Goal: Use online tool/utility: Utilize a website feature to perform a specific function

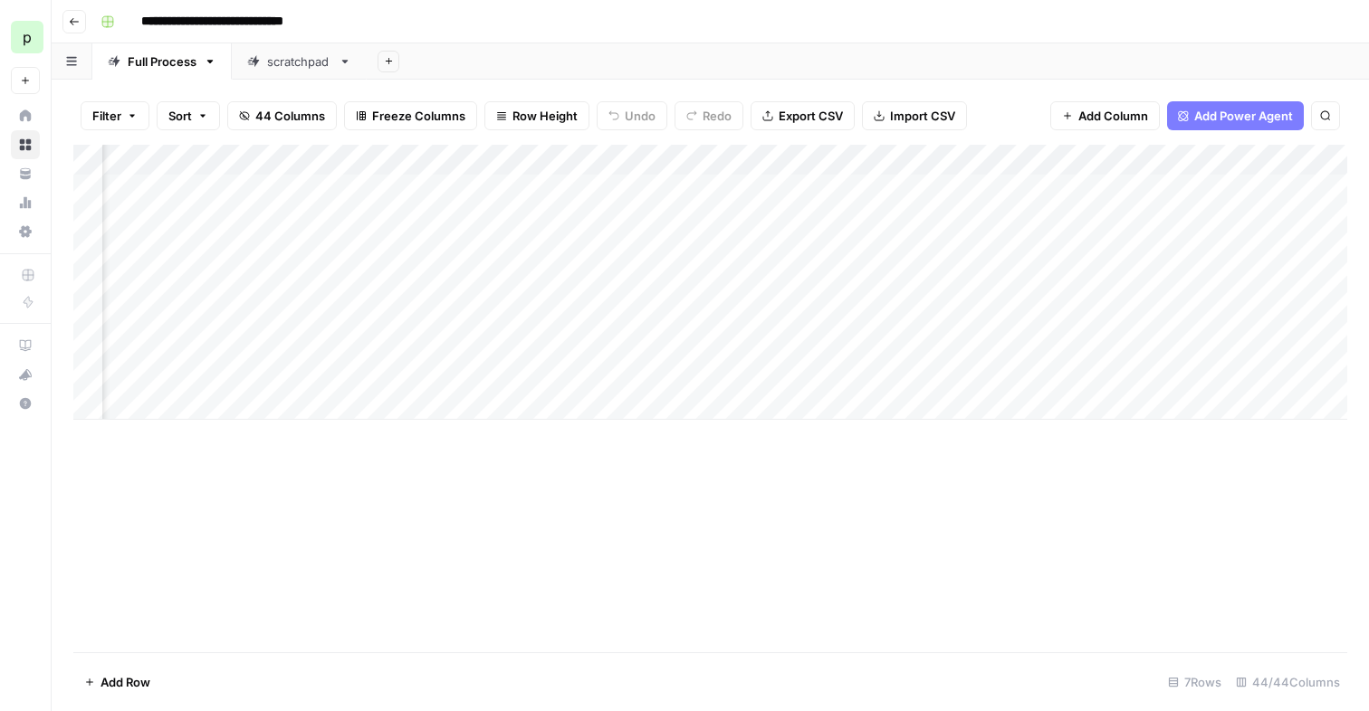
scroll to position [0, 3063]
click at [835, 219] on div "Add Column" at bounding box center [709, 282] width 1273 height 275
click at [1039, 186] on div "Add Column" at bounding box center [709, 282] width 1273 height 275
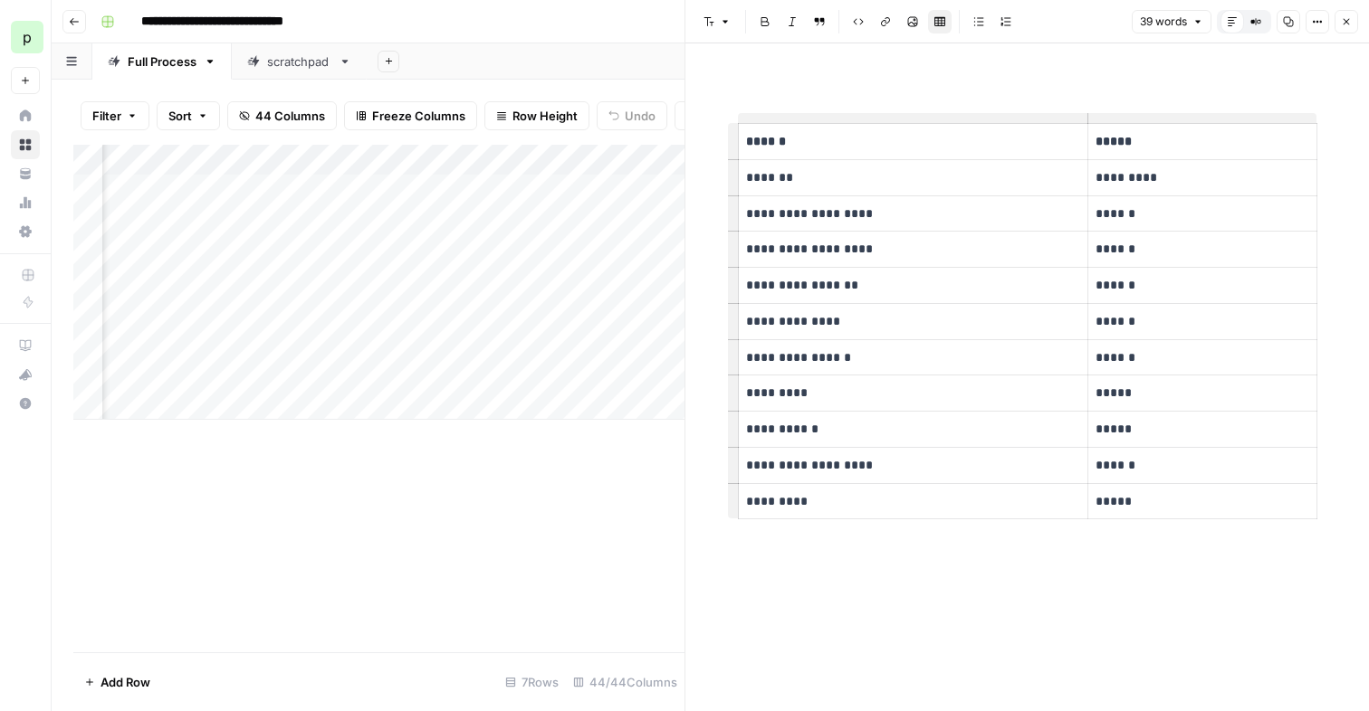
click at [1343, 23] on icon "button" at bounding box center [1346, 22] width 6 height 6
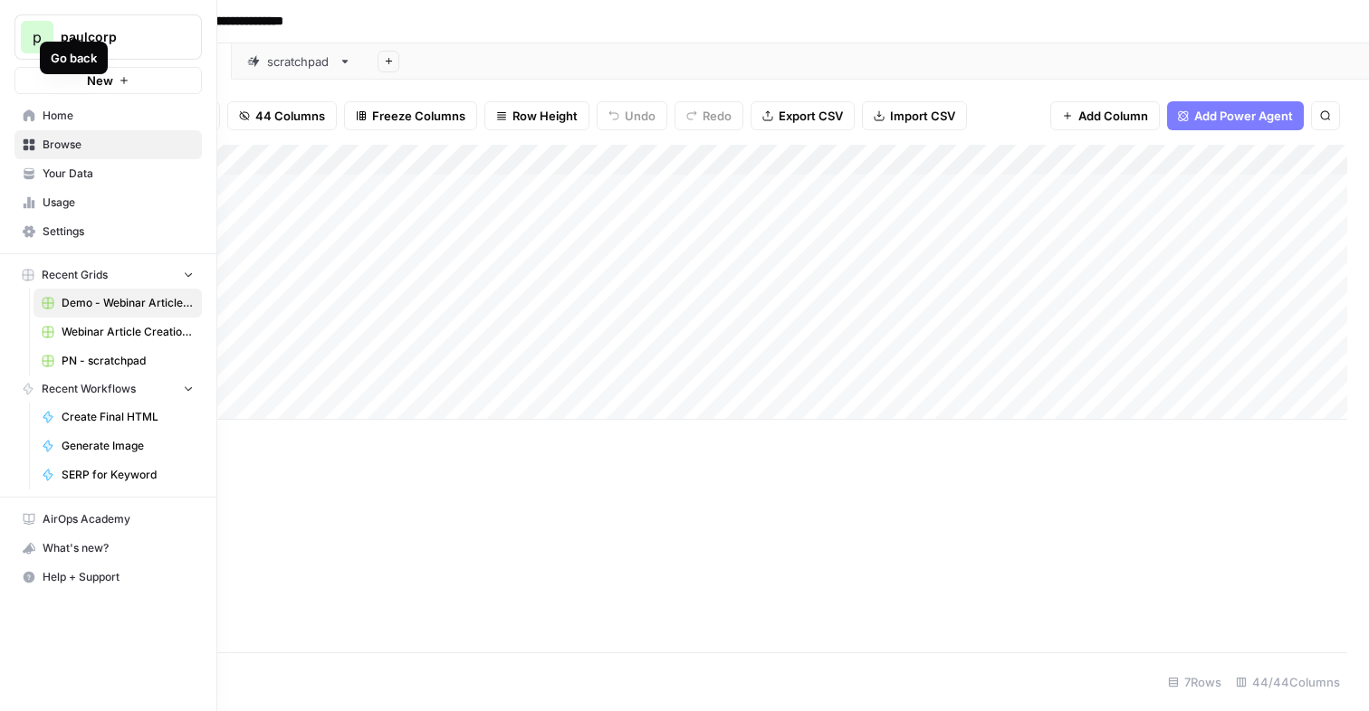
click at [28, 118] on icon at bounding box center [29, 116] width 13 height 13
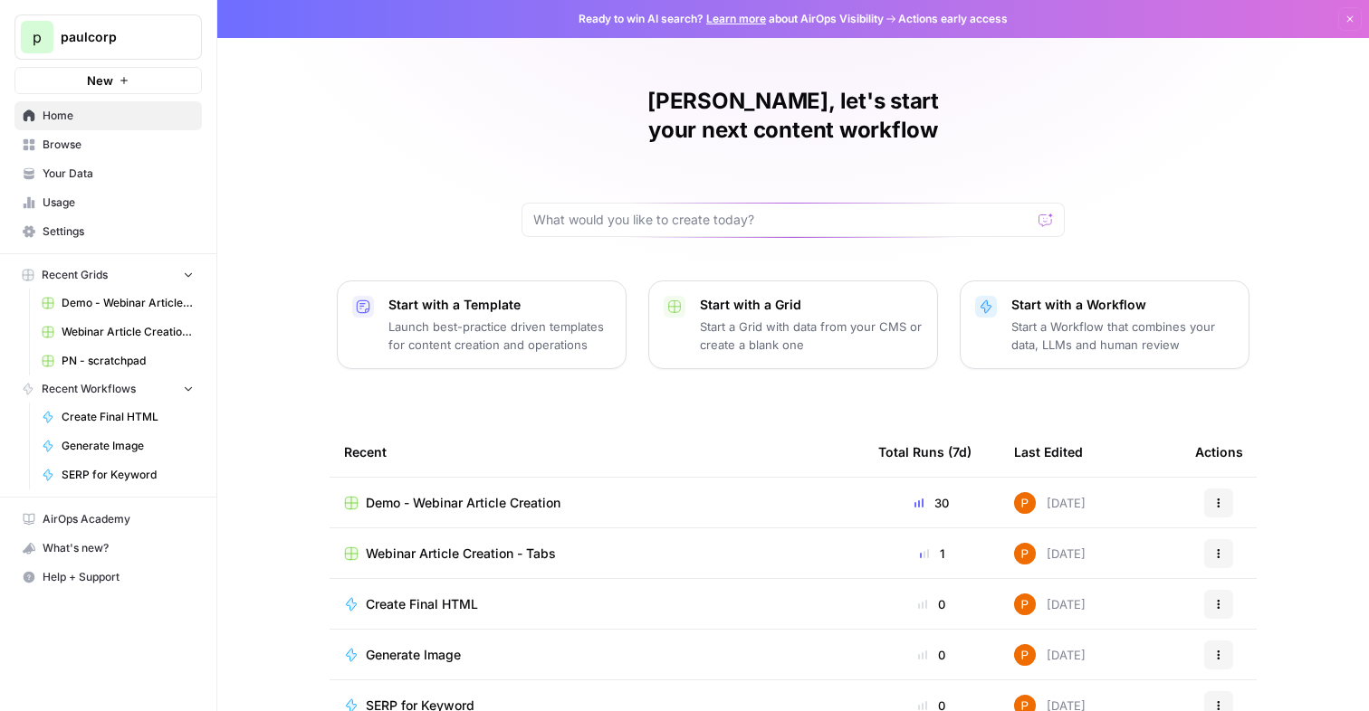
click at [1132, 118] on div "Paul, let's start your next content workflow Start with a Template Launch best-…" at bounding box center [792, 431] width 1151 height 862
click at [636, 211] on input "text" at bounding box center [782, 220] width 498 height 18
click at [1048, 211] on div at bounding box center [1045, 220] width 14 height 18
click at [88, 303] on span "Demo - Webinar Article Creation" at bounding box center [128, 303] width 132 height 16
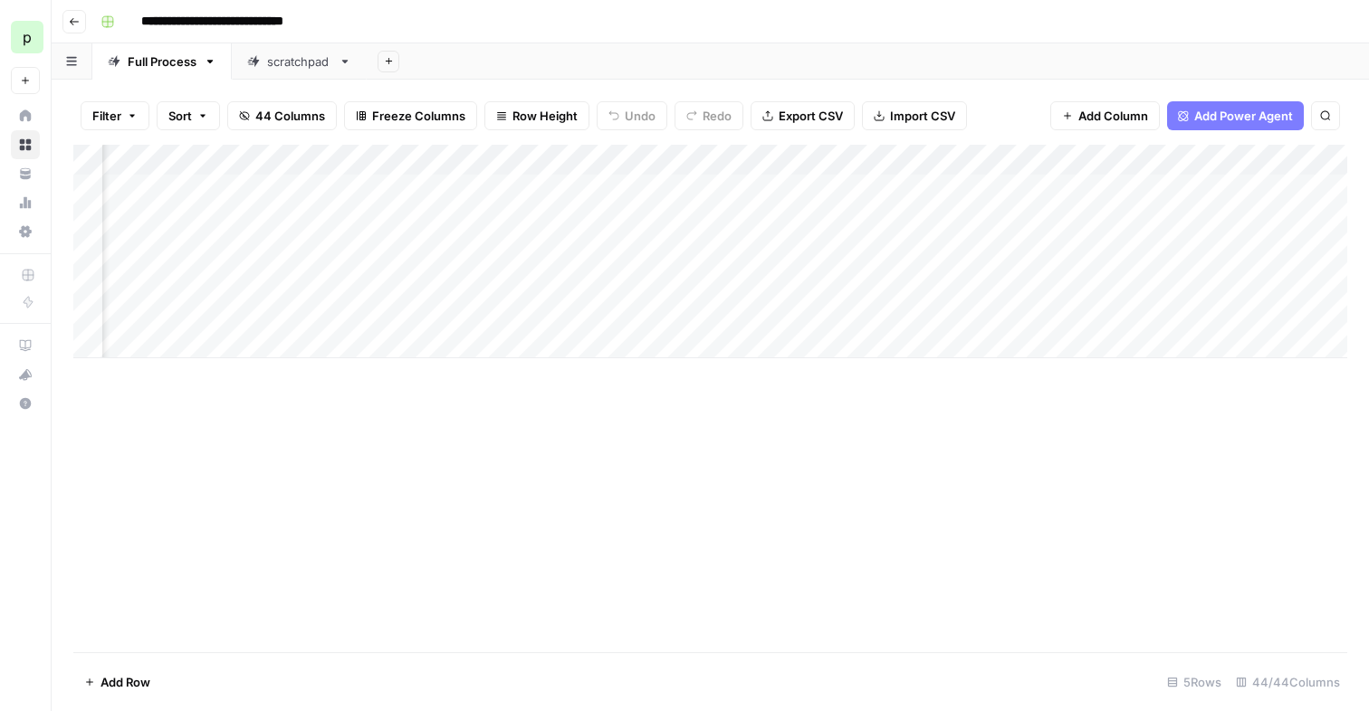
scroll to position [0, 2008]
click at [564, 246] on div "Add Column" at bounding box center [709, 252] width 1273 height 214
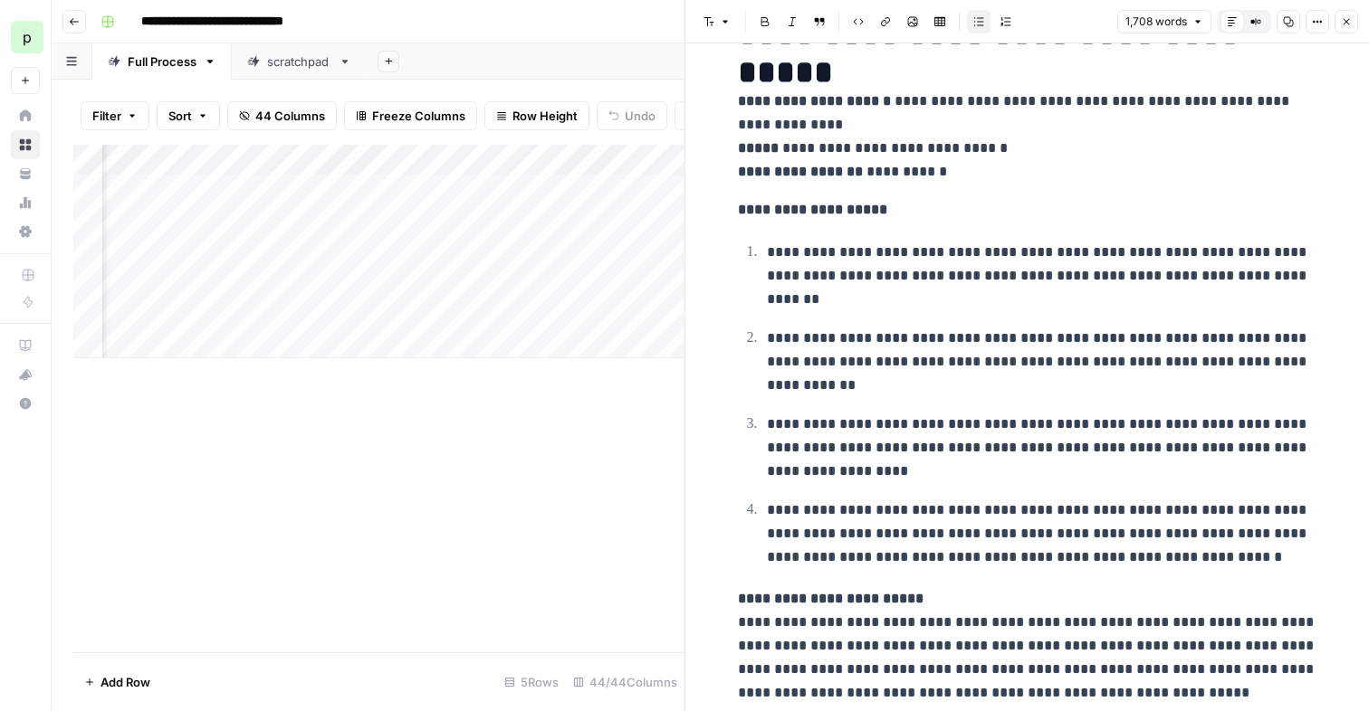
scroll to position [105, 0]
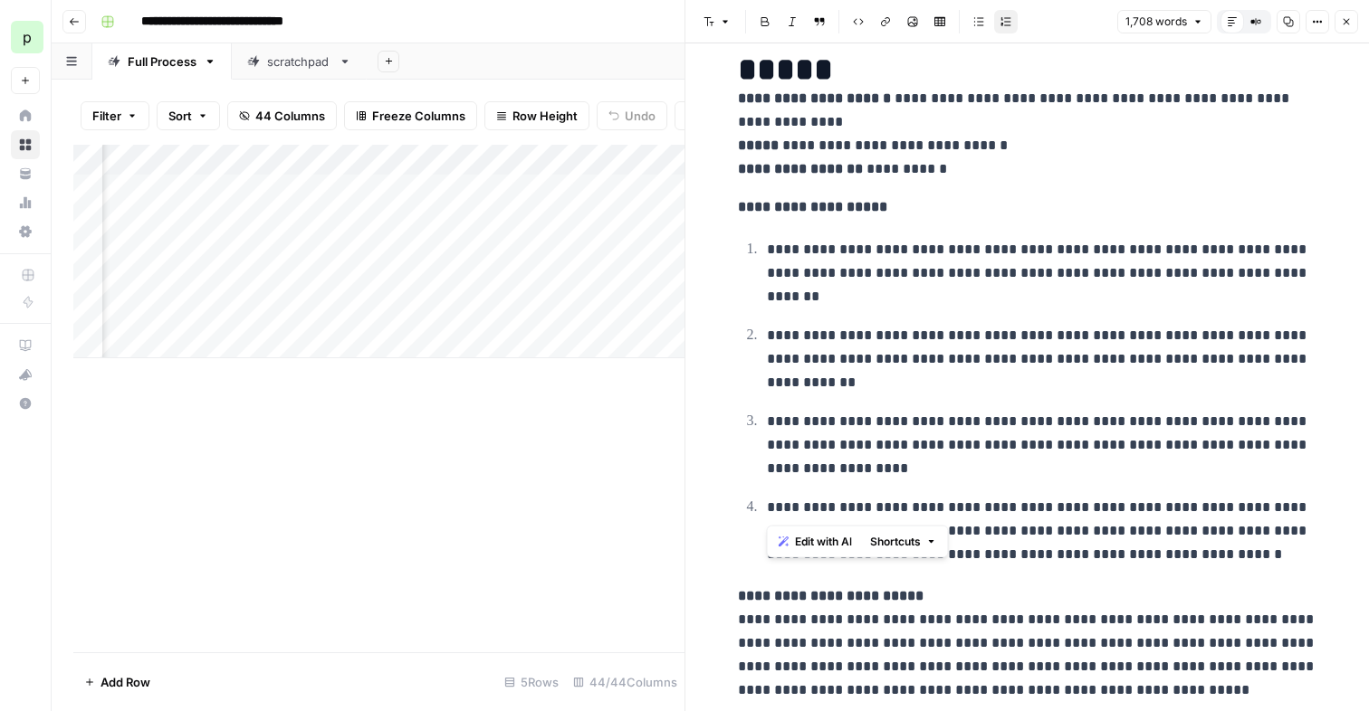
drag, startPoint x: 766, startPoint y: 247, endPoint x: 1027, endPoint y: 518, distance: 376.4
click at [1027, 518] on ol "**********" at bounding box center [1027, 401] width 579 height 329
click at [1086, 531] on p "**********" at bounding box center [1042, 531] width 550 height 71
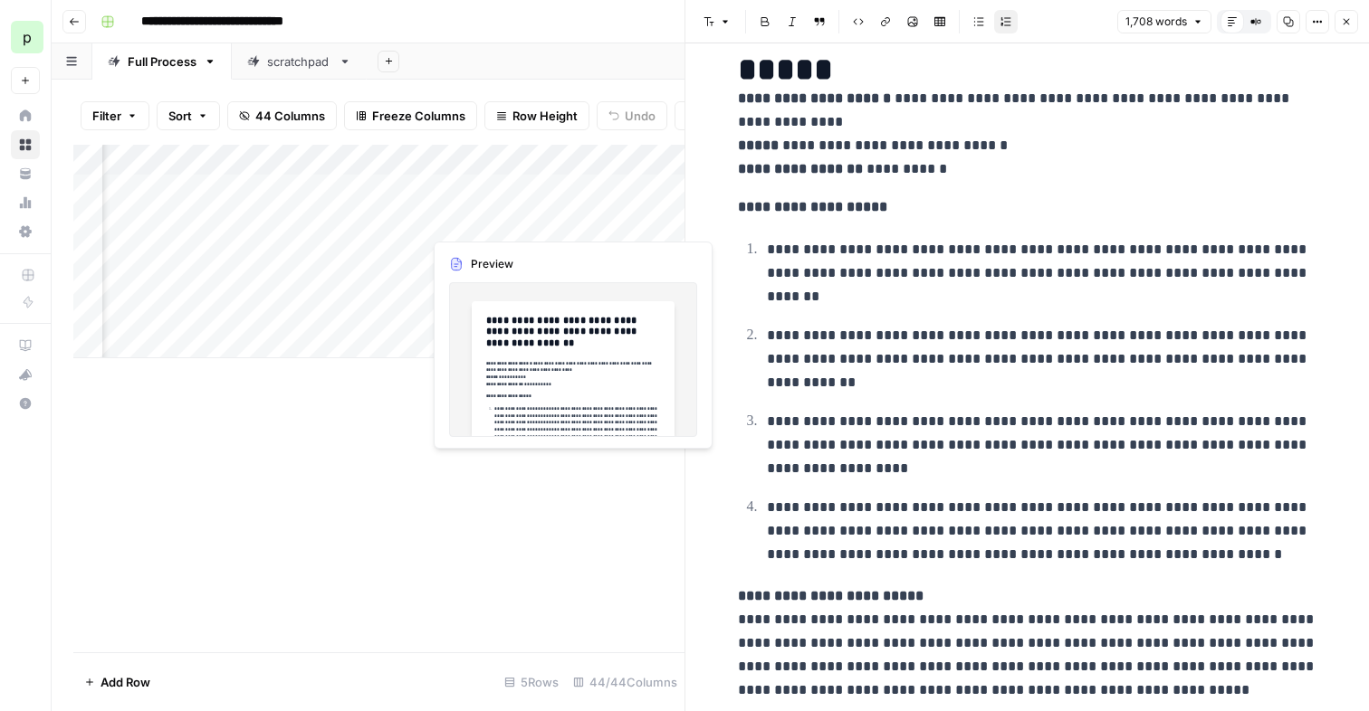
click at [498, 224] on div "Add Column" at bounding box center [378, 252] width 611 height 214
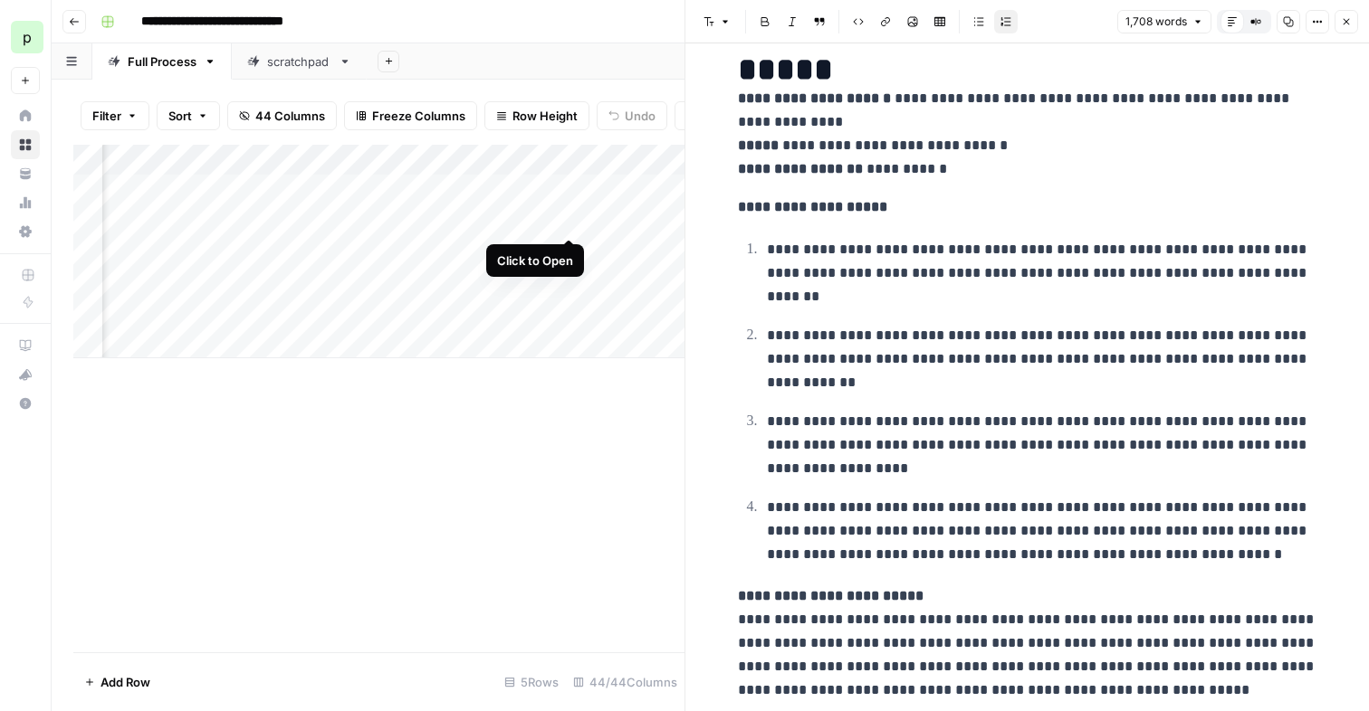
click at [567, 220] on div "Add Column" at bounding box center [378, 252] width 611 height 214
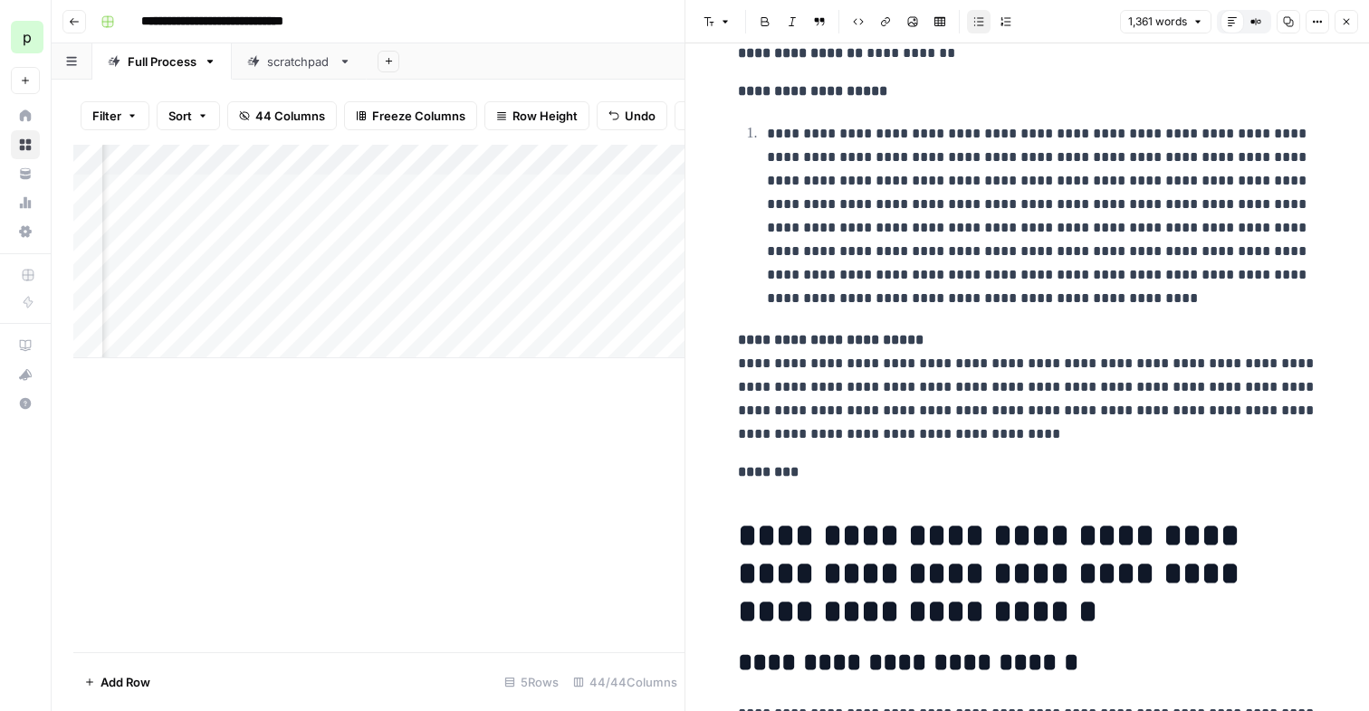
scroll to position [202, 0]
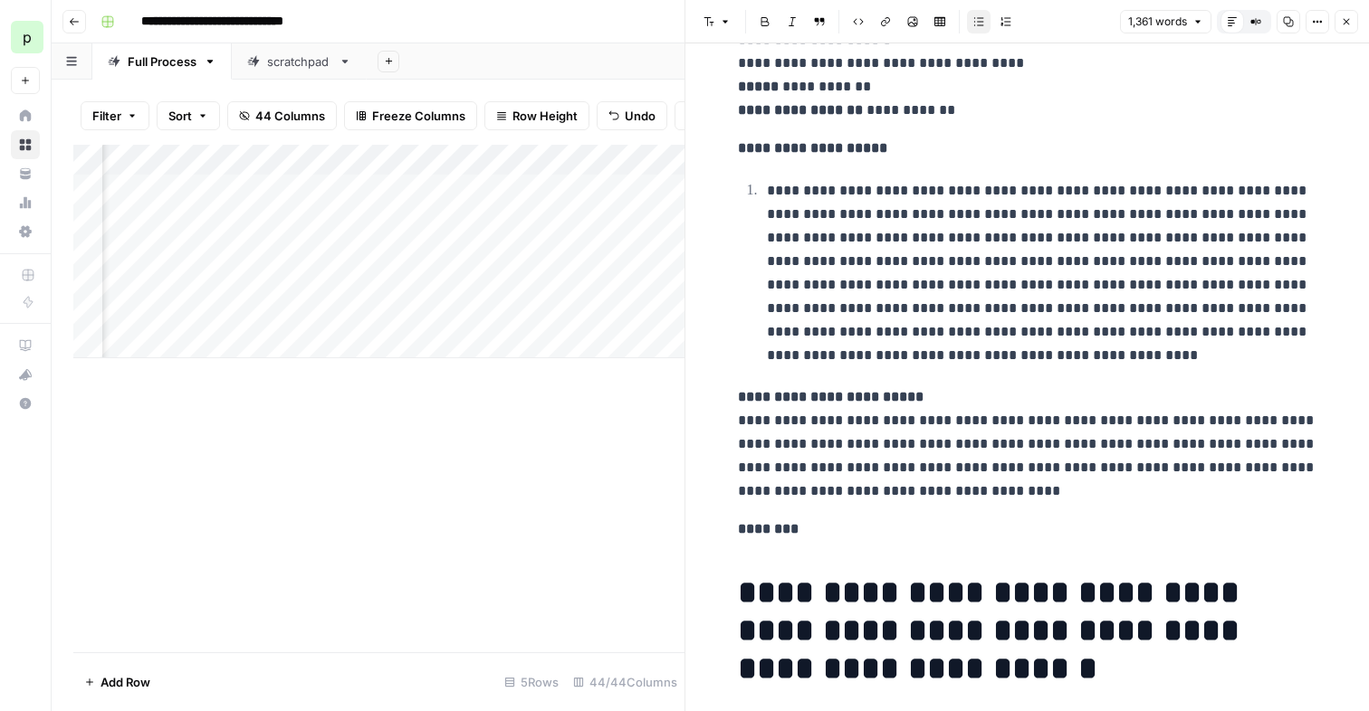
click at [481, 197] on div "Add Column" at bounding box center [378, 252] width 611 height 214
click at [568, 186] on div "Add Column" at bounding box center [378, 252] width 611 height 214
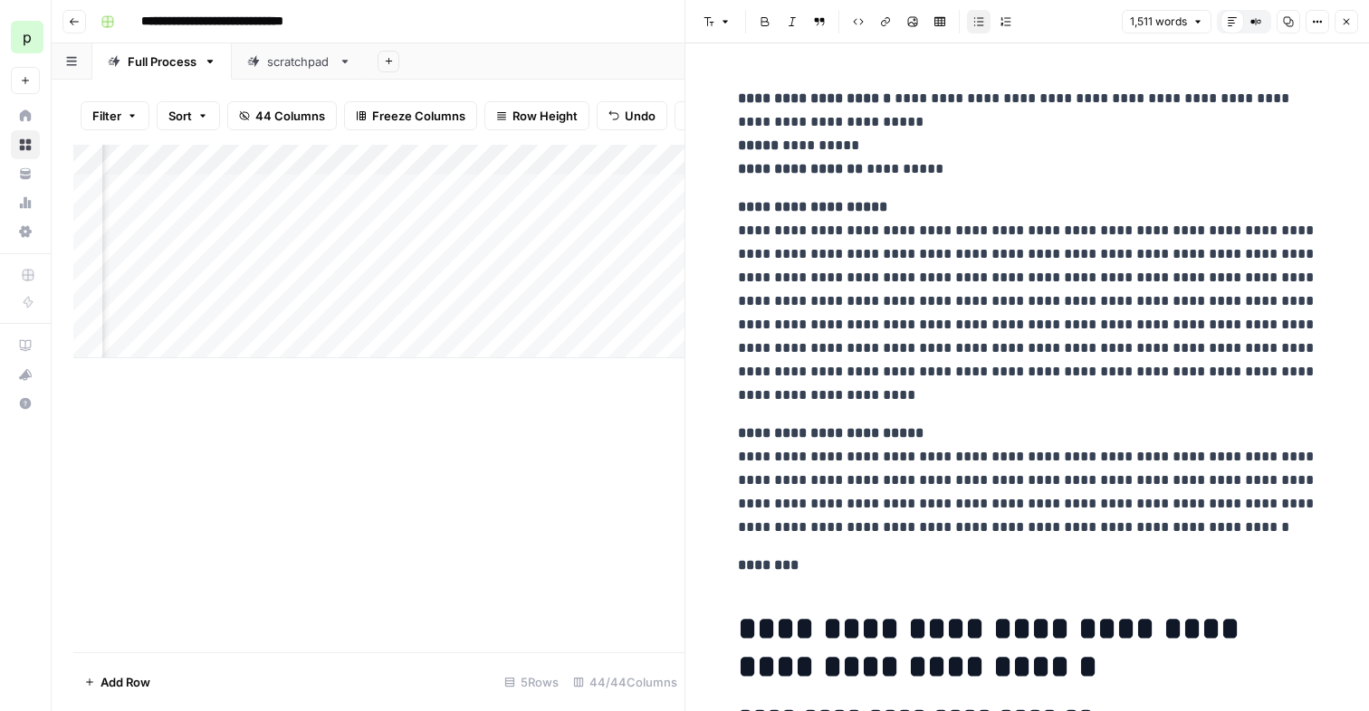
scroll to position [301, 0]
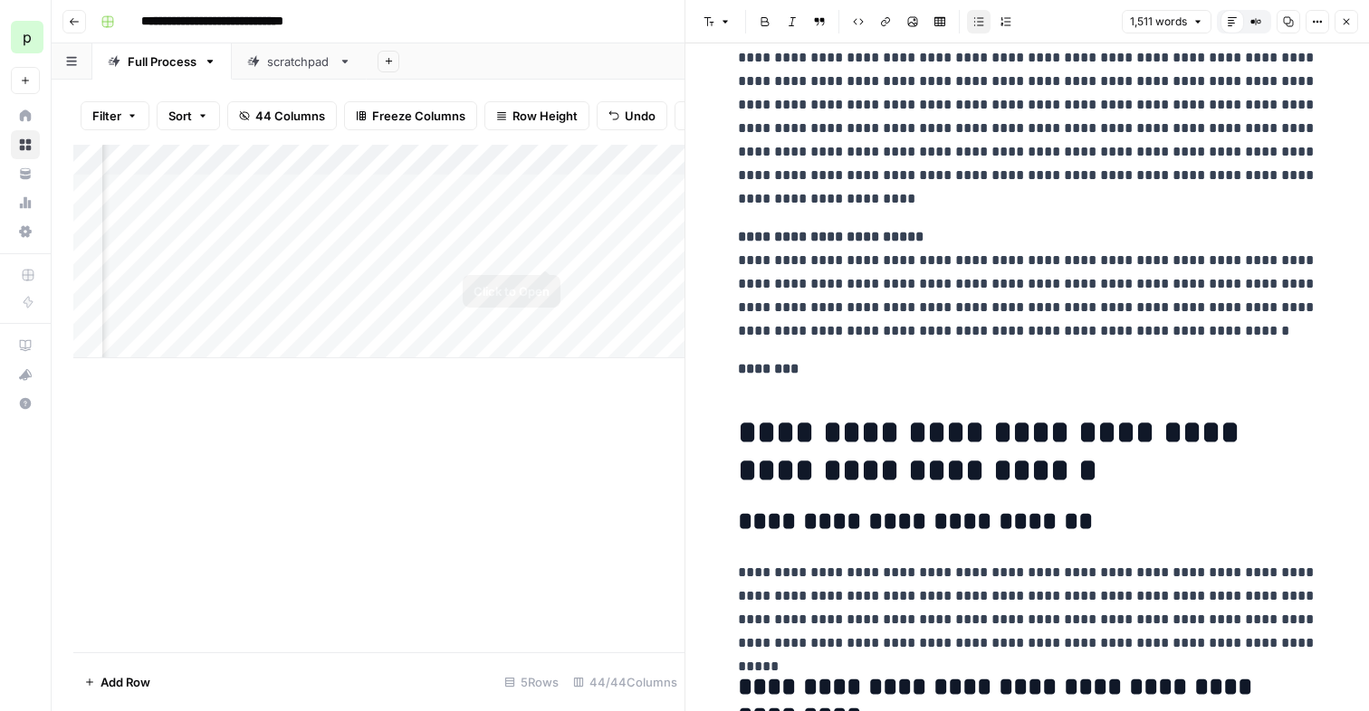
click at [544, 248] on div "Add Column" at bounding box center [378, 252] width 611 height 214
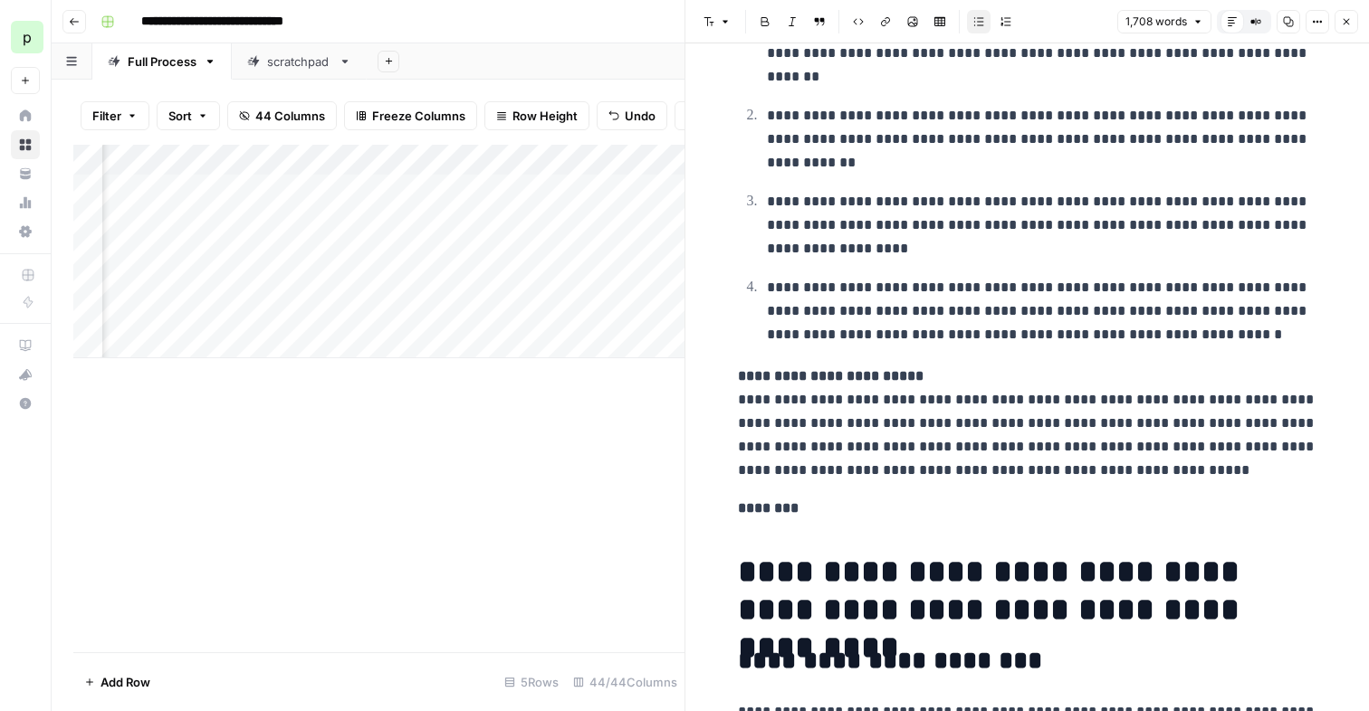
scroll to position [0, 3496]
click at [531, 220] on div "Add Column" at bounding box center [378, 252] width 611 height 214
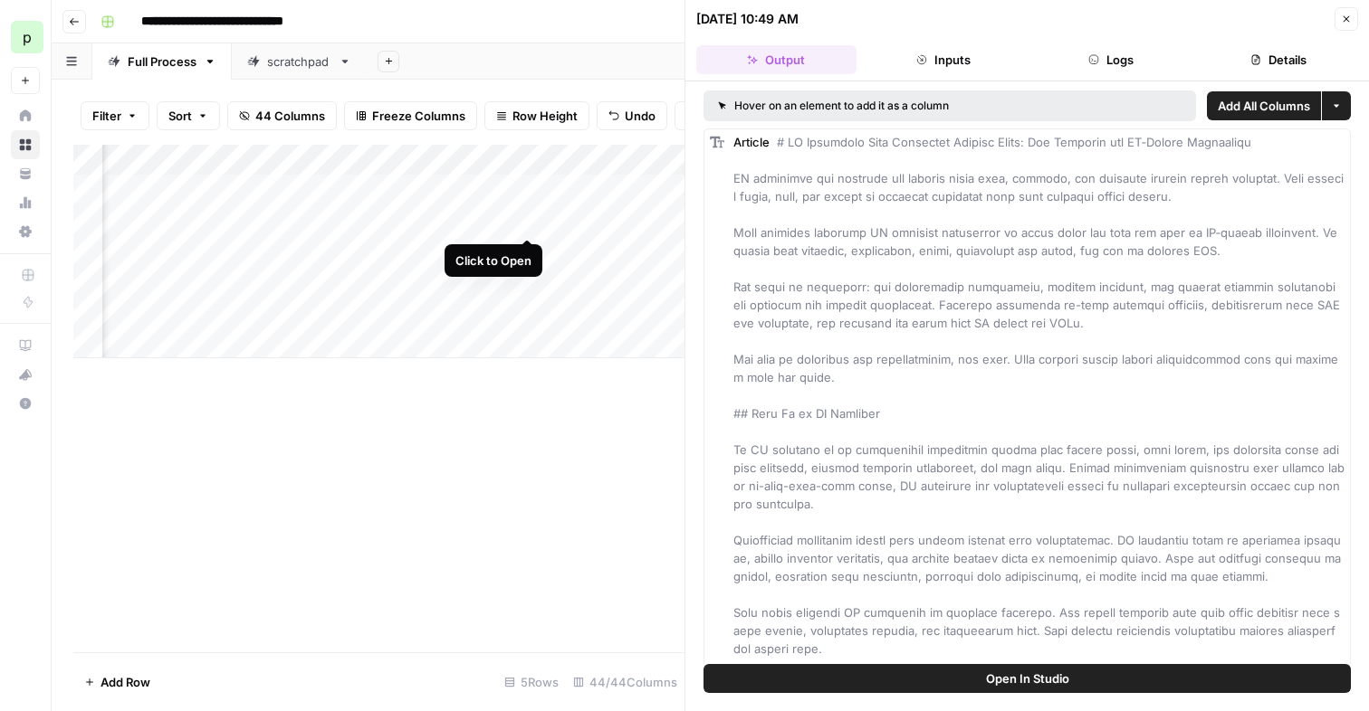
click at [528, 218] on div "Add Column" at bounding box center [378, 252] width 611 height 214
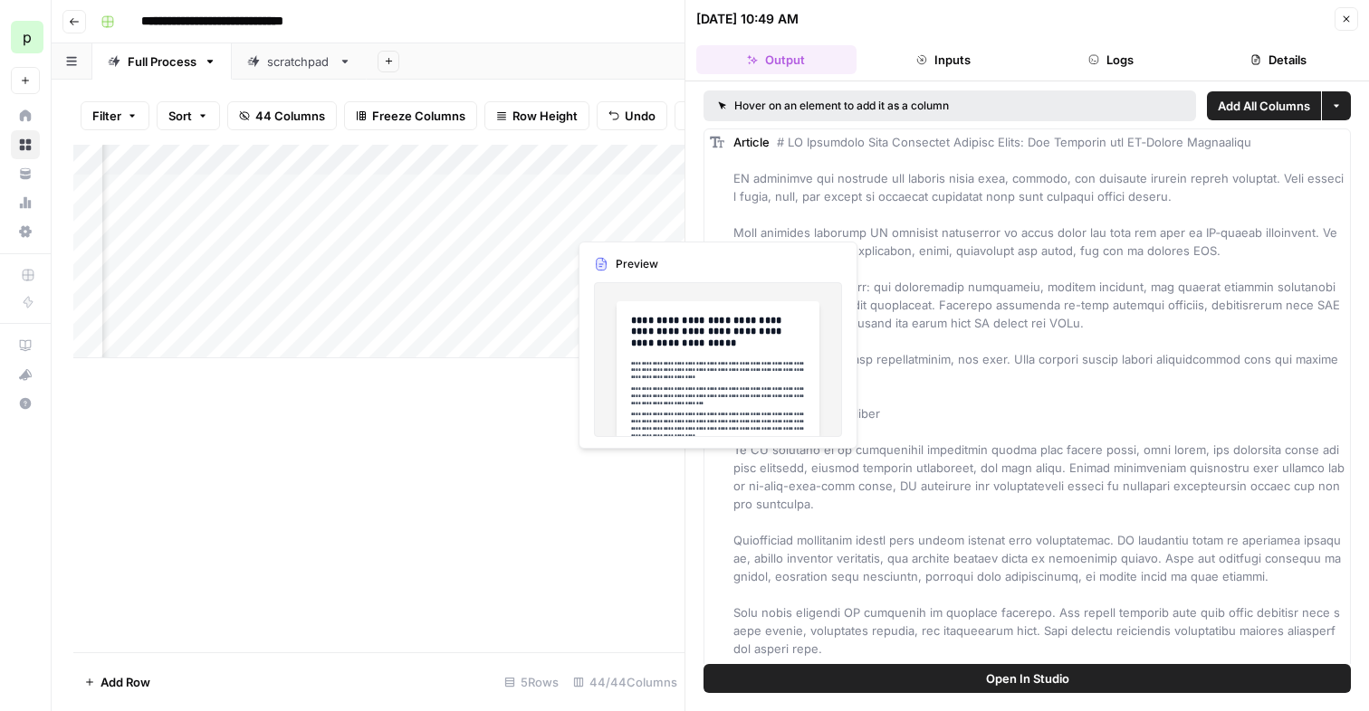
click at [609, 221] on div "Add Column" at bounding box center [378, 252] width 611 height 214
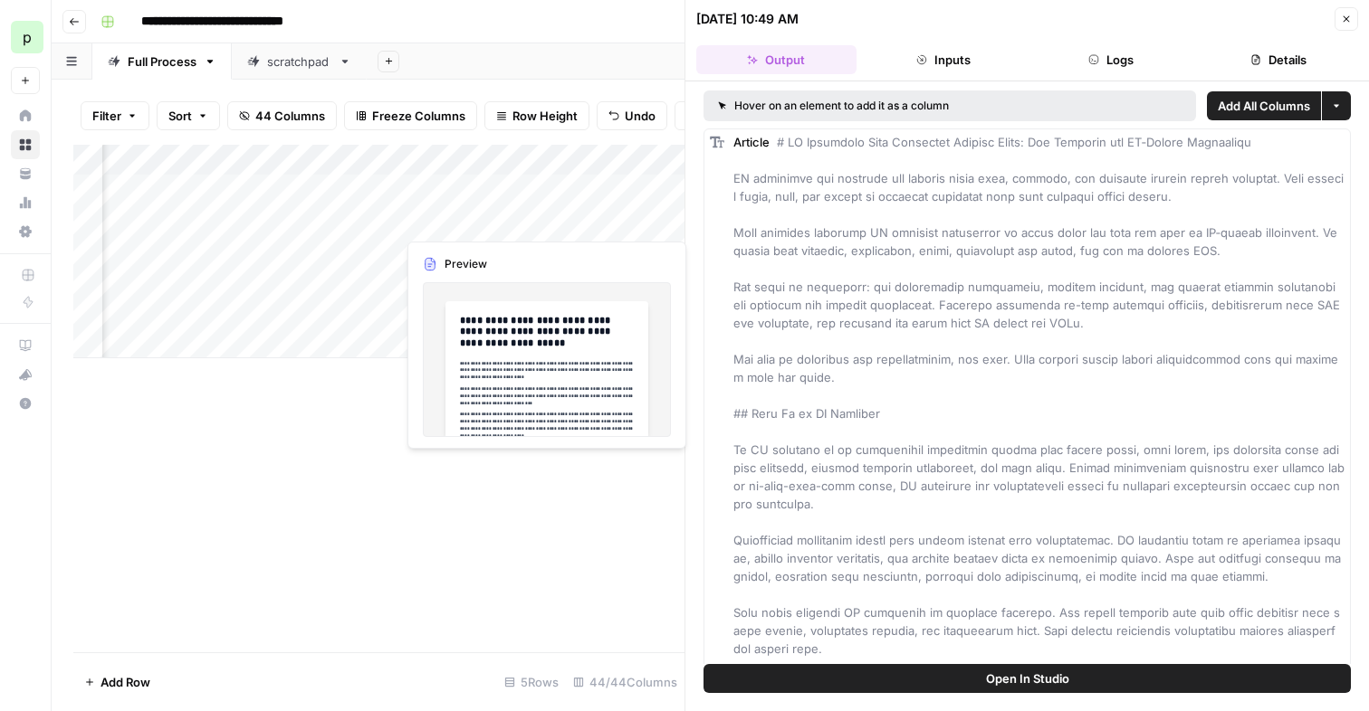
click at [546, 219] on div "Add Column" at bounding box center [378, 252] width 611 height 214
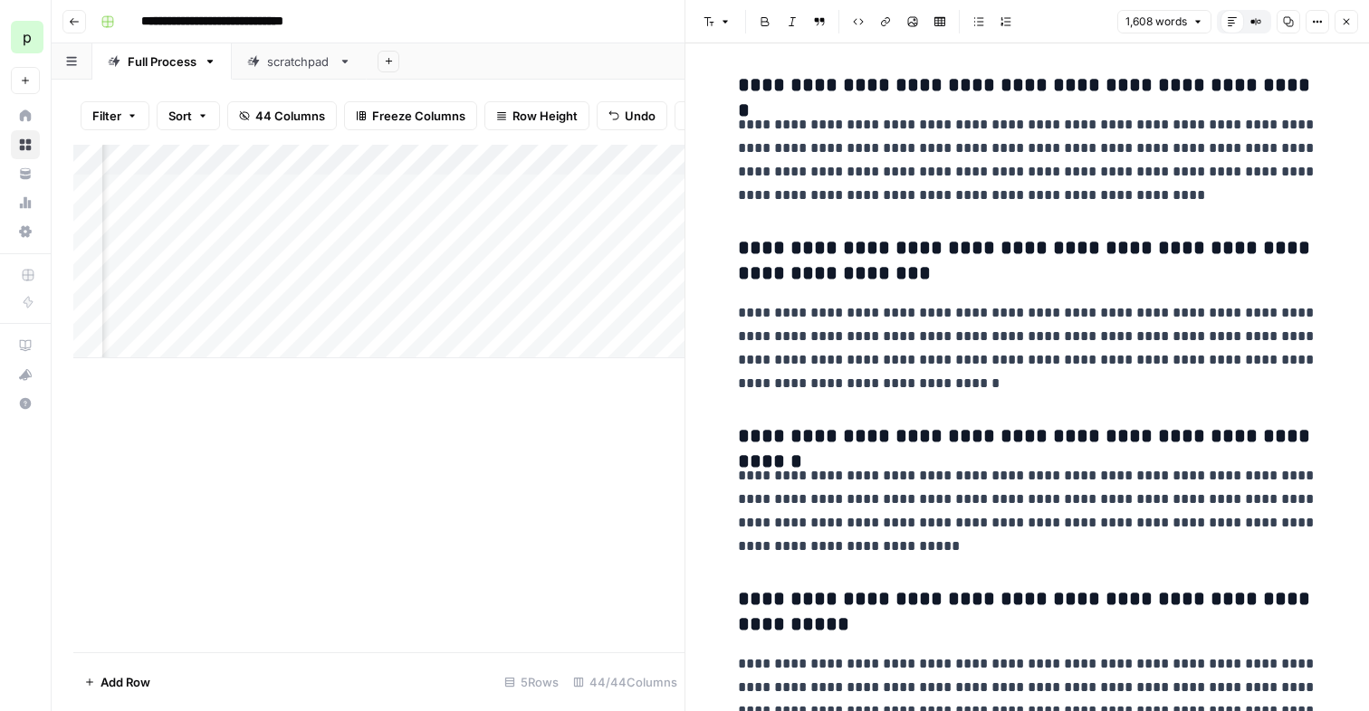
scroll to position [4862, 0]
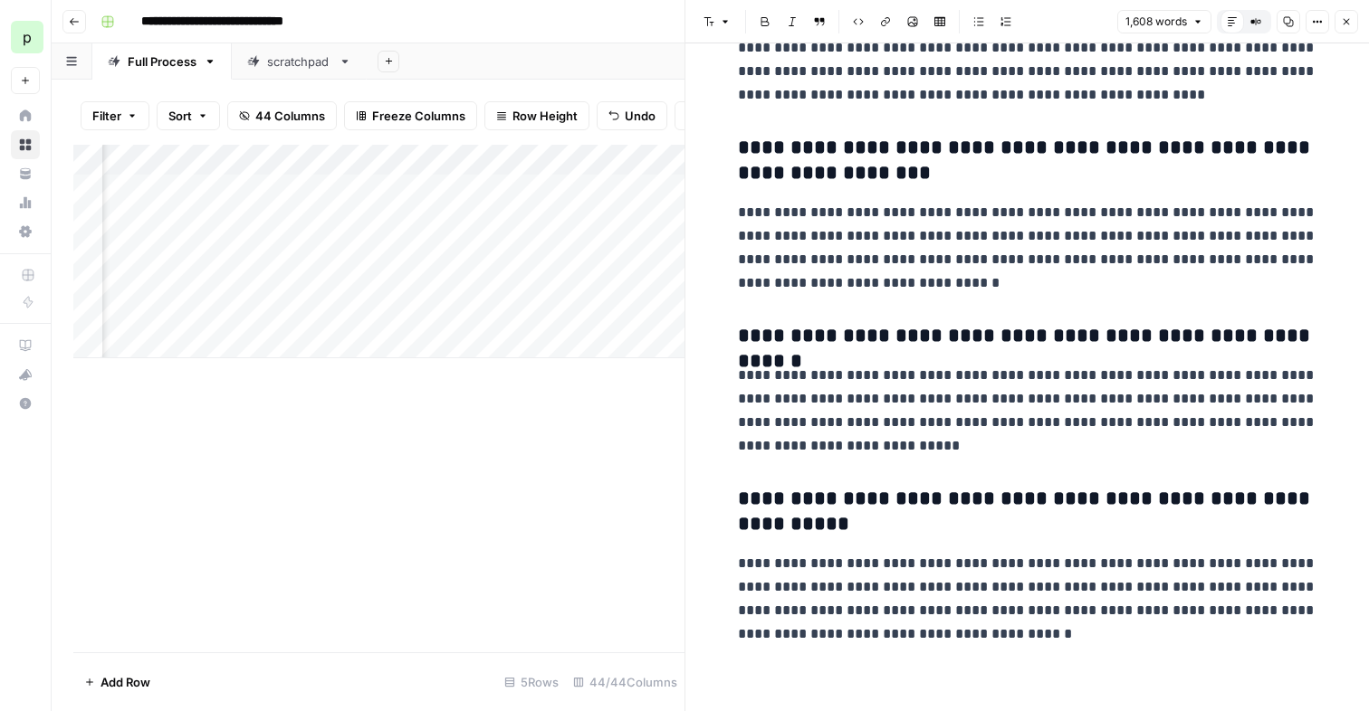
click at [231, 250] on div "Add Column" at bounding box center [378, 252] width 611 height 214
click at [257, 213] on div "Add Column" at bounding box center [378, 252] width 611 height 214
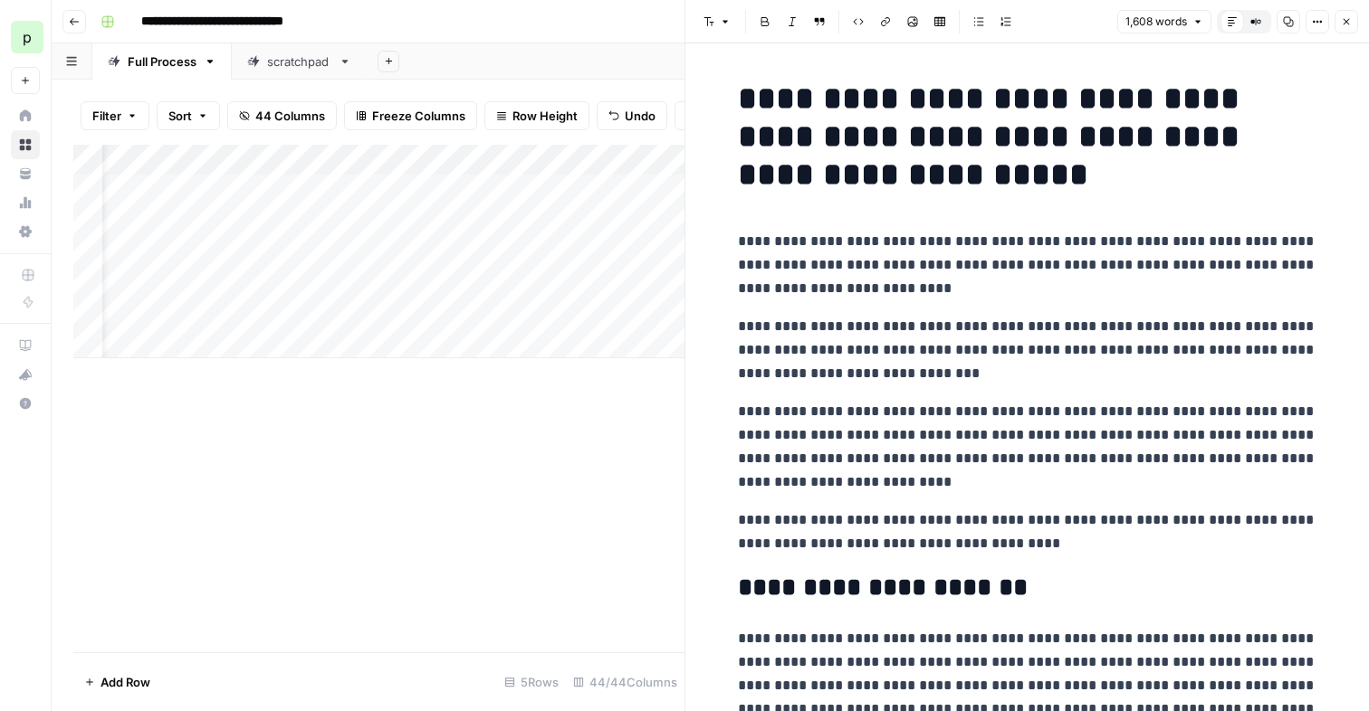
scroll to position [0, 0]
click at [1348, 24] on icon "button" at bounding box center [1346, 22] width 6 height 6
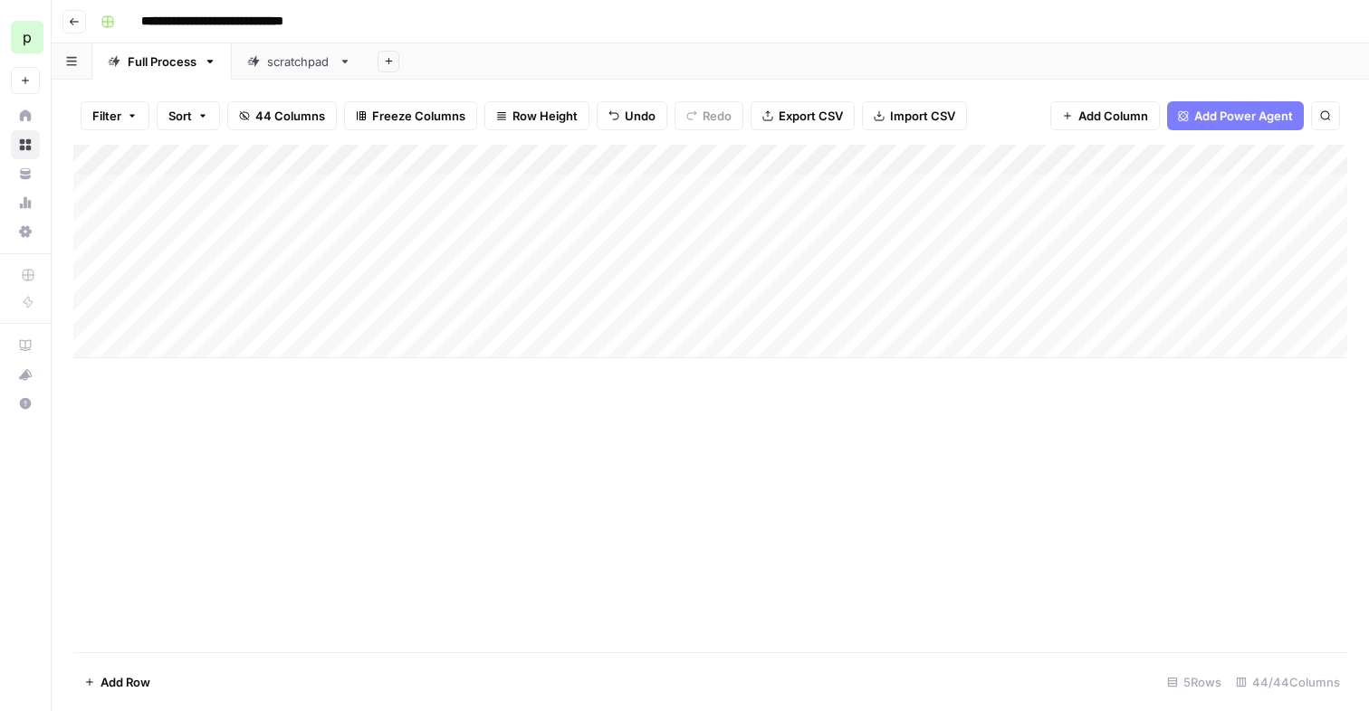
click at [181, 293] on div "Add Column" at bounding box center [709, 252] width 1273 height 214
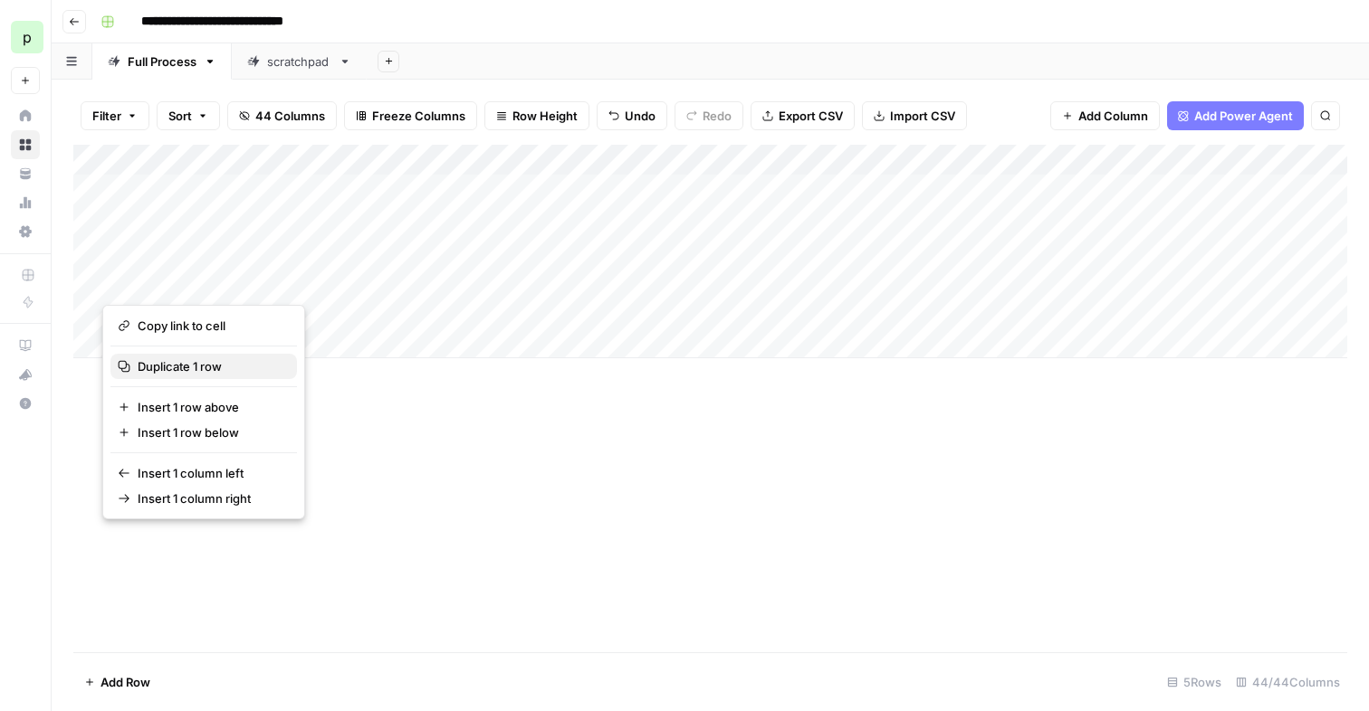
click at [195, 372] on span "Duplicate 1 row" at bounding box center [210, 367] width 145 height 18
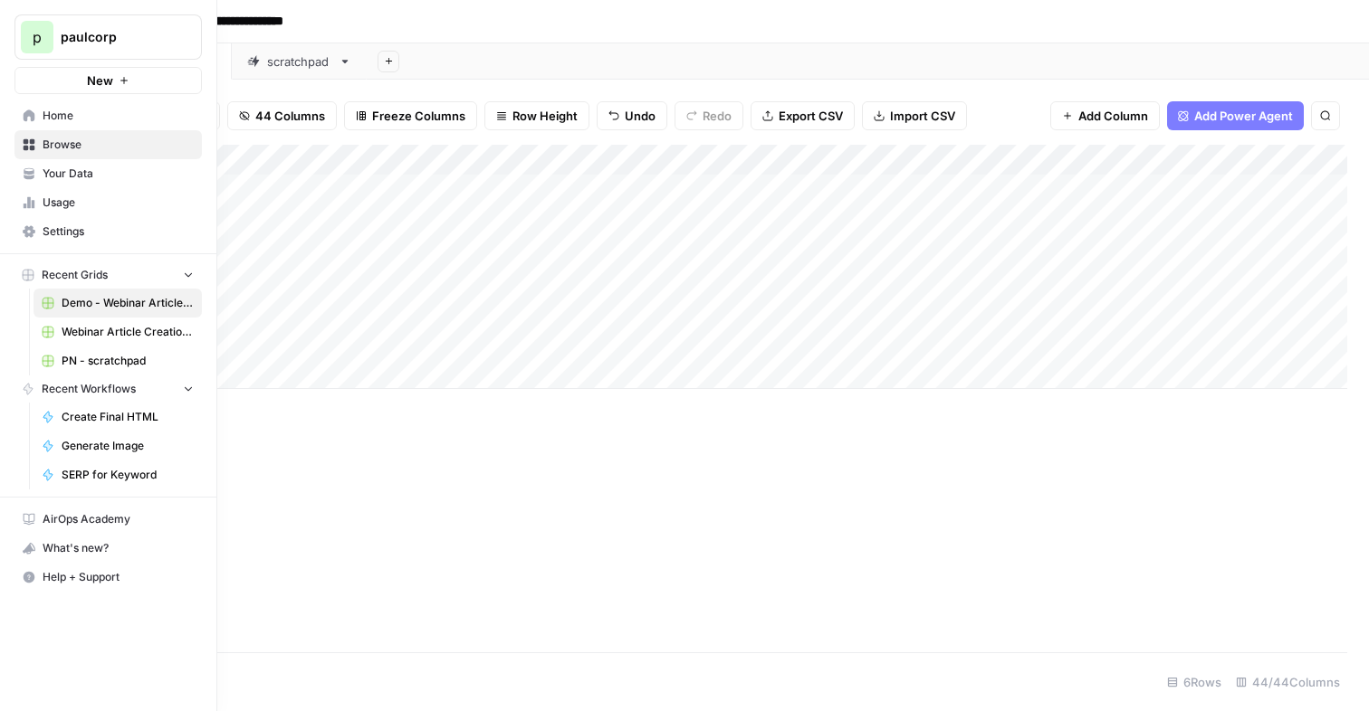
click at [51, 177] on span "Your Data" at bounding box center [118, 174] width 151 height 16
click at [49, 199] on span "Usage" at bounding box center [118, 203] width 151 height 16
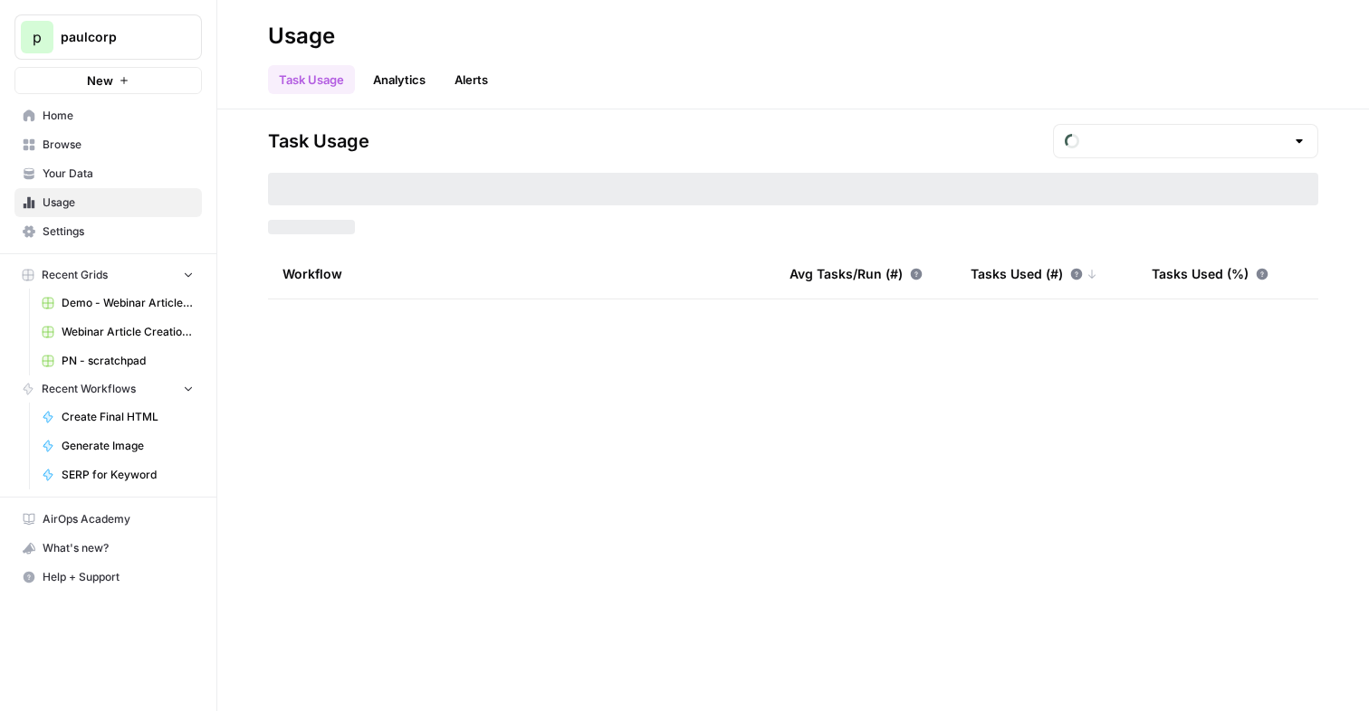
type input "August Tasks"
click at [412, 90] on link "Analytics" at bounding box center [399, 79] width 74 height 29
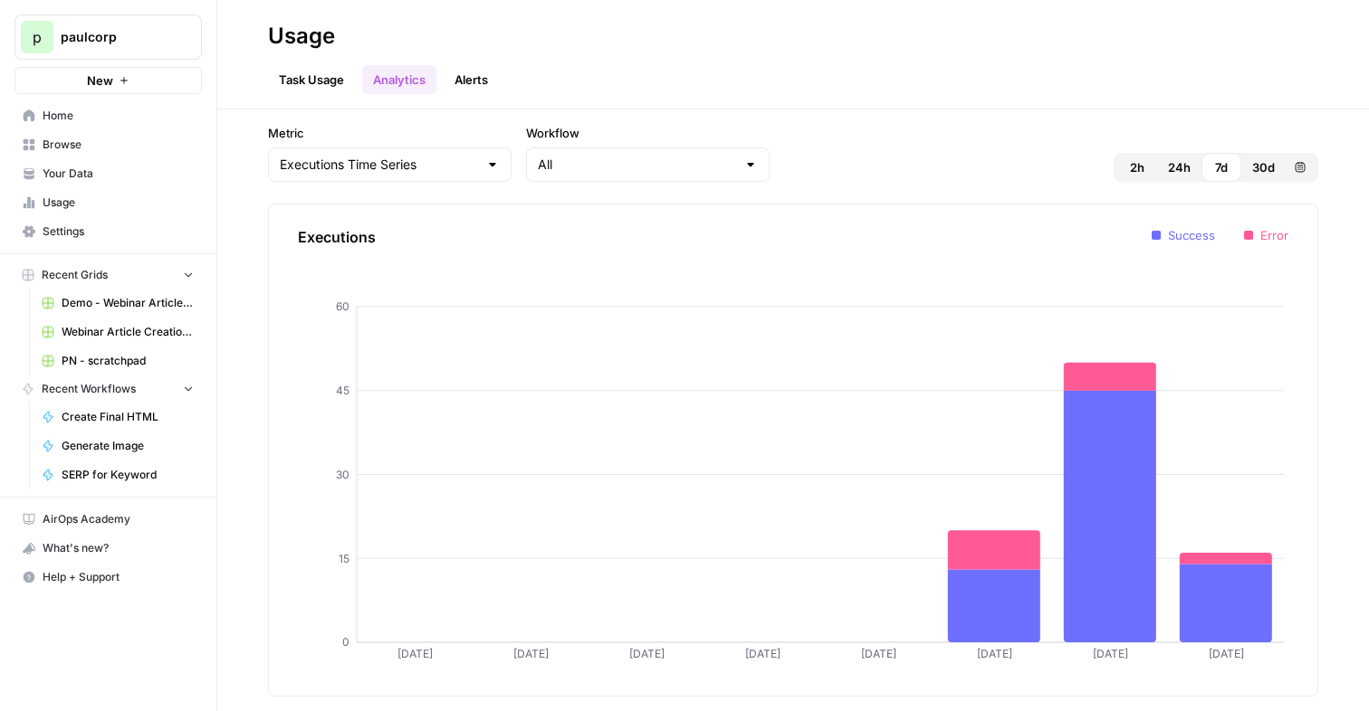
click at [319, 73] on link "Task Usage" at bounding box center [311, 79] width 87 height 29
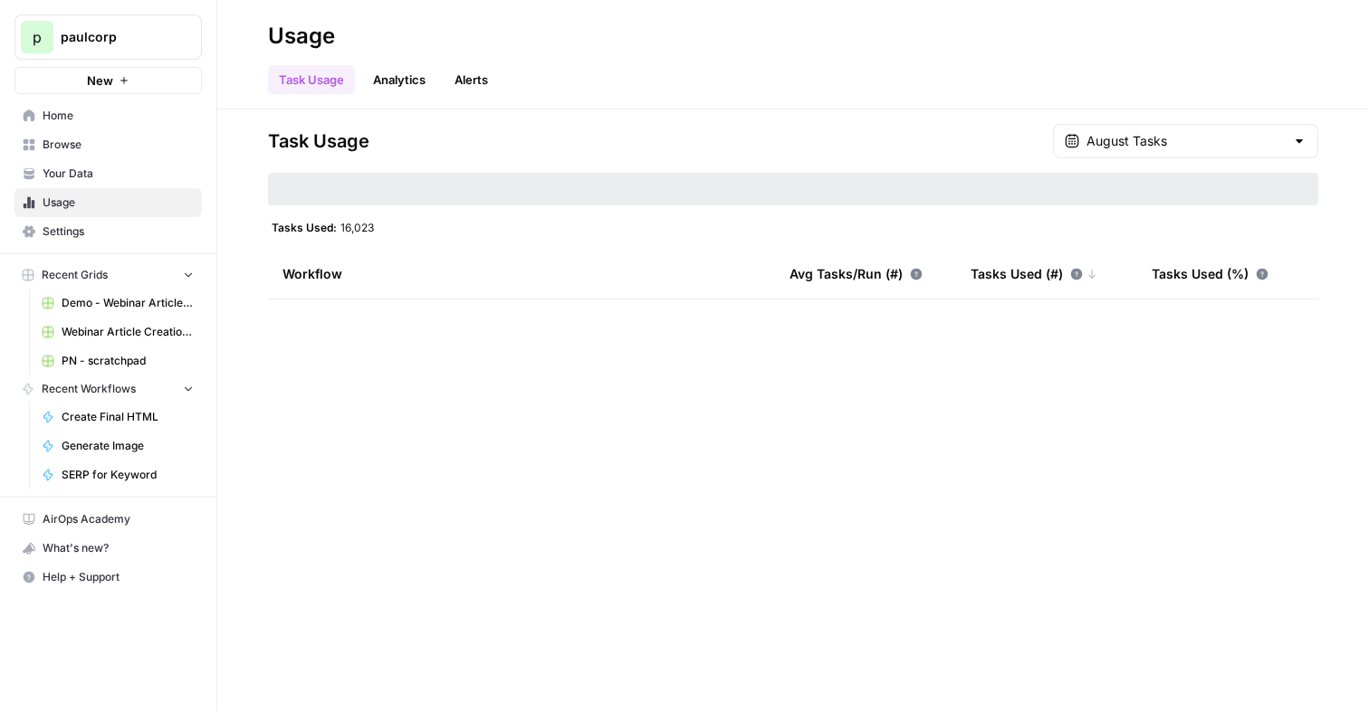
click at [139, 110] on span "Home" at bounding box center [118, 116] width 151 height 16
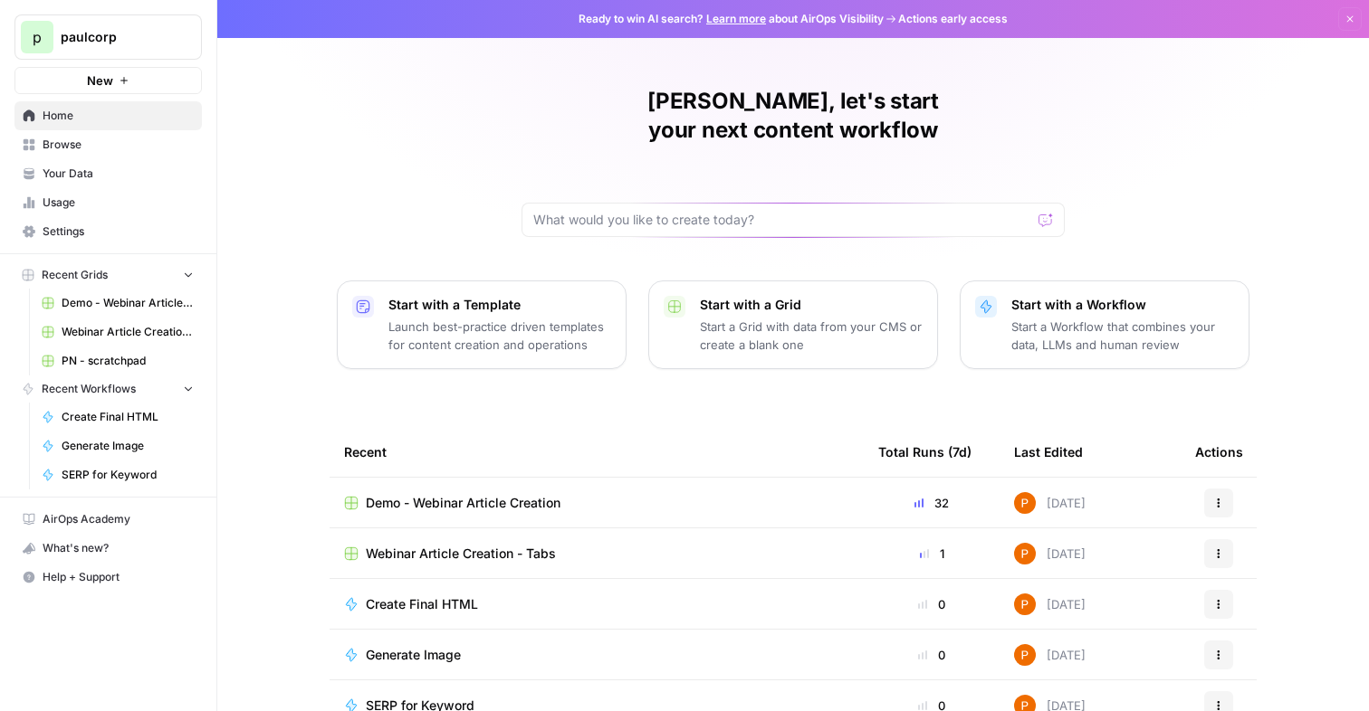
click at [80, 172] on span "Your Data" at bounding box center [118, 174] width 151 height 16
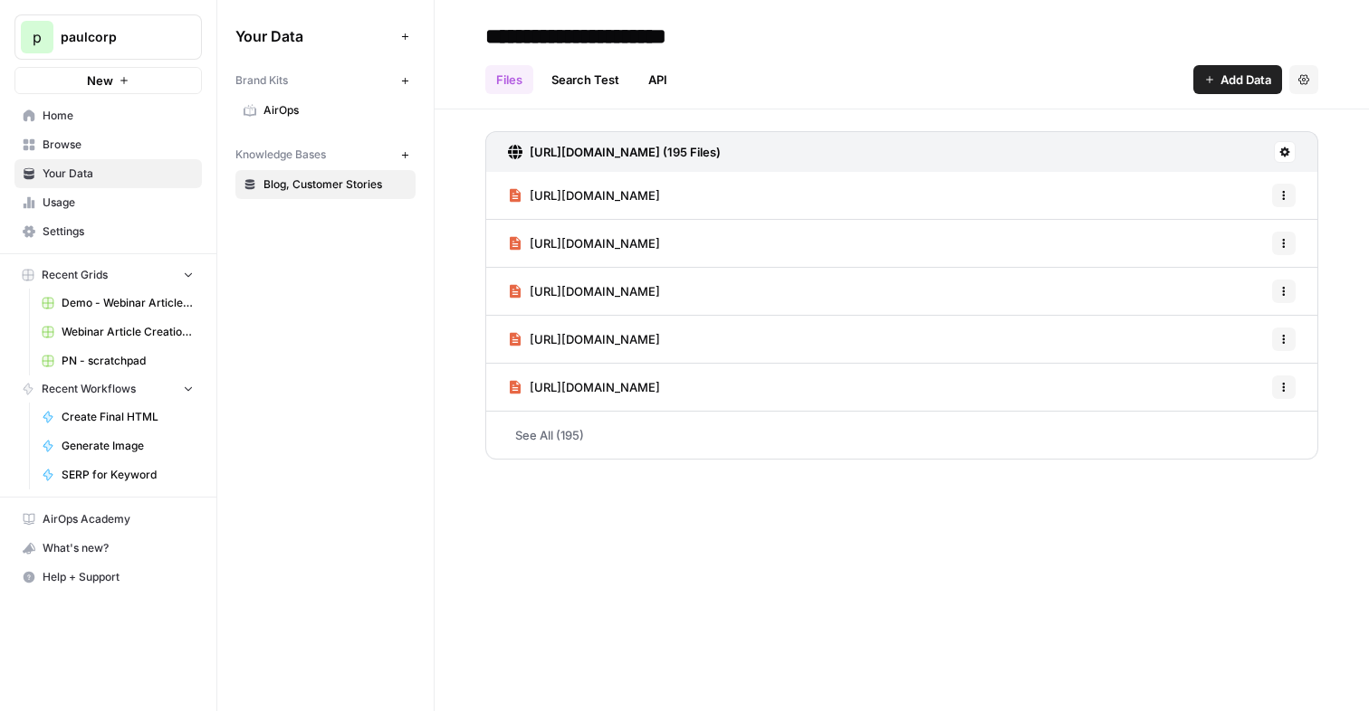
click at [66, 123] on span "Home" at bounding box center [118, 116] width 151 height 16
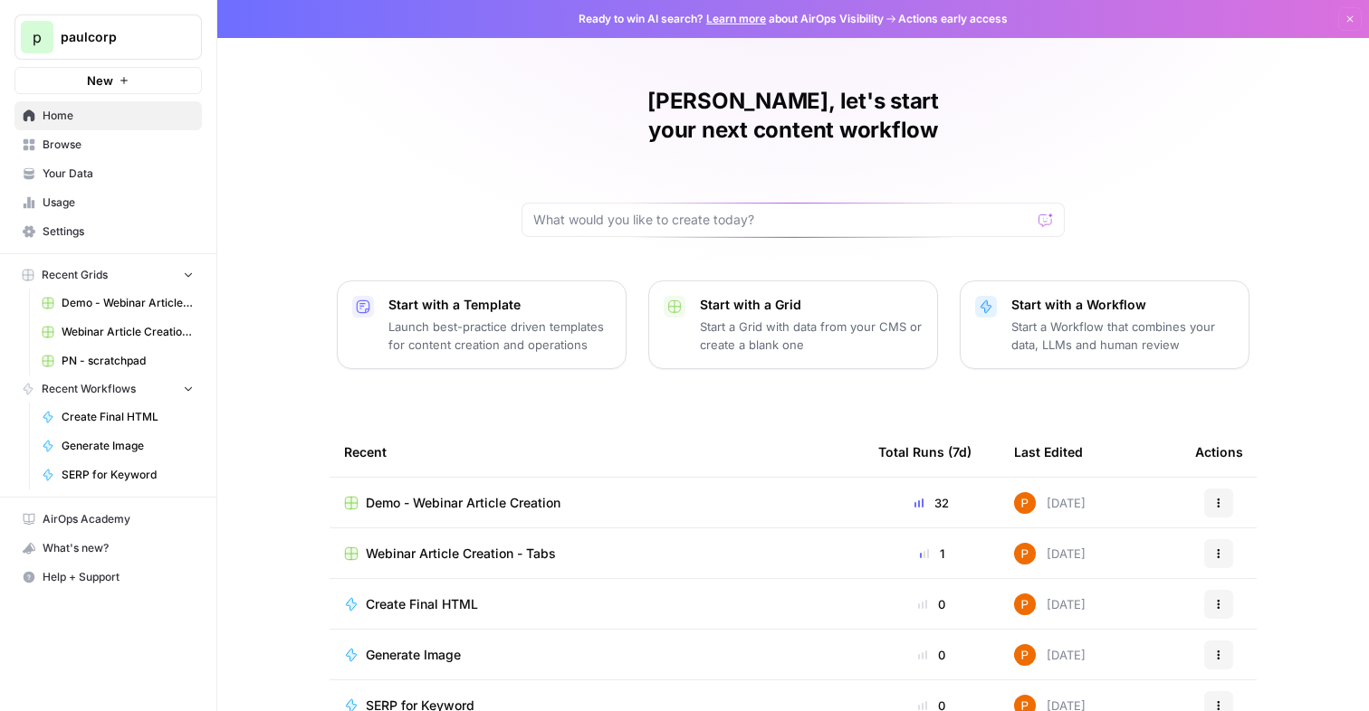
click at [61, 224] on span "Settings" at bounding box center [118, 232] width 151 height 16
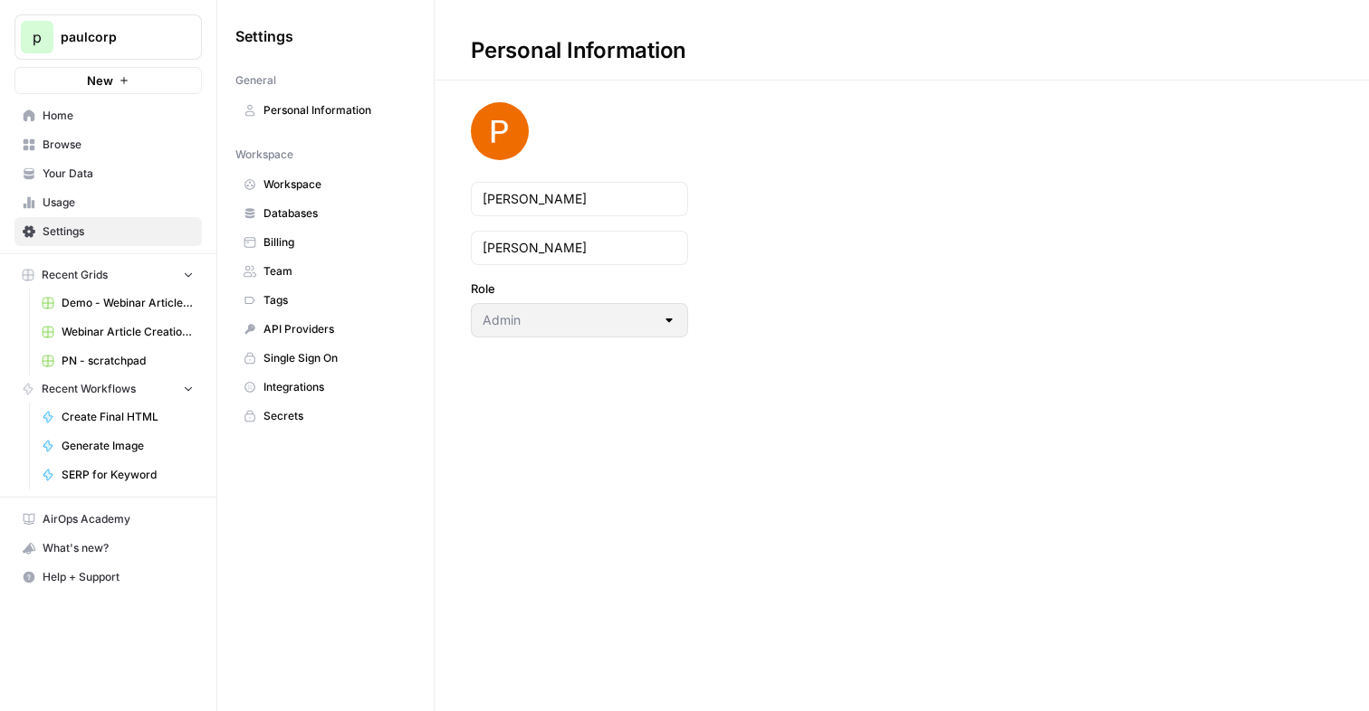
click at [78, 167] on span "Your Data" at bounding box center [118, 174] width 151 height 16
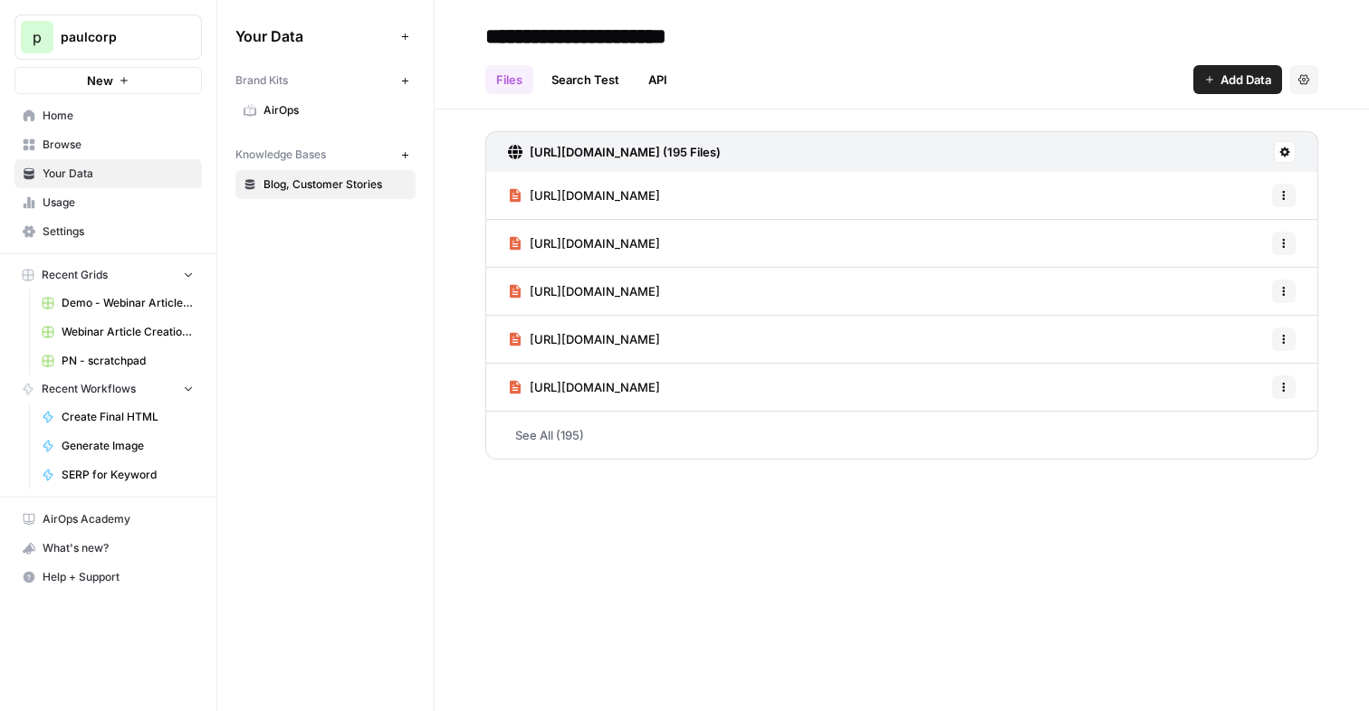
click at [299, 104] on span "AirOps" at bounding box center [335, 110] width 144 height 16
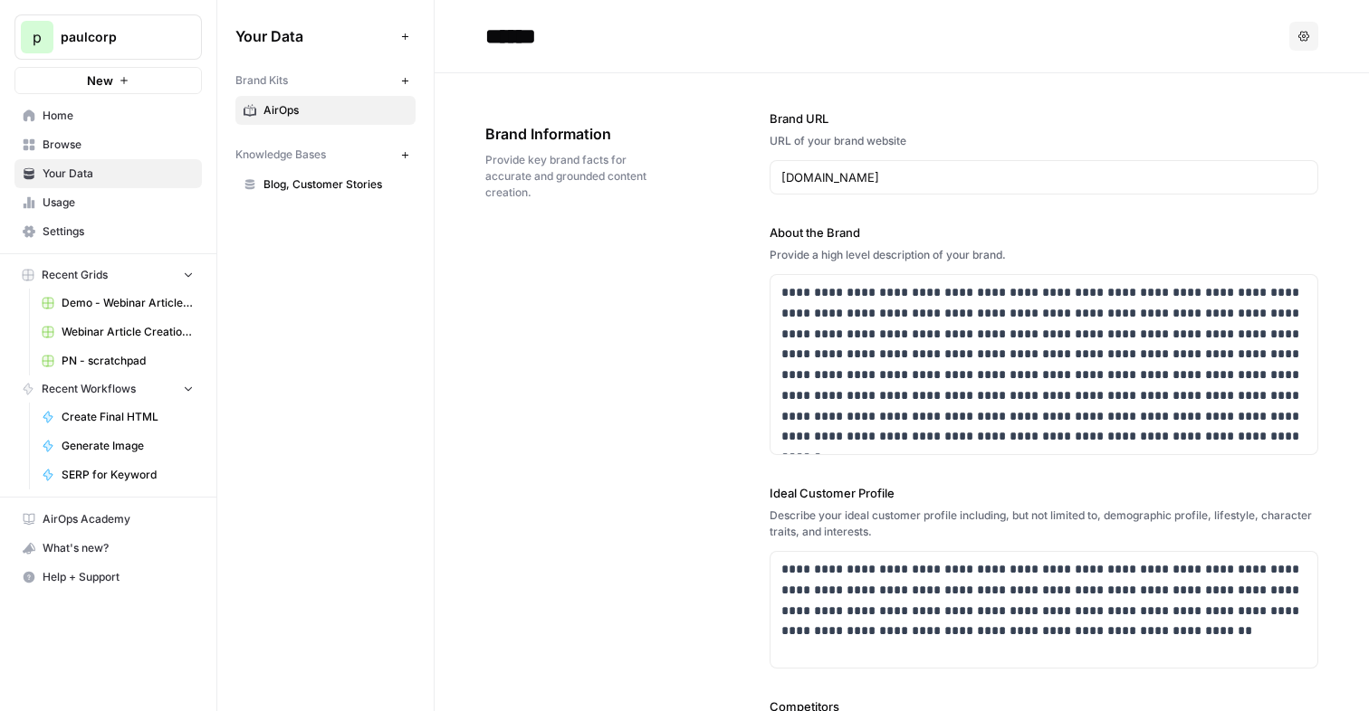
click at [401, 36] on icon "button" at bounding box center [405, 37] width 10 height 10
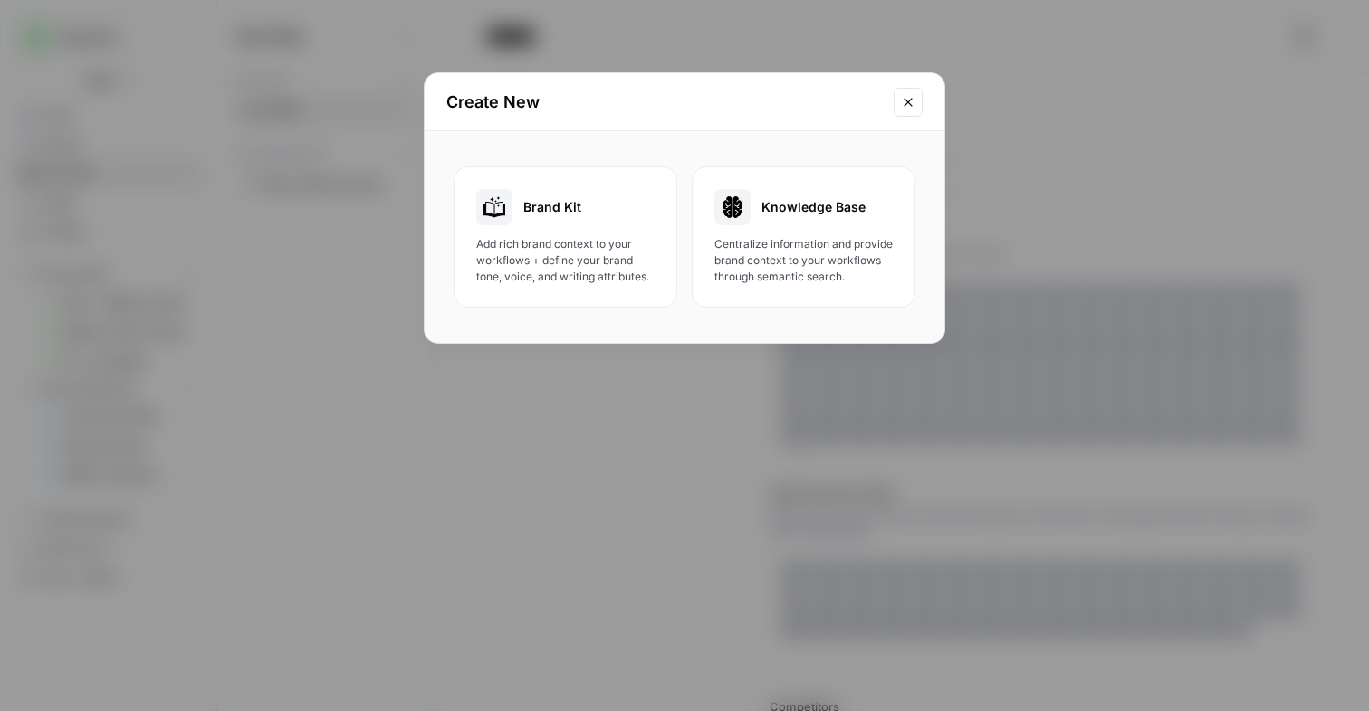
click at [900, 103] on button "Close modal" at bounding box center [907, 102] width 29 height 29
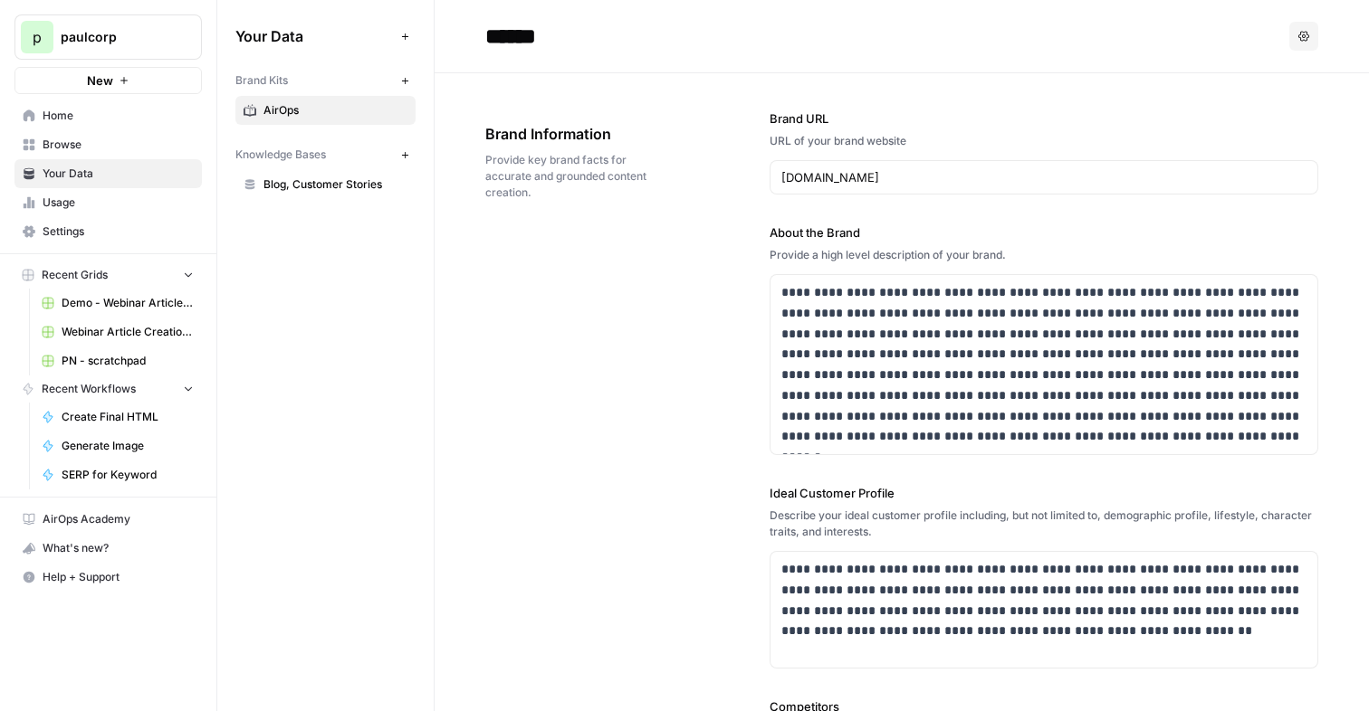
click at [72, 147] on span "Browse" at bounding box center [118, 145] width 151 height 16
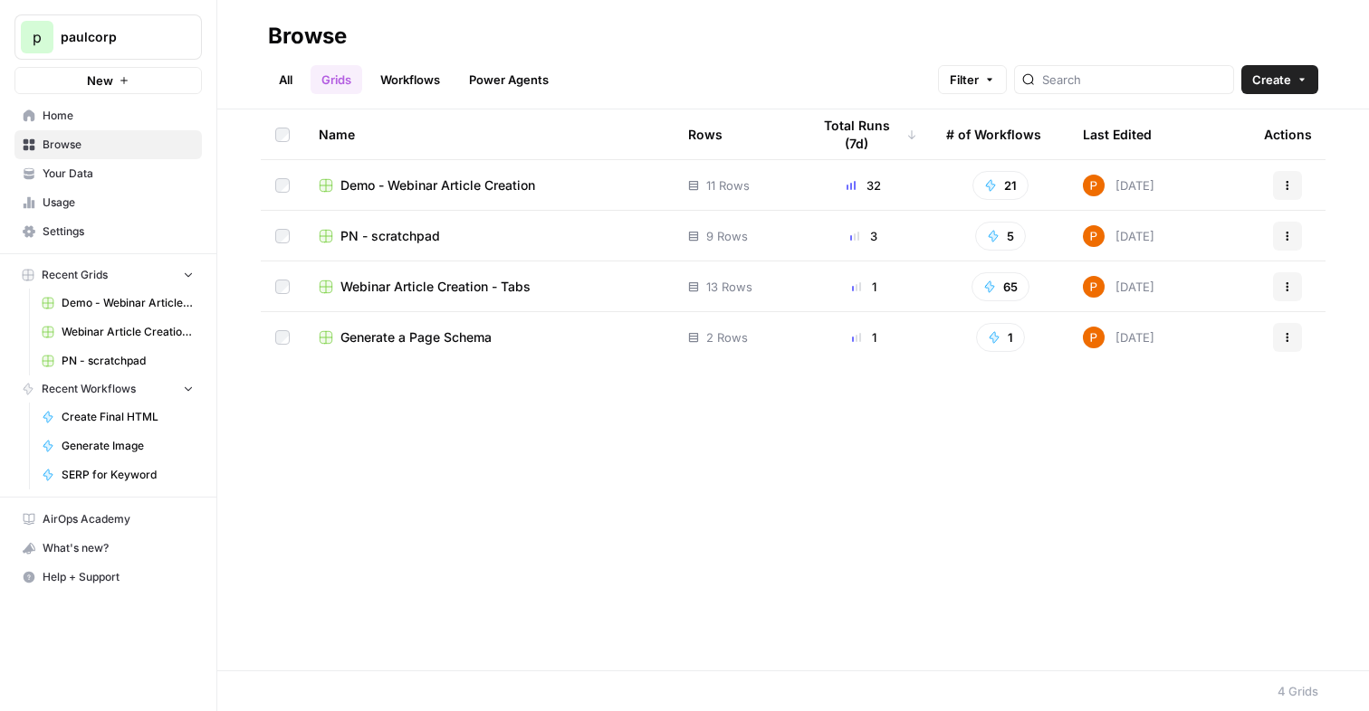
click at [417, 186] on span "Demo - Webinar Article Creation" at bounding box center [437, 185] width 195 height 18
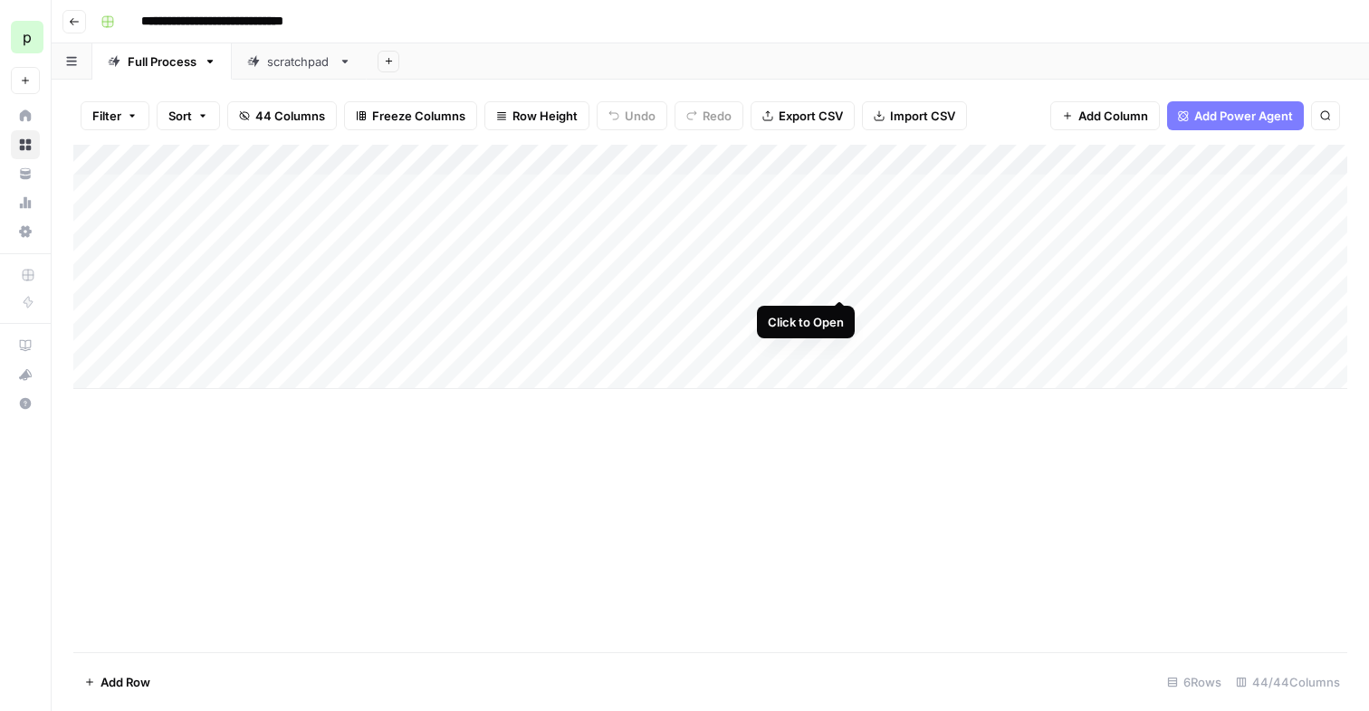
click at [841, 283] on div "Add Column" at bounding box center [709, 267] width 1273 height 244
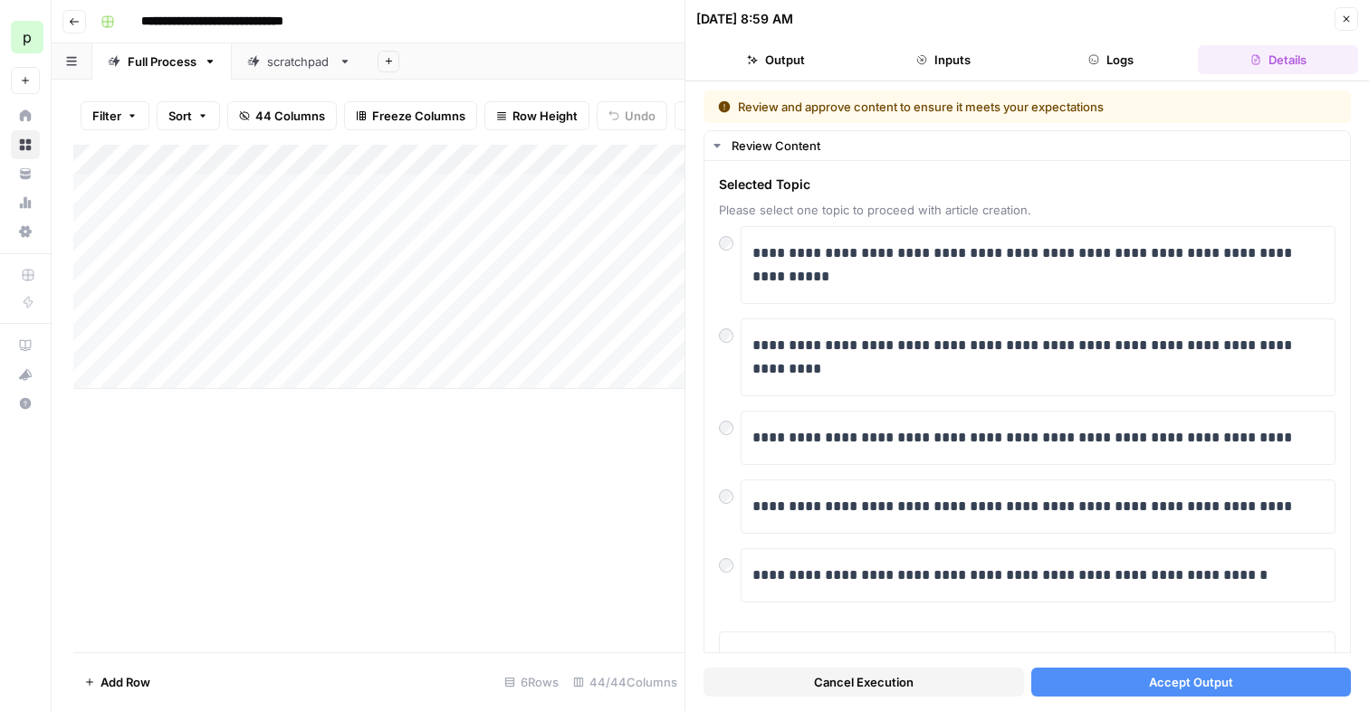
click at [1348, 23] on icon "button" at bounding box center [1345, 19] width 11 height 11
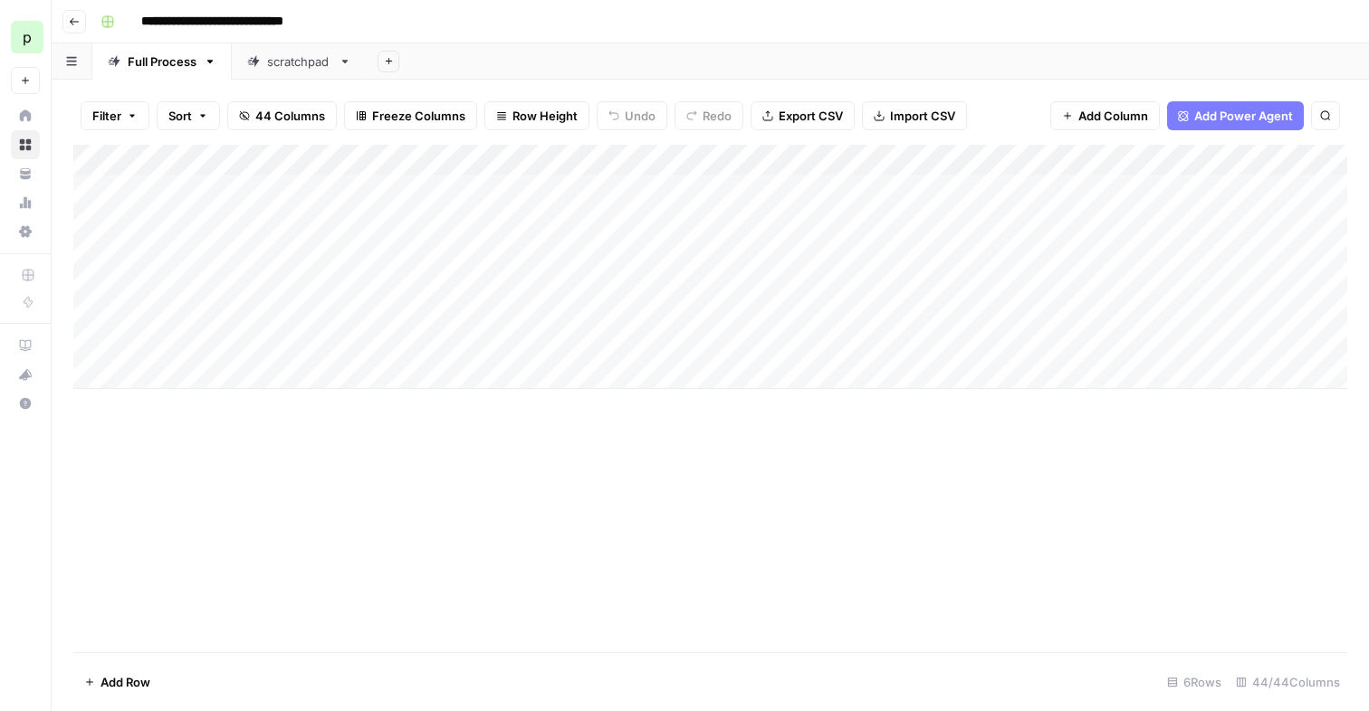
click at [901, 251] on div "Add Column" at bounding box center [709, 267] width 1273 height 244
click at [766, 247] on div "Add Column" at bounding box center [709, 267] width 1273 height 244
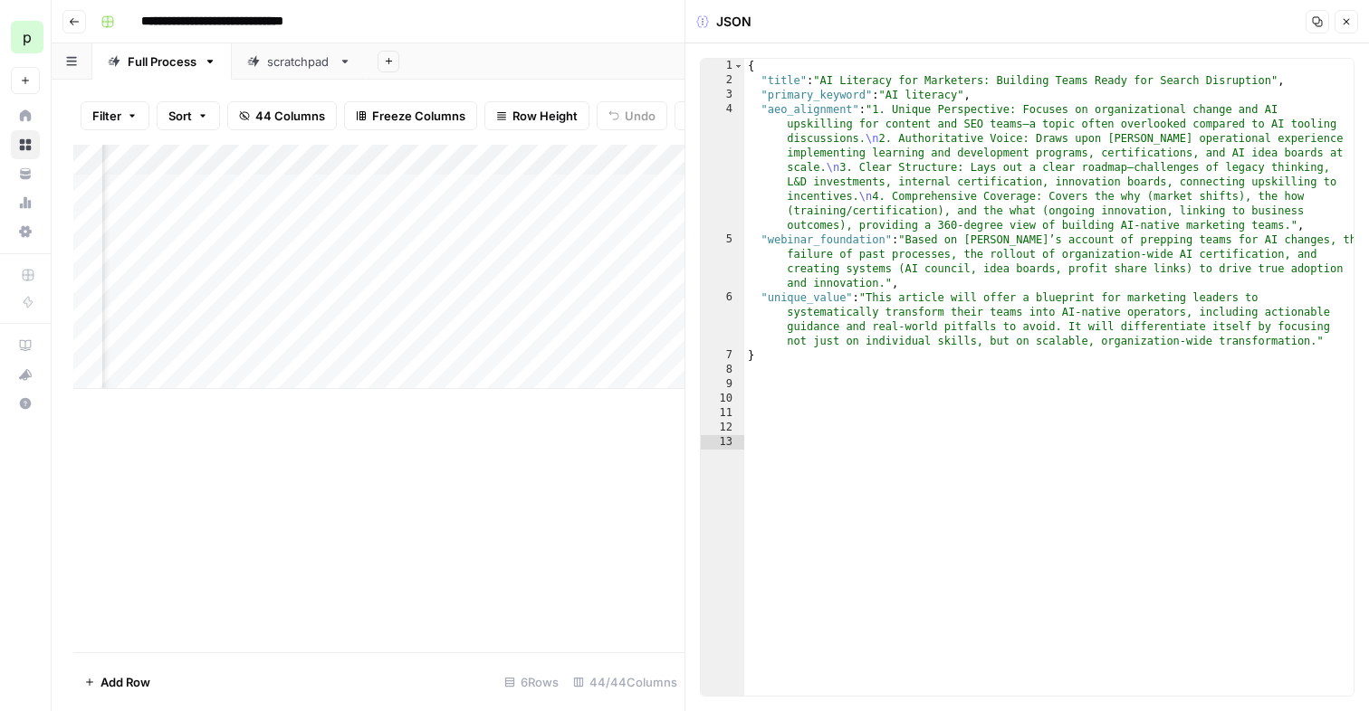
scroll to position [0, 4179]
click at [604, 220] on div "Add Column" at bounding box center [378, 267] width 611 height 244
click at [429, 154] on div "Add Column" at bounding box center [378, 267] width 611 height 244
click at [419, 206] on input "Selected Title" at bounding box center [450, 204] width 184 height 18
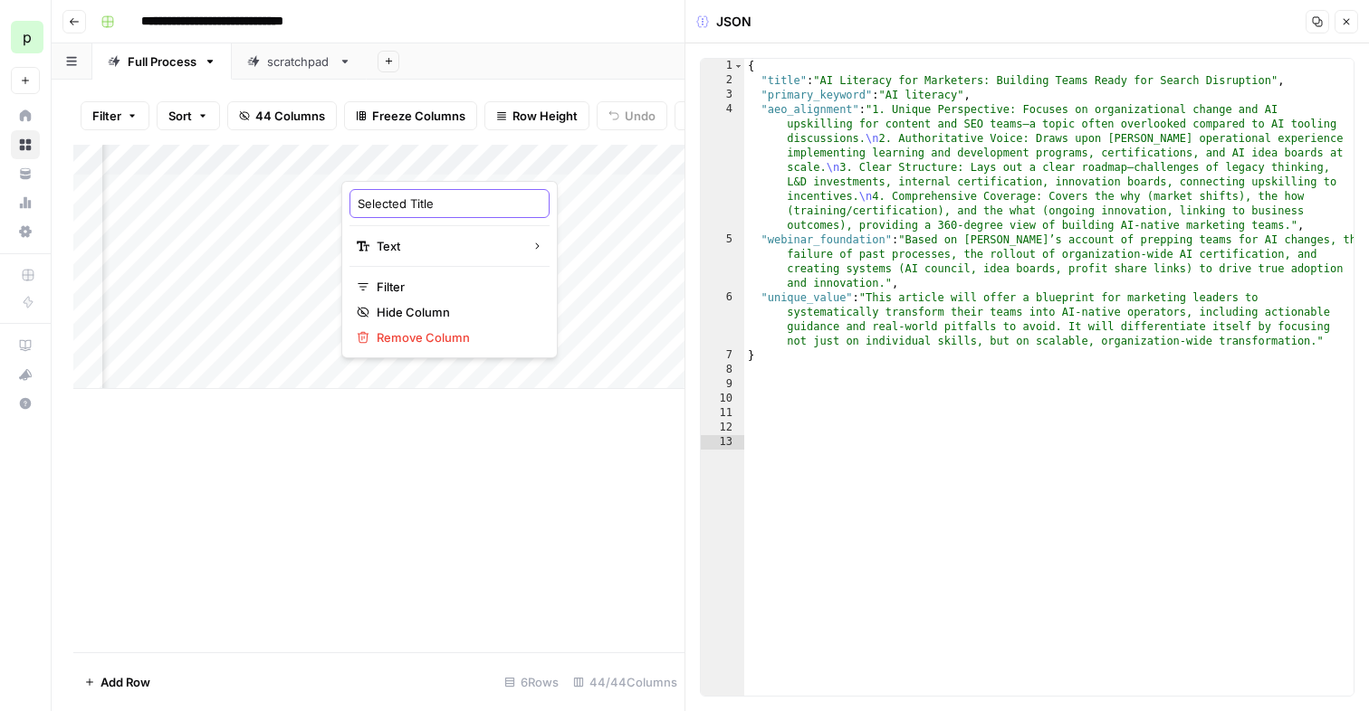
click at [419, 206] on input "Selected Title" at bounding box center [450, 204] width 184 height 18
type input "Selected Topic"
click at [1346, 21] on icon "button" at bounding box center [1346, 22] width 6 height 6
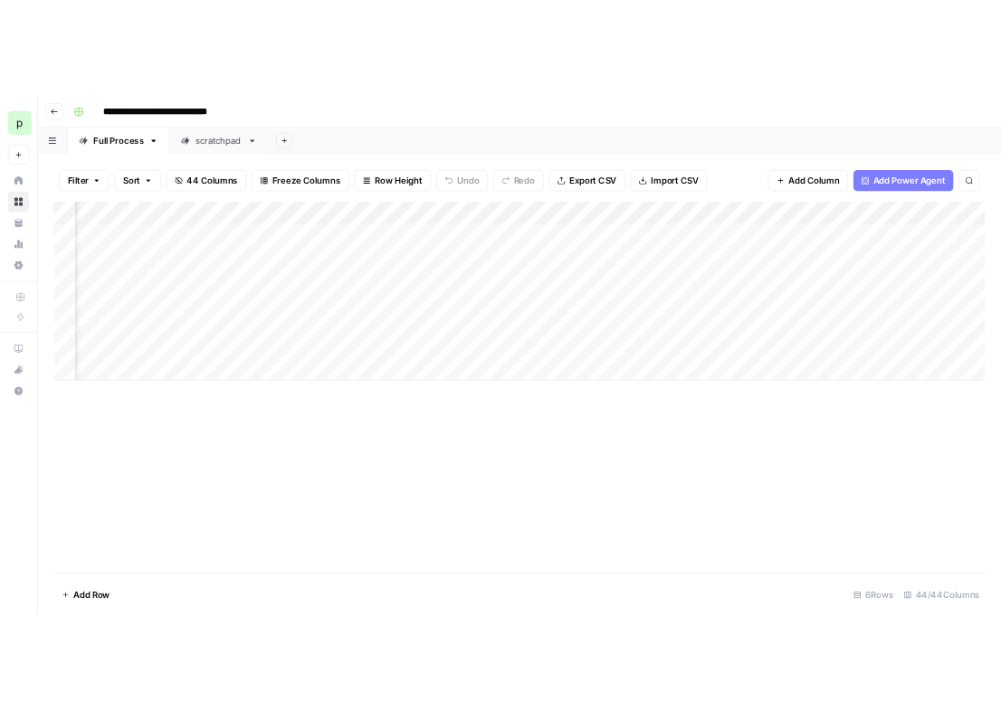
scroll to position [0, 1380]
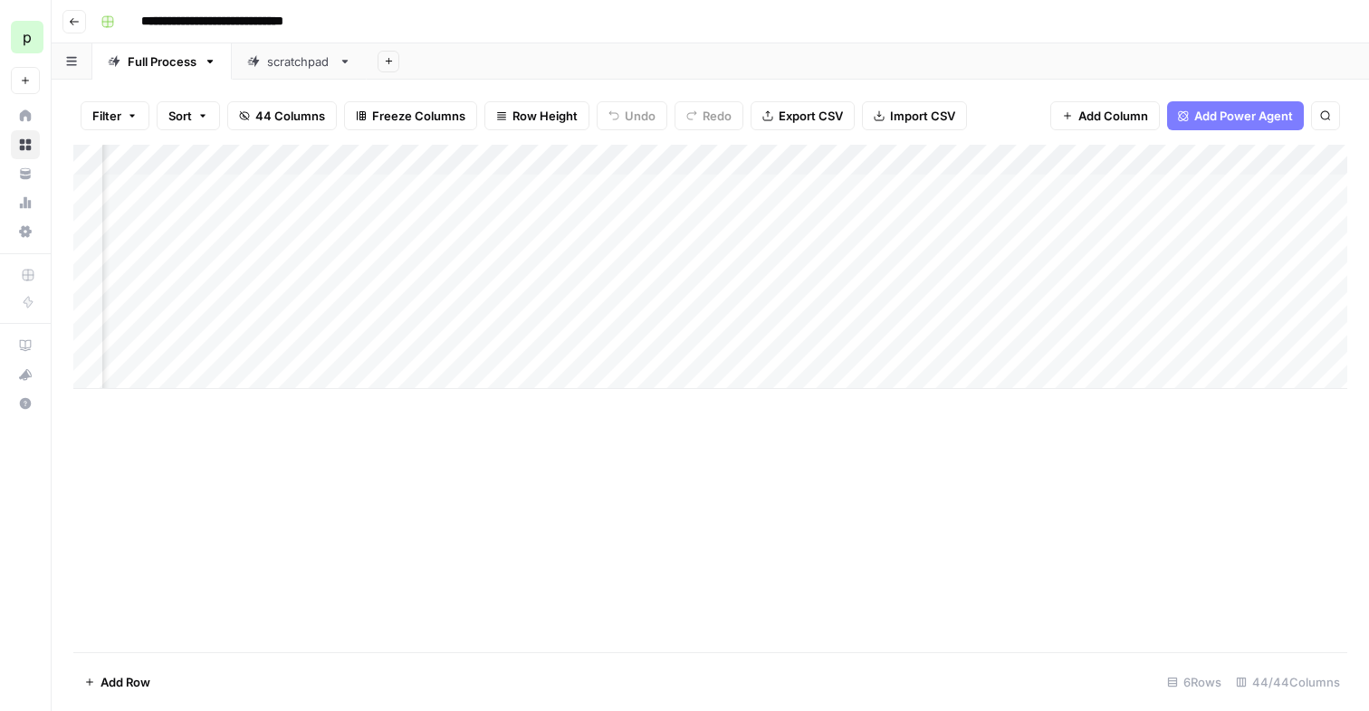
click at [1014, 164] on div "Add Column" at bounding box center [709, 267] width 1273 height 244
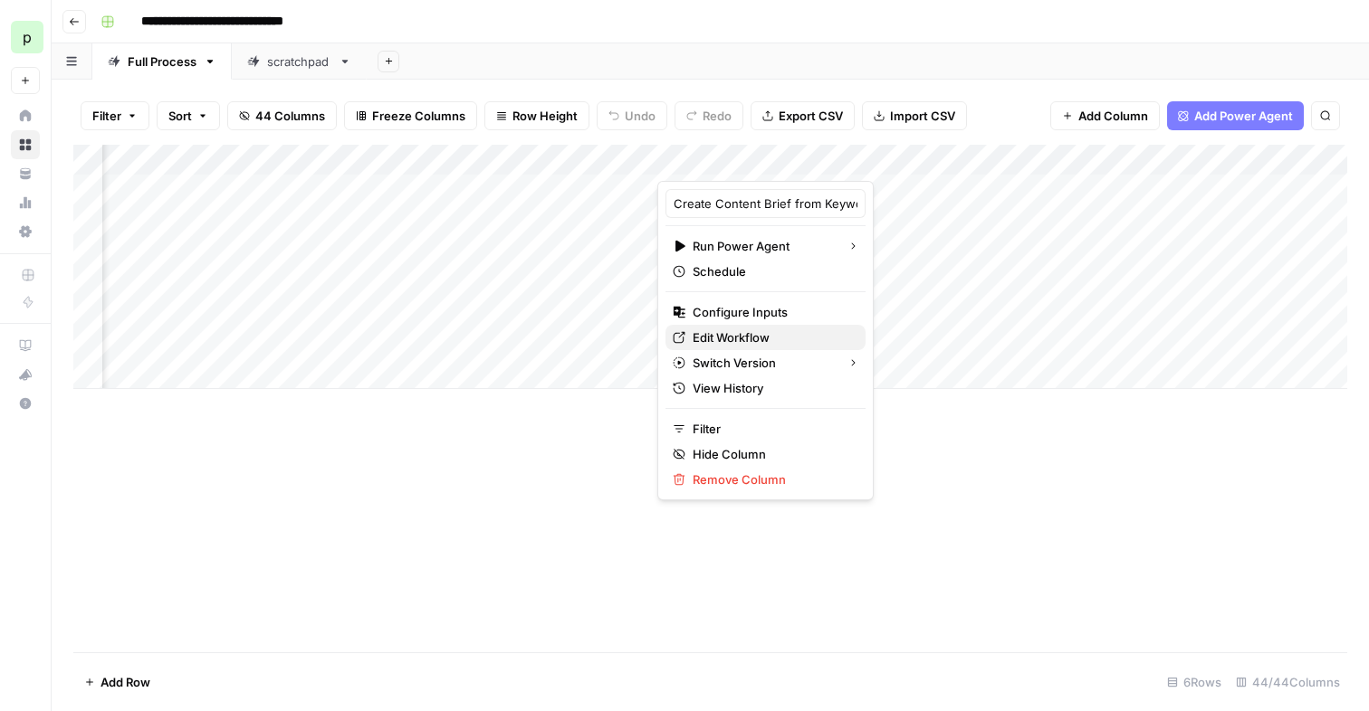
click at [711, 334] on span "Edit Workflow" at bounding box center [771, 338] width 158 height 18
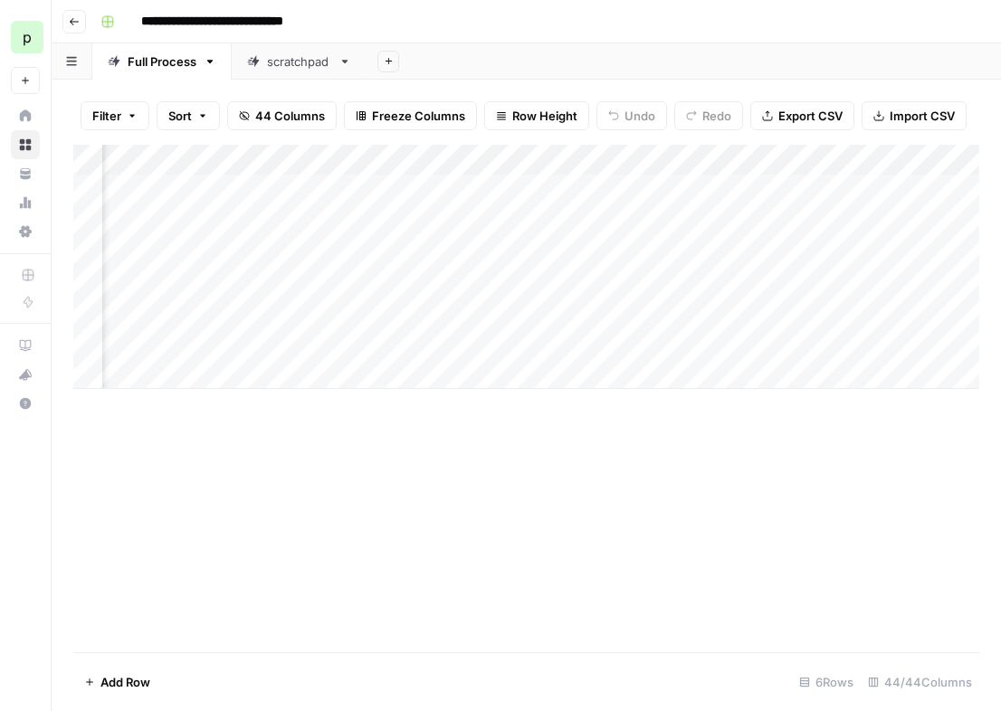
scroll to position [0, 297]
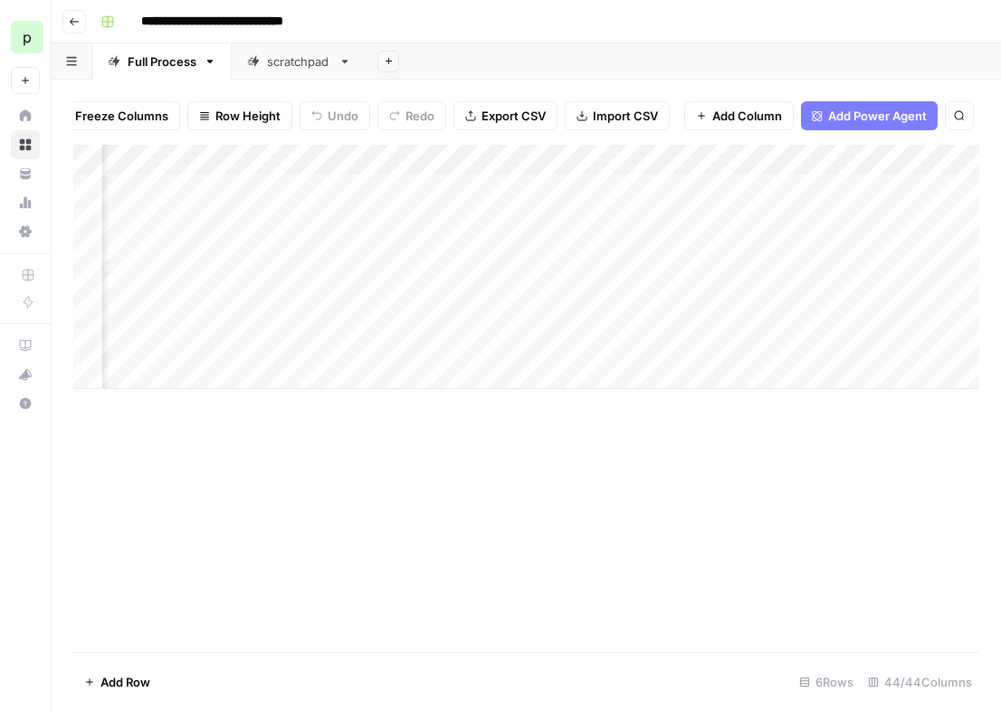
click at [736, 112] on span "Add Column" at bounding box center [747, 116] width 70 height 18
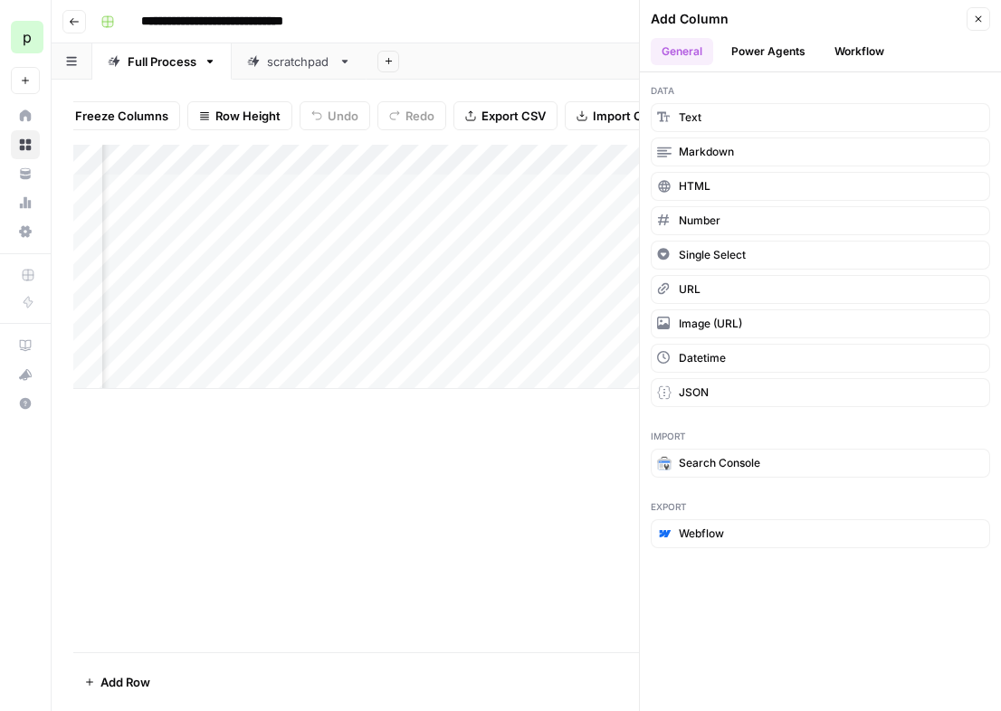
click at [767, 49] on button "Power Agents" at bounding box center [768, 51] width 96 height 27
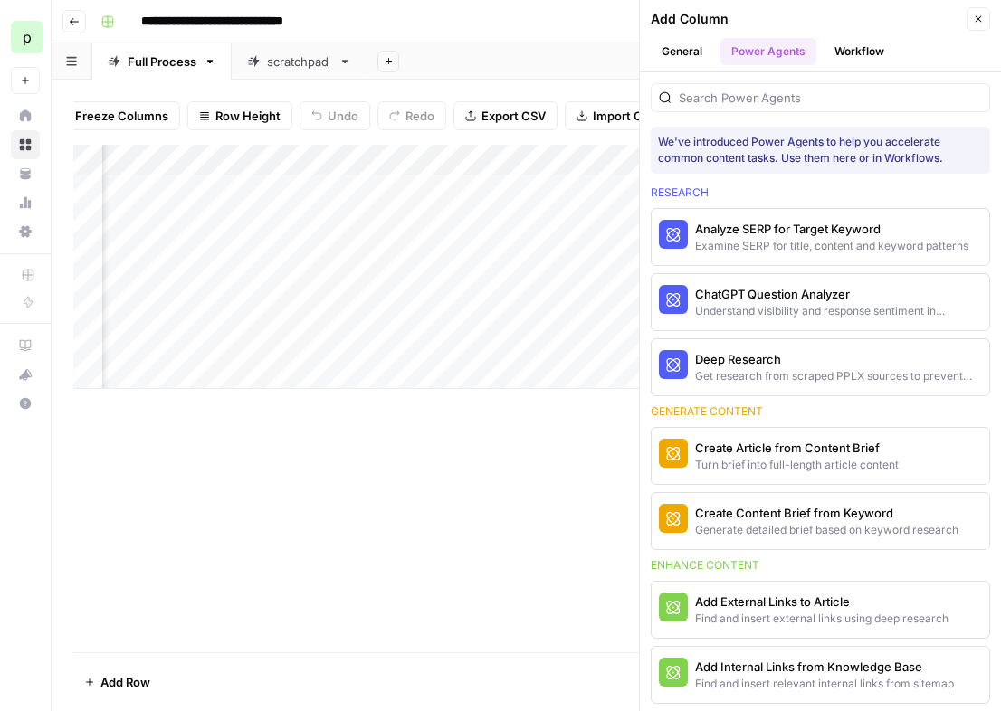
click at [850, 49] on button "Workflow" at bounding box center [860, 51] width 72 height 27
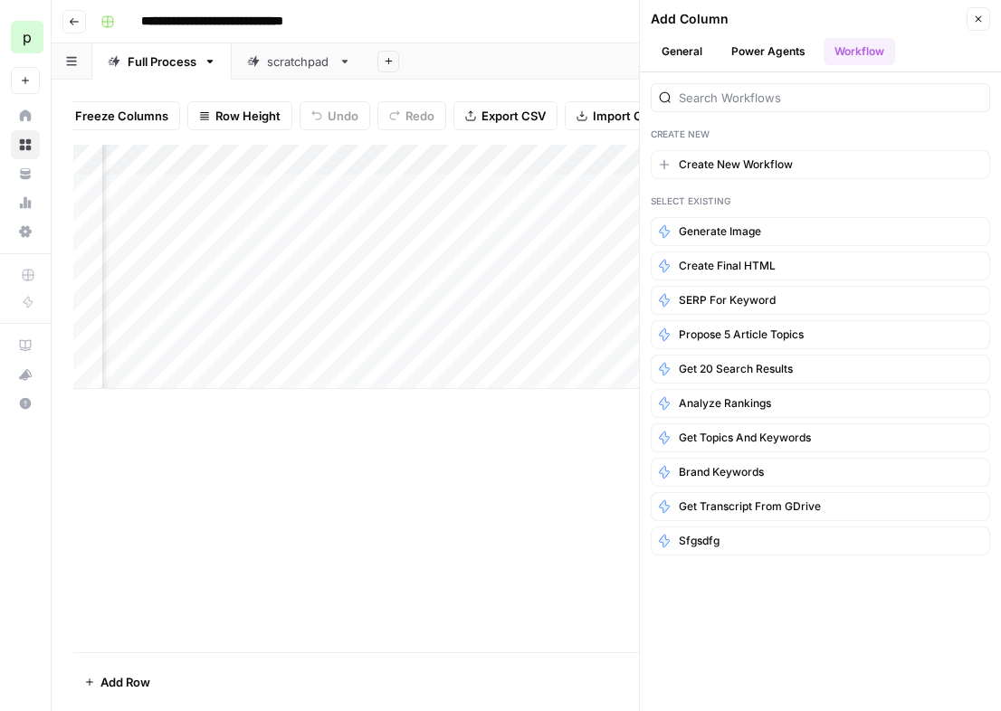
click at [785, 47] on button "Power Agents" at bounding box center [768, 51] width 96 height 27
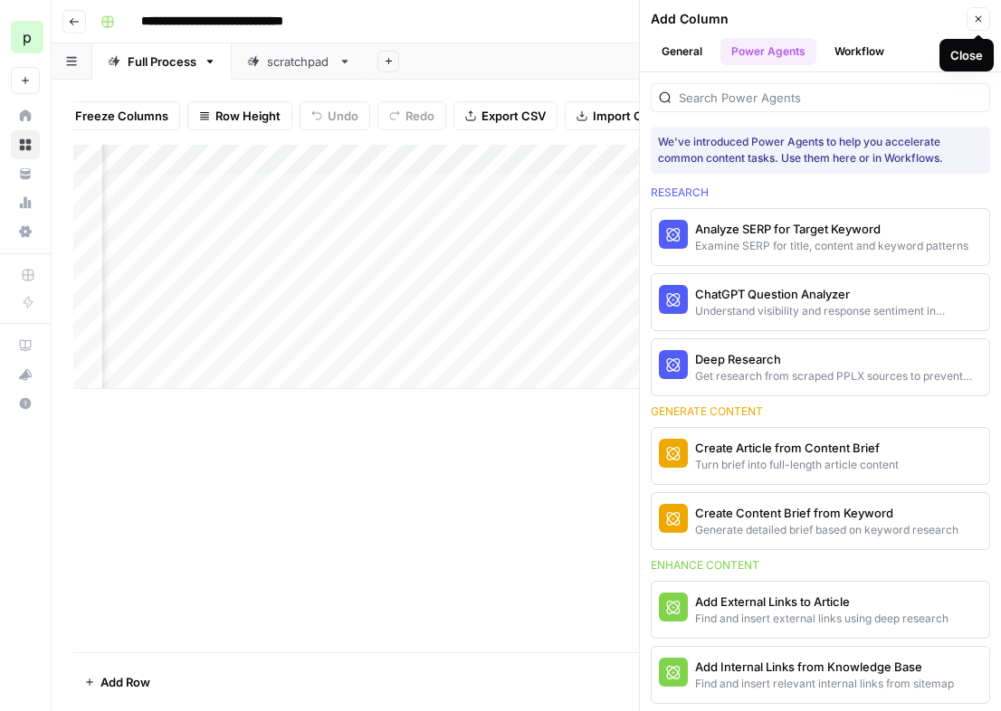
click at [969, 14] on button "Close" at bounding box center [979, 19] width 24 height 24
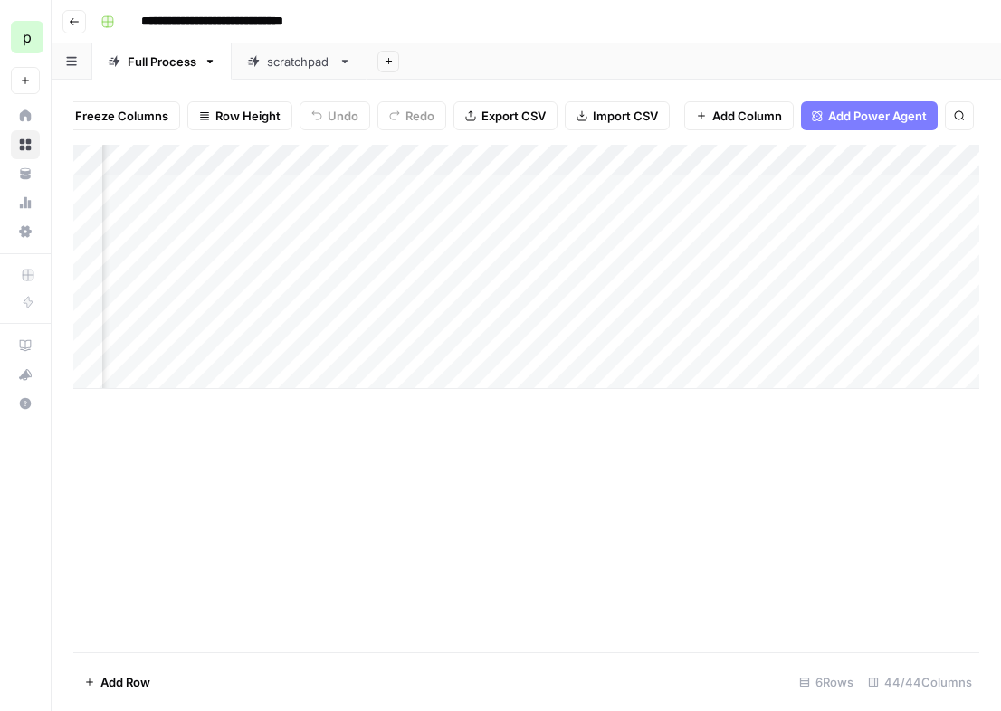
click at [730, 159] on div "Add Column" at bounding box center [526, 267] width 906 height 244
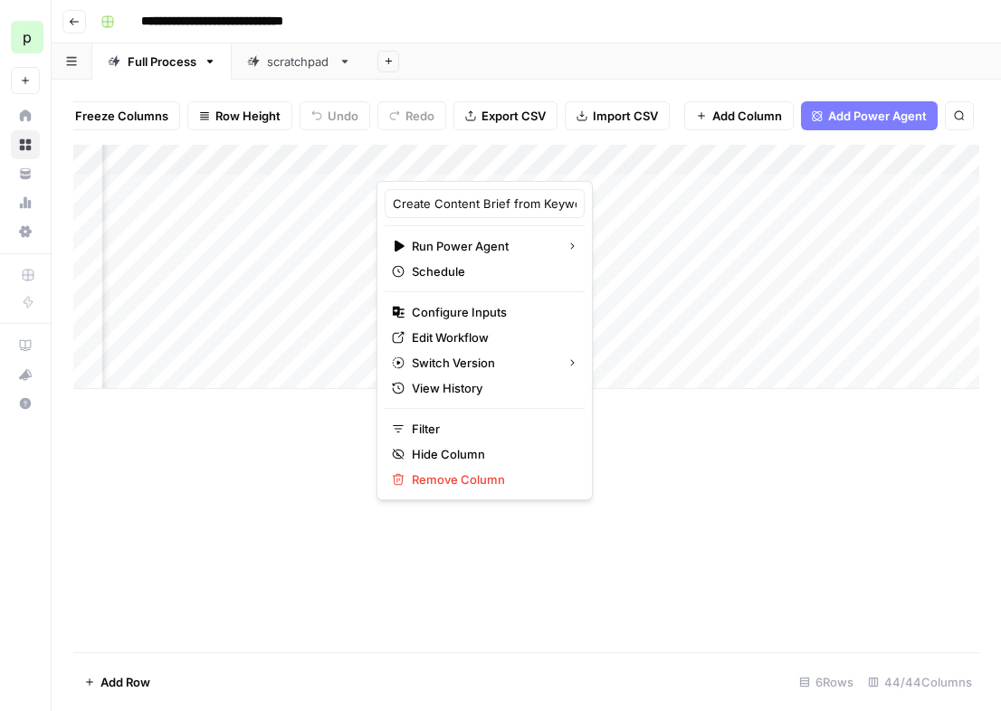
click at [734, 444] on div "Add Column" at bounding box center [526, 399] width 906 height 508
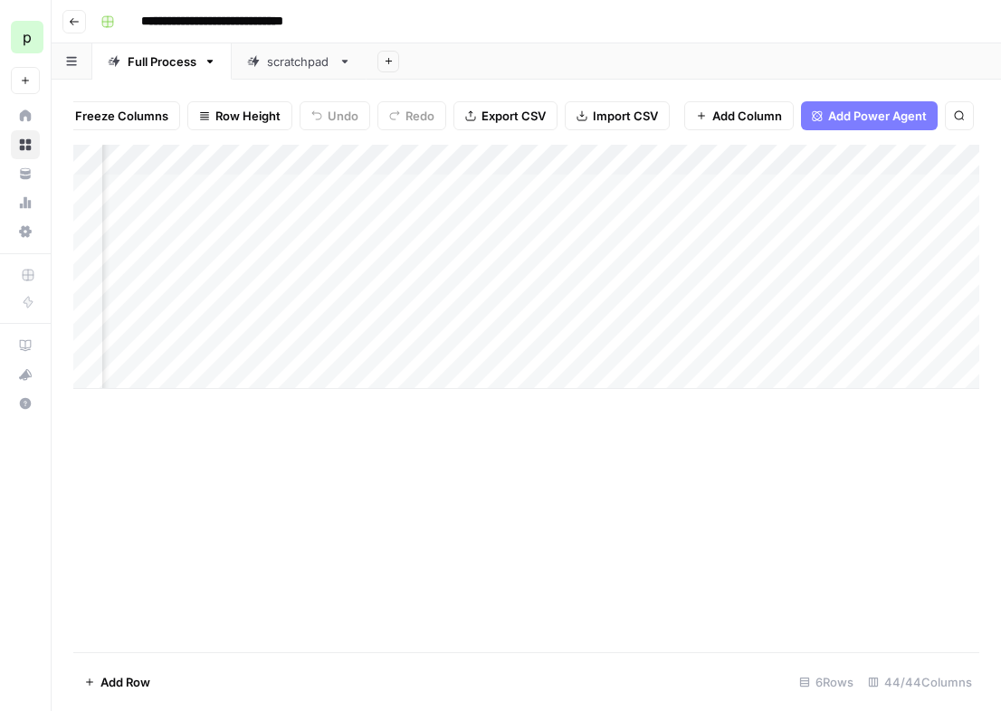
scroll to position [0, 1792]
click at [763, 252] on div "Add Column" at bounding box center [526, 267] width 906 height 244
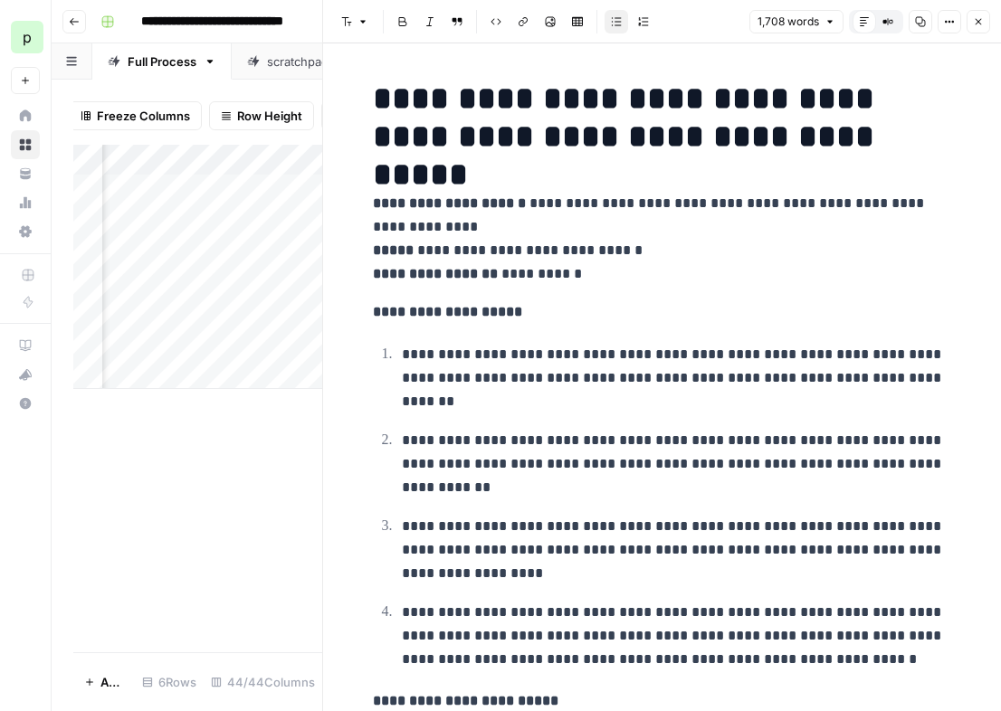
click at [983, 22] on span "Close" at bounding box center [983, 22] width 1 height 1
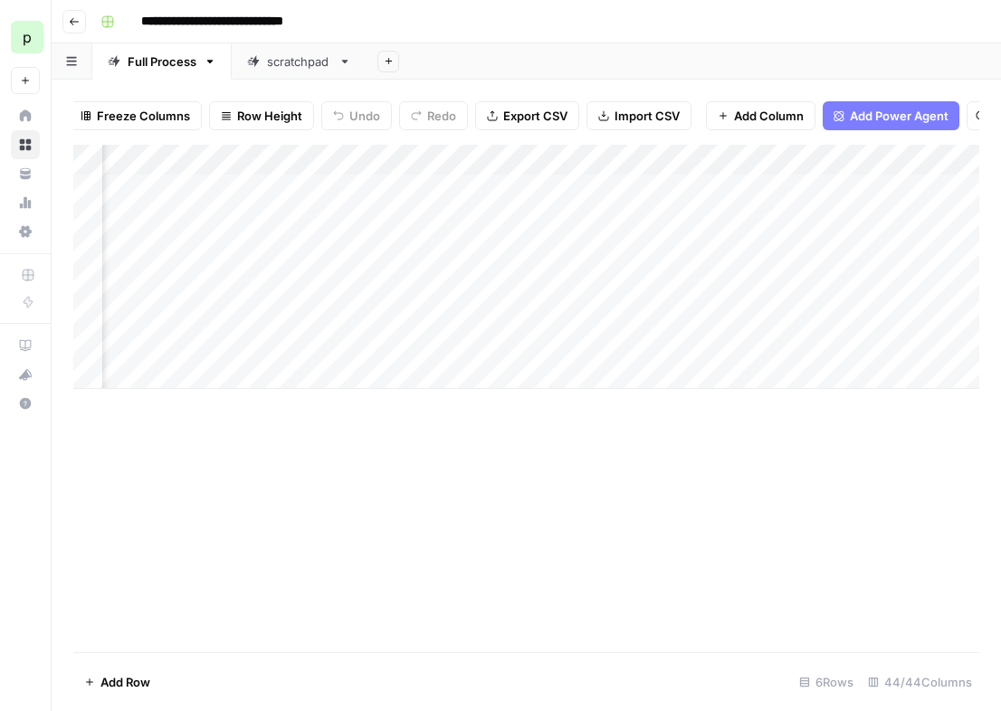
scroll to position [0, 4562]
click at [546, 221] on div "Add Column" at bounding box center [526, 267] width 906 height 244
click at [419, 219] on div "Add Column" at bounding box center [526, 267] width 906 height 244
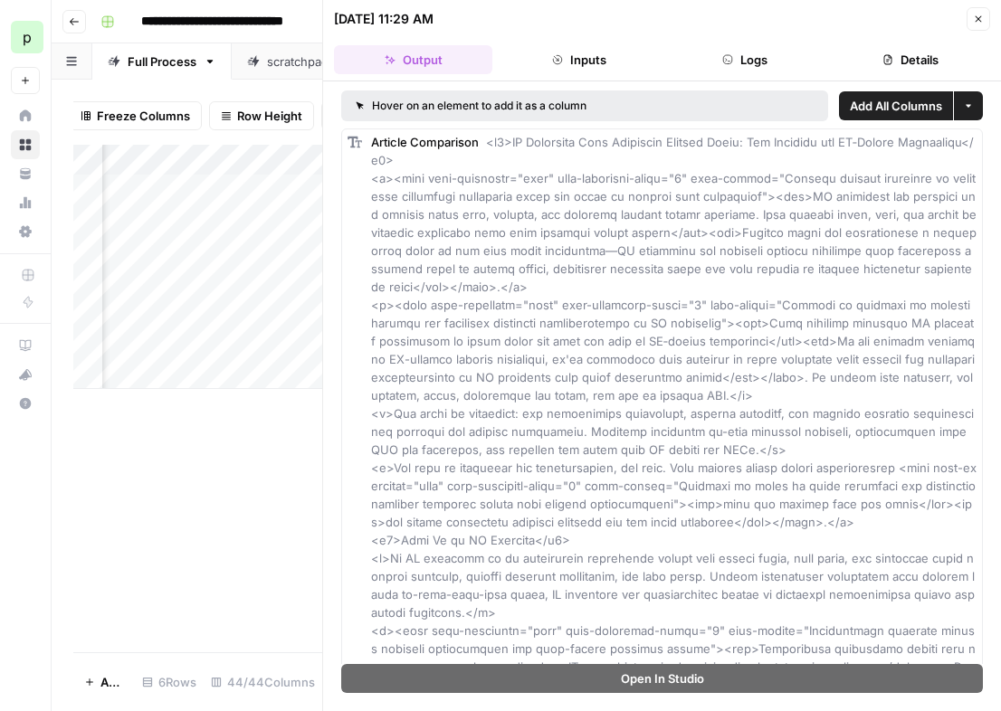
click at [982, 14] on icon "button" at bounding box center [978, 19] width 11 height 11
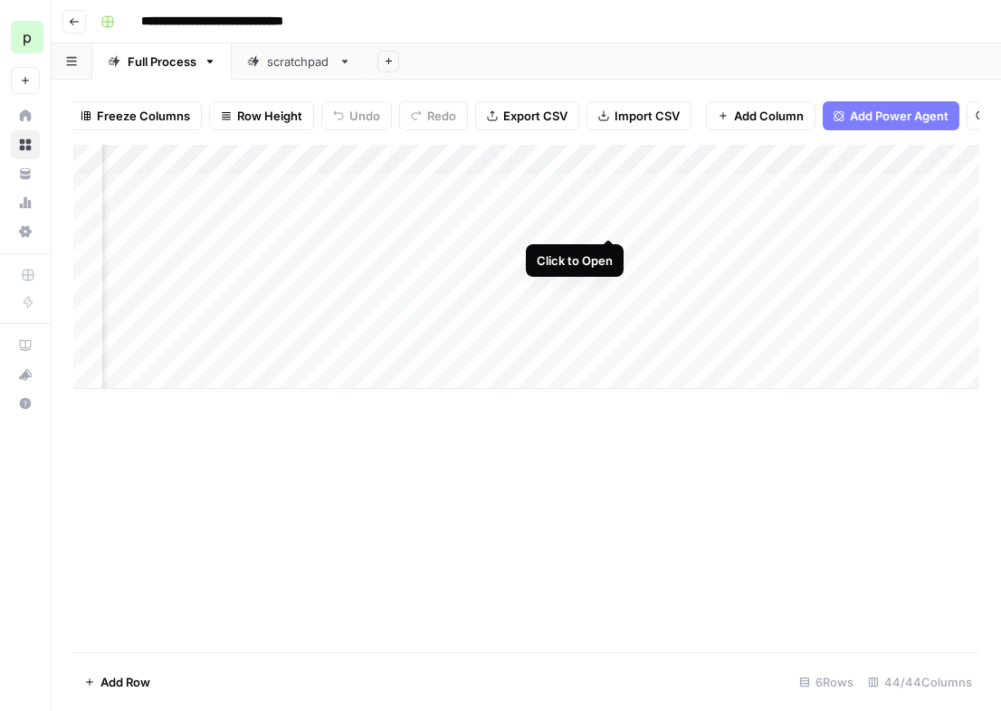
click at [603, 218] on div "Add Column" at bounding box center [526, 267] width 906 height 244
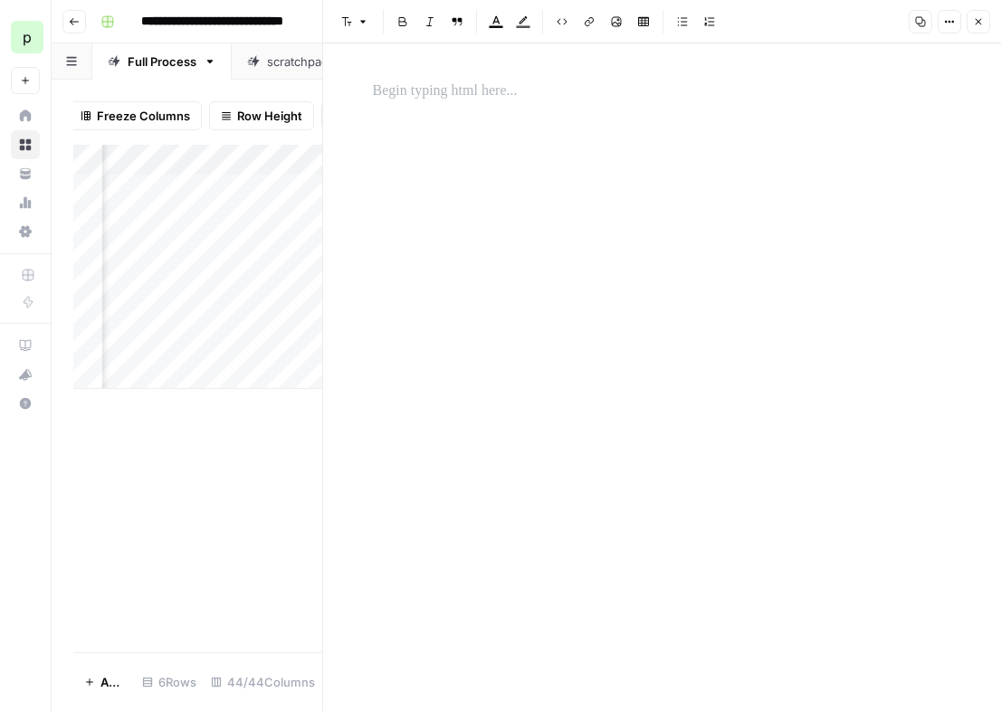
click at [979, 24] on icon "button" at bounding box center [978, 21] width 11 height 11
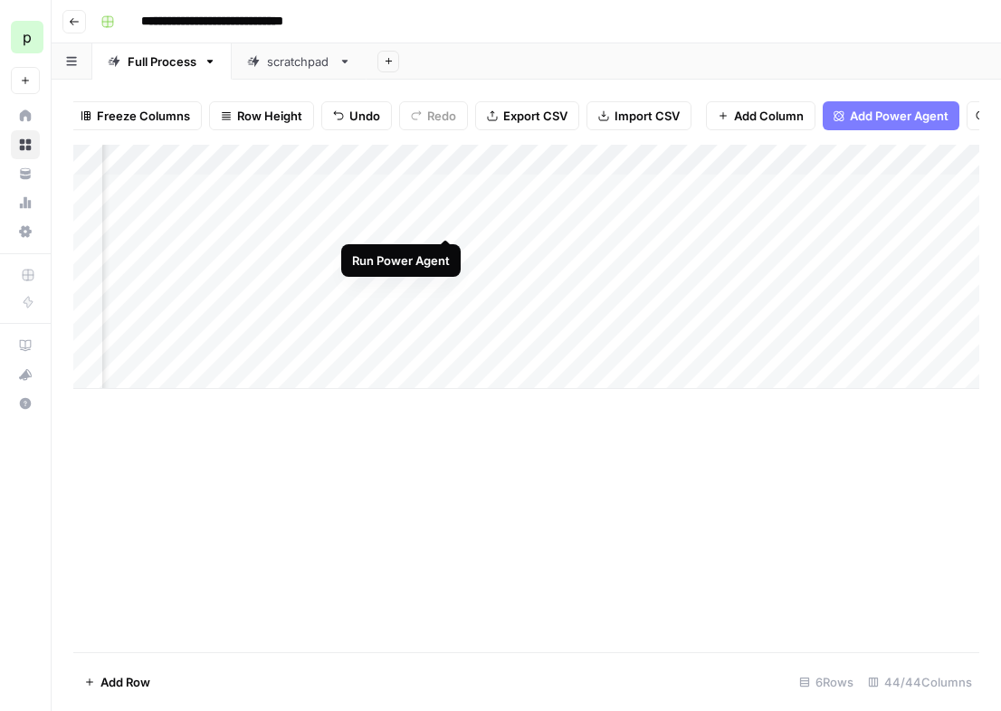
click at [445, 219] on div "Add Column" at bounding box center [526, 267] width 906 height 244
click at [312, 253] on div "Add Column" at bounding box center [526, 267] width 906 height 244
click at [301, 223] on div "Add Column" at bounding box center [526, 267] width 906 height 244
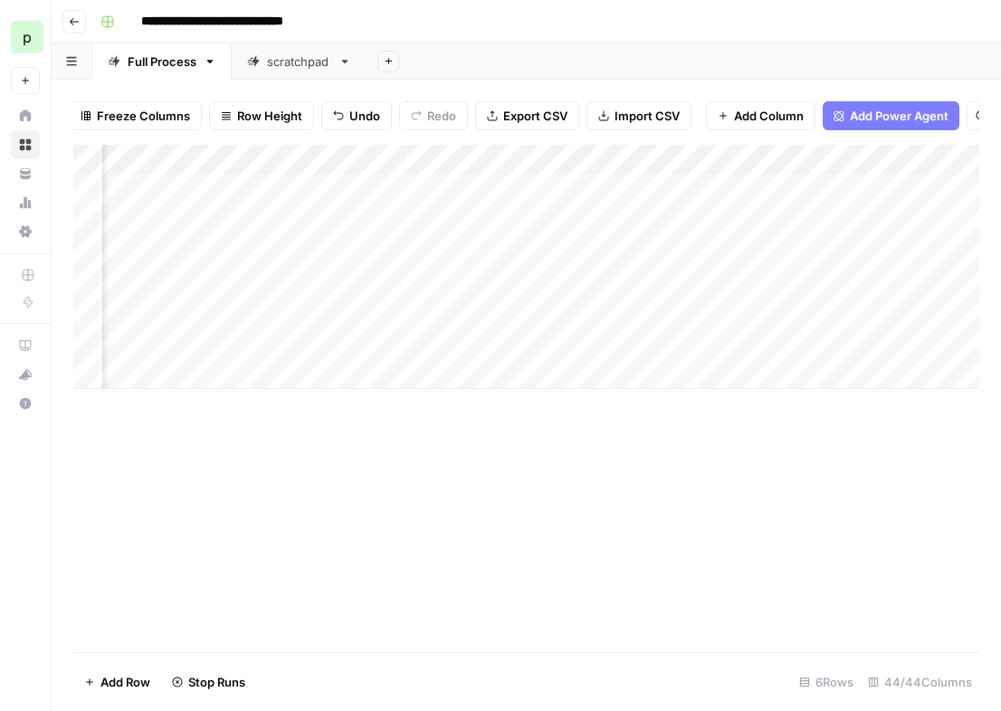
scroll to position [0, 7233]
click at [812, 256] on div "Add Column" at bounding box center [526, 267] width 906 height 244
click at [364, 214] on div "Add Column" at bounding box center [526, 267] width 906 height 244
click at [977, 640] on icon "close" at bounding box center [975, 640] width 13 height 14
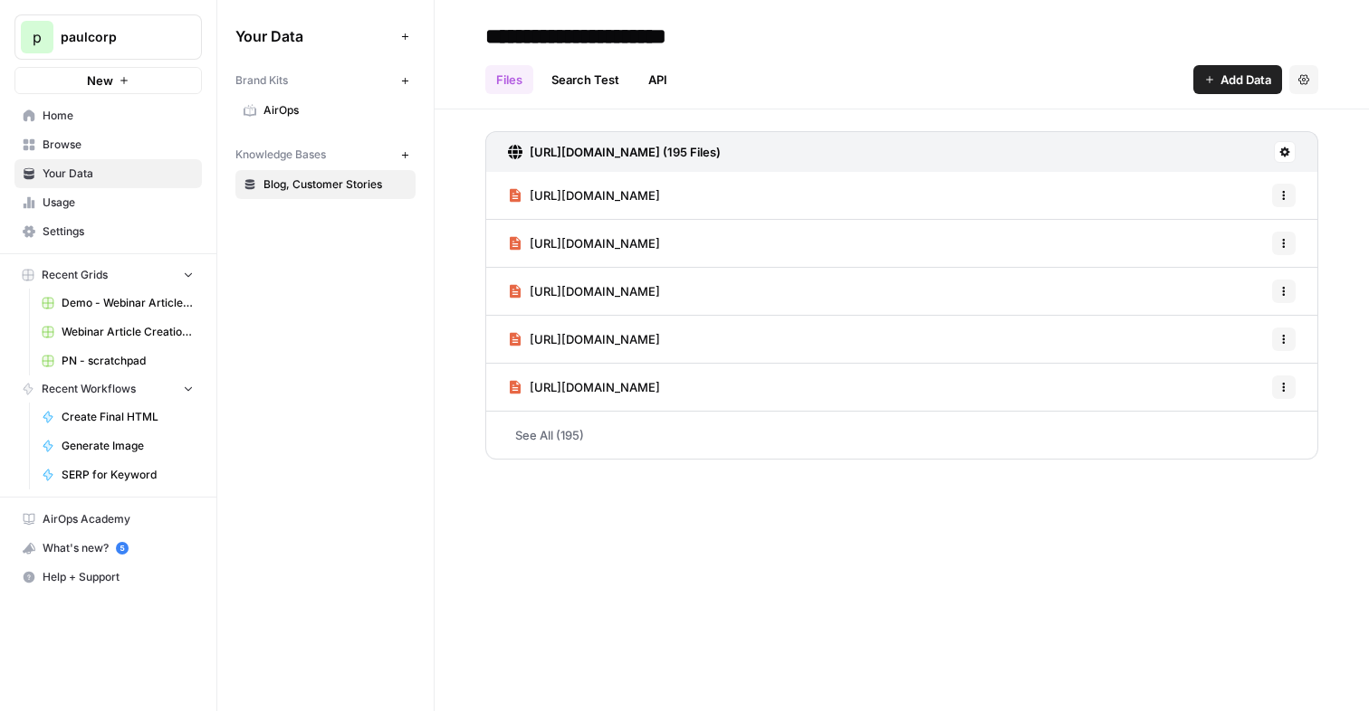
click at [288, 118] on span "AirOps" at bounding box center [335, 110] width 144 height 16
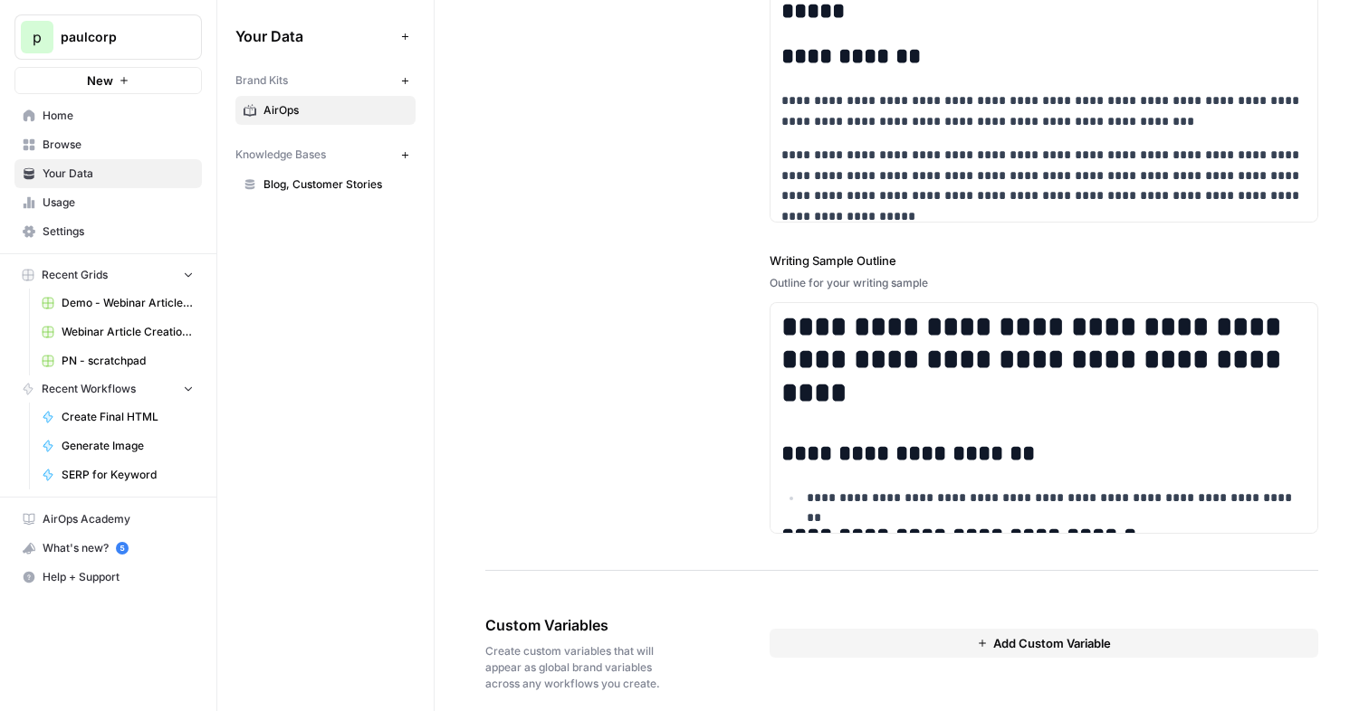
scroll to position [2432, 0]
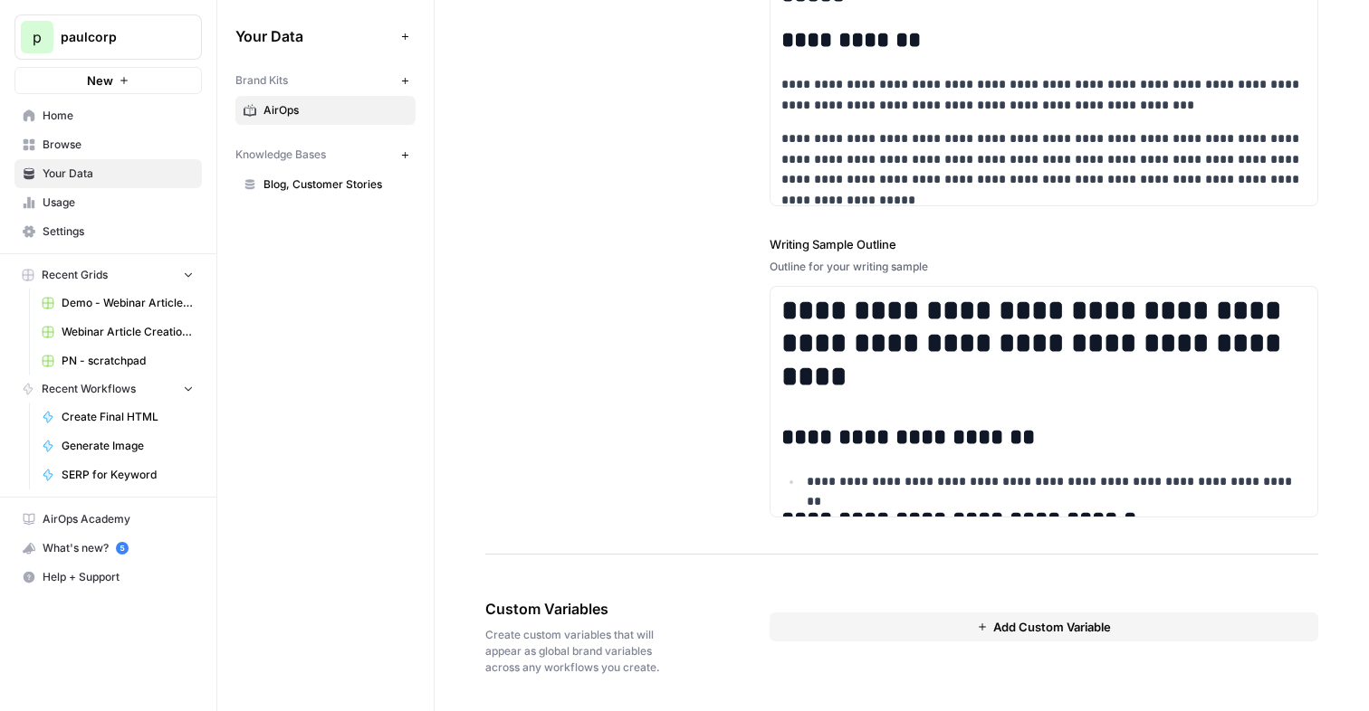
click at [95, 307] on span "Demo - Webinar Article Creation" at bounding box center [128, 303] width 132 height 16
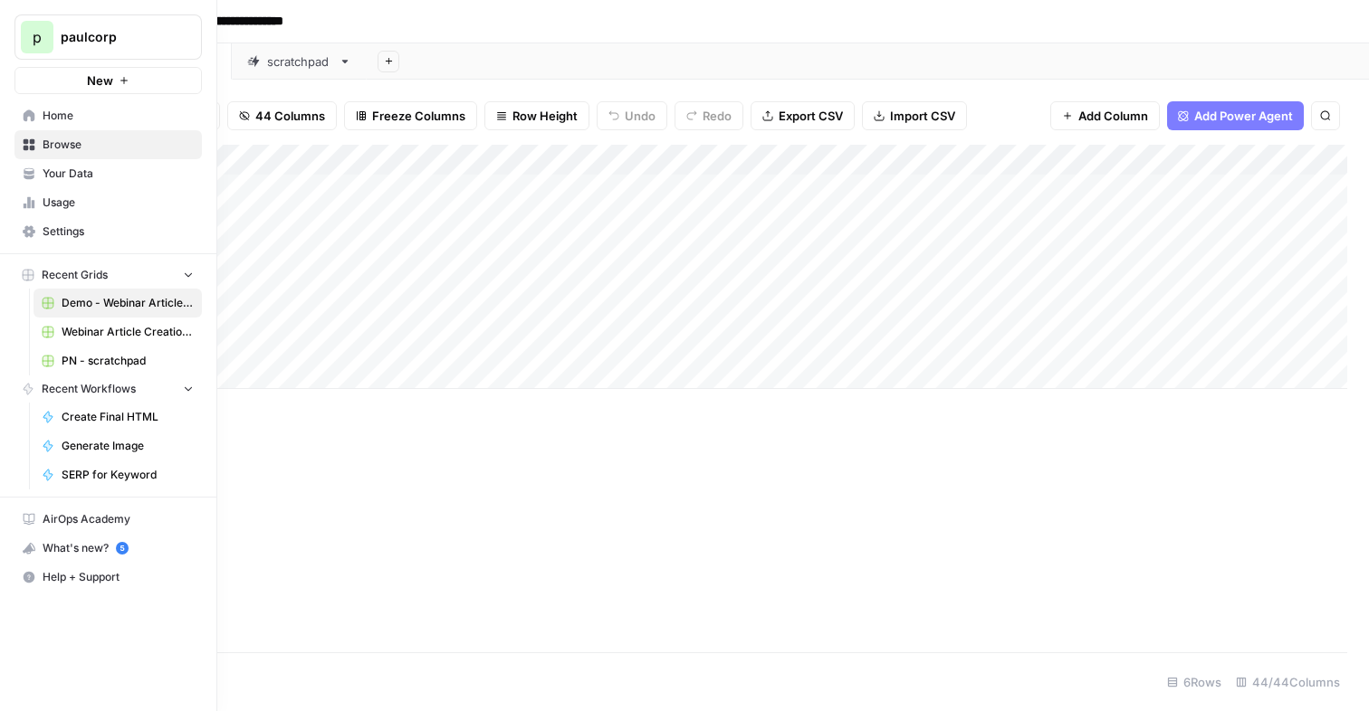
click at [61, 171] on span "Your Data" at bounding box center [118, 174] width 151 height 16
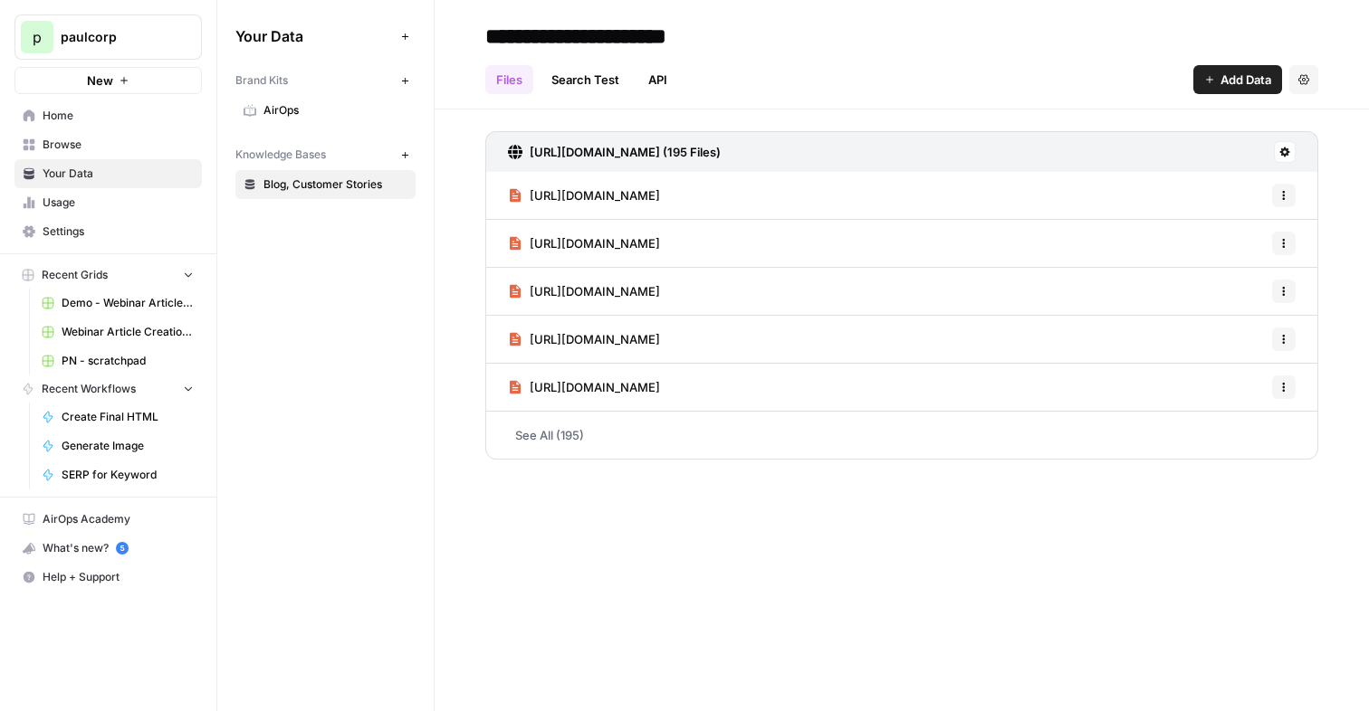
click at [296, 110] on span "AirOps" at bounding box center [335, 110] width 144 height 16
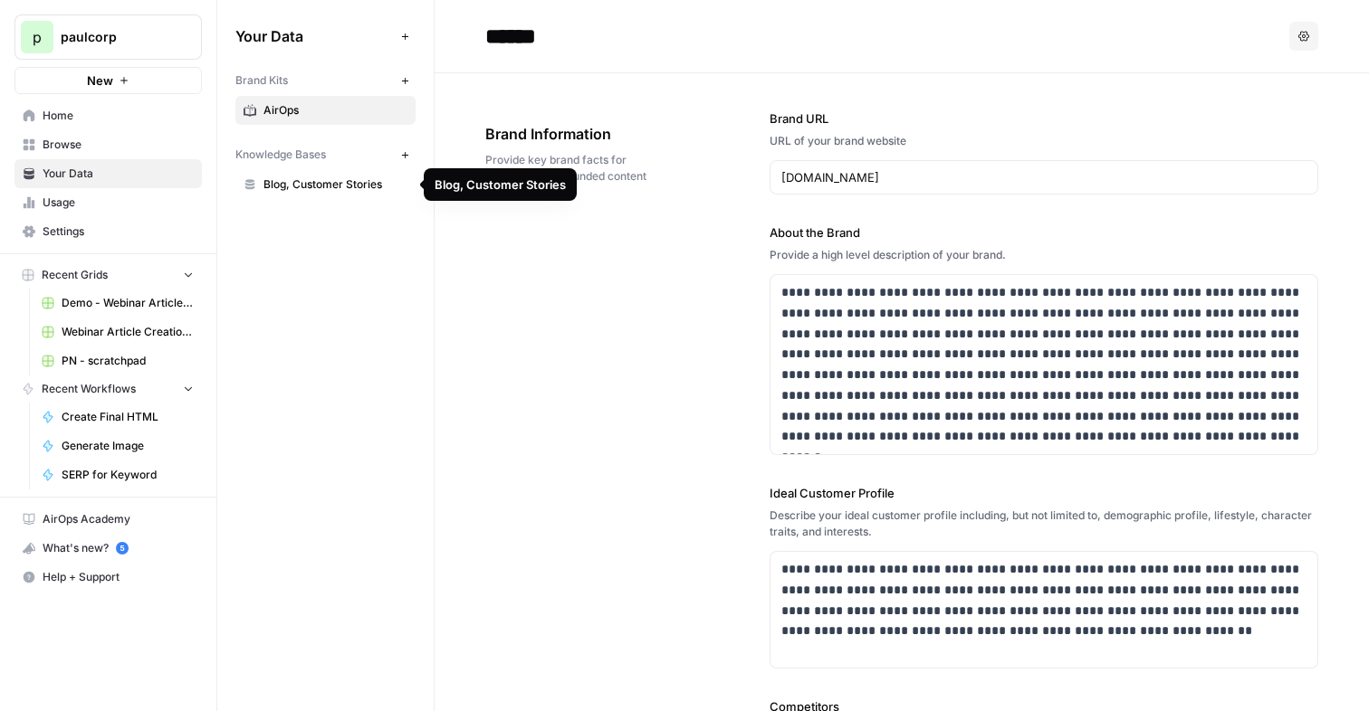
click at [352, 188] on span "Blog, Customer Stories" at bounding box center [335, 184] width 144 height 16
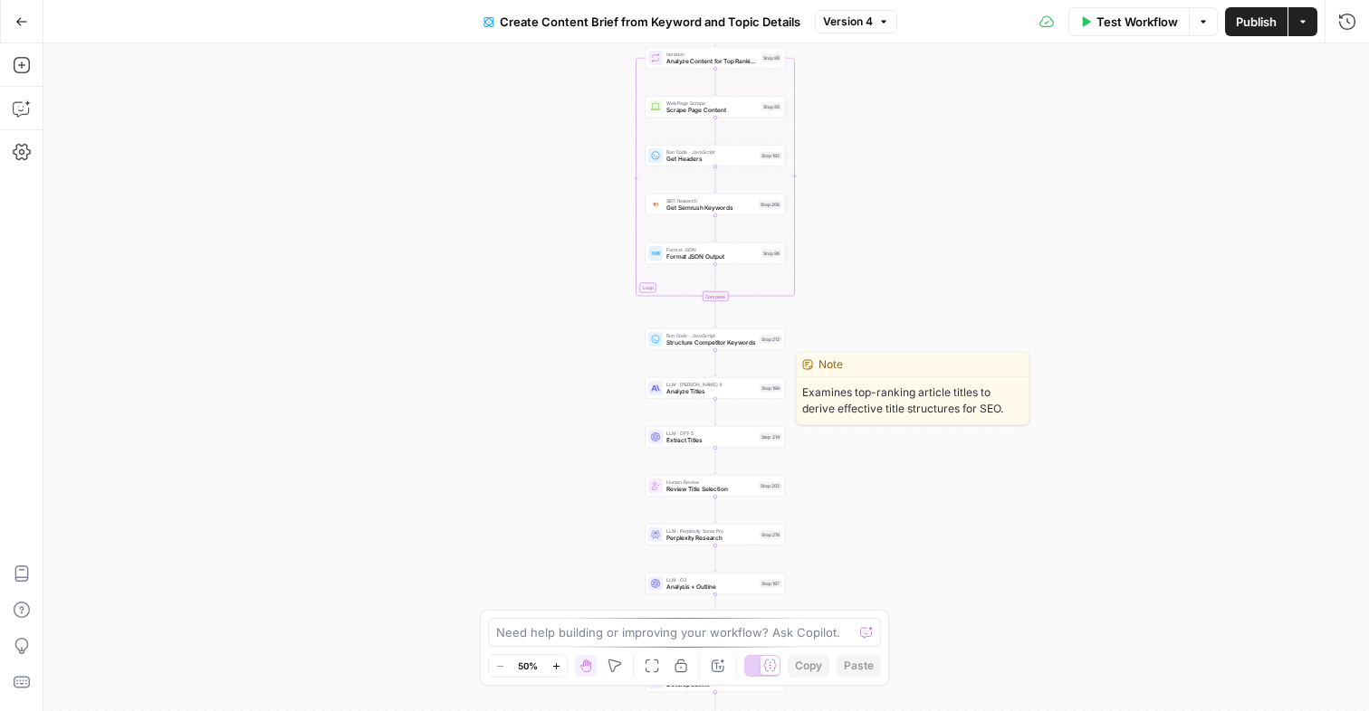
click at [710, 389] on span "Analyze Titles" at bounding box center [711, 391] width 90 height 9
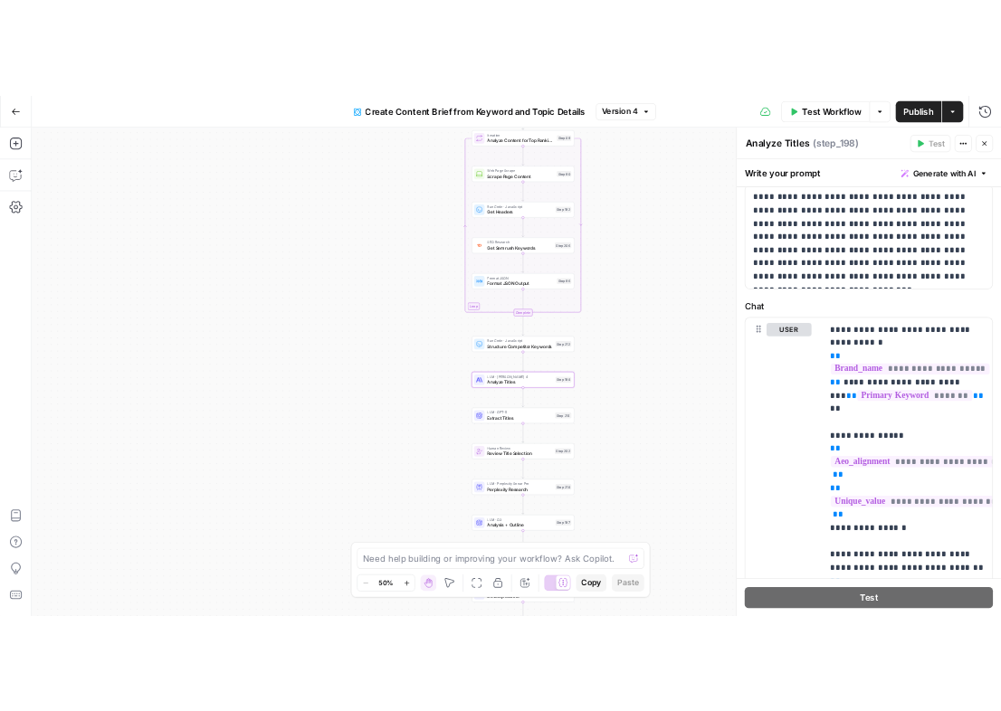
scroll to position [203, 0]
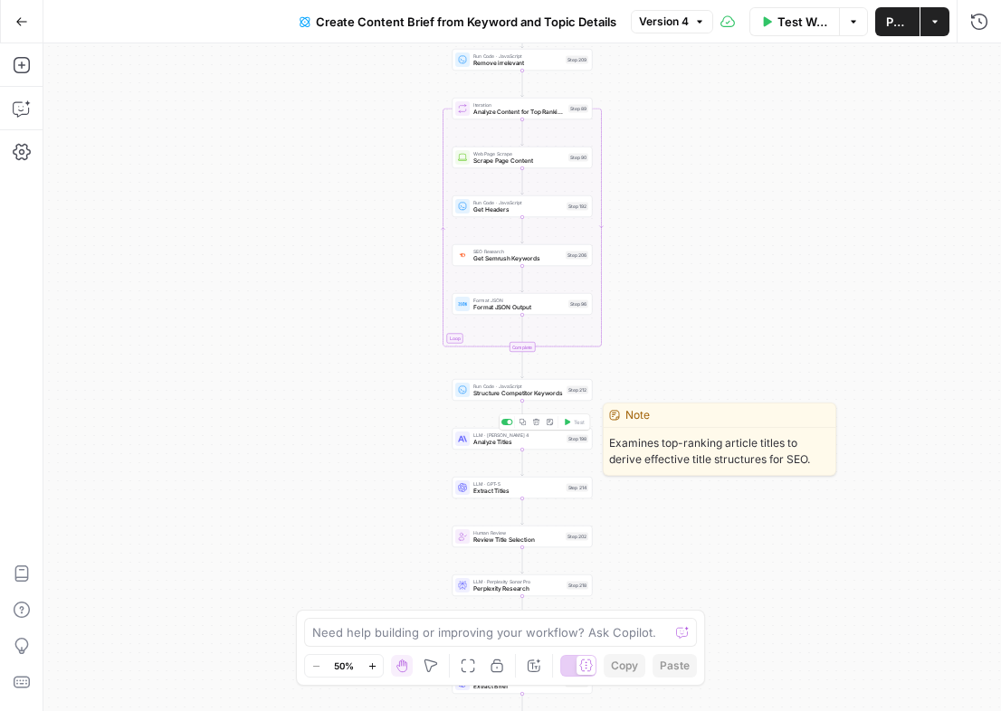
click at [485, 440] on span "Analyze Titles" at bounding box center [518, 442] width 90 height 9
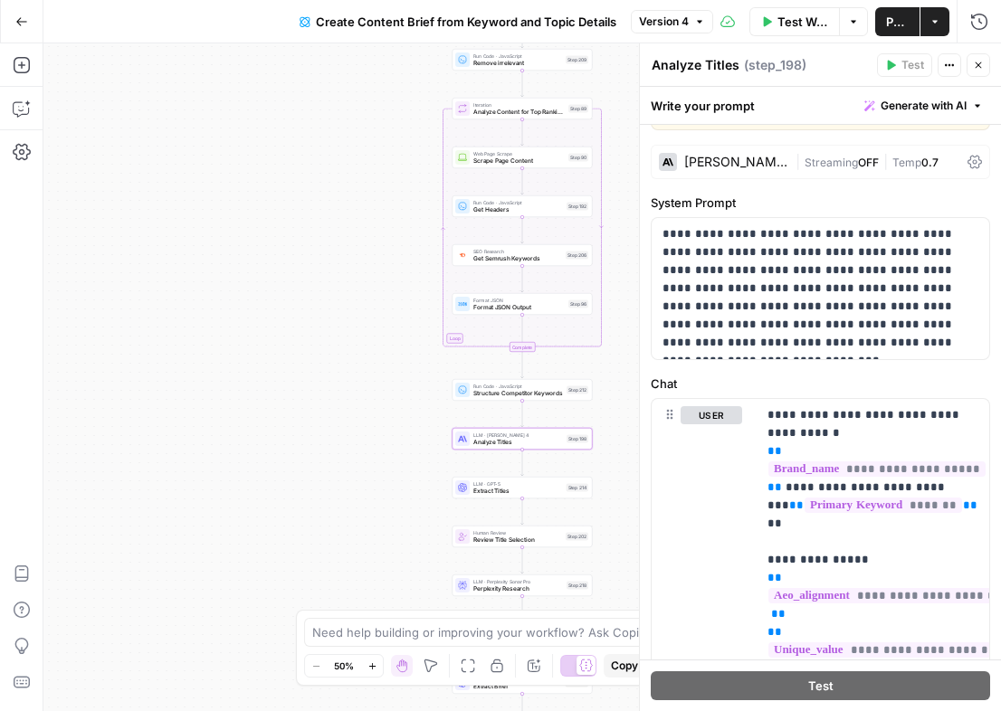
scroll to position [63, 0]
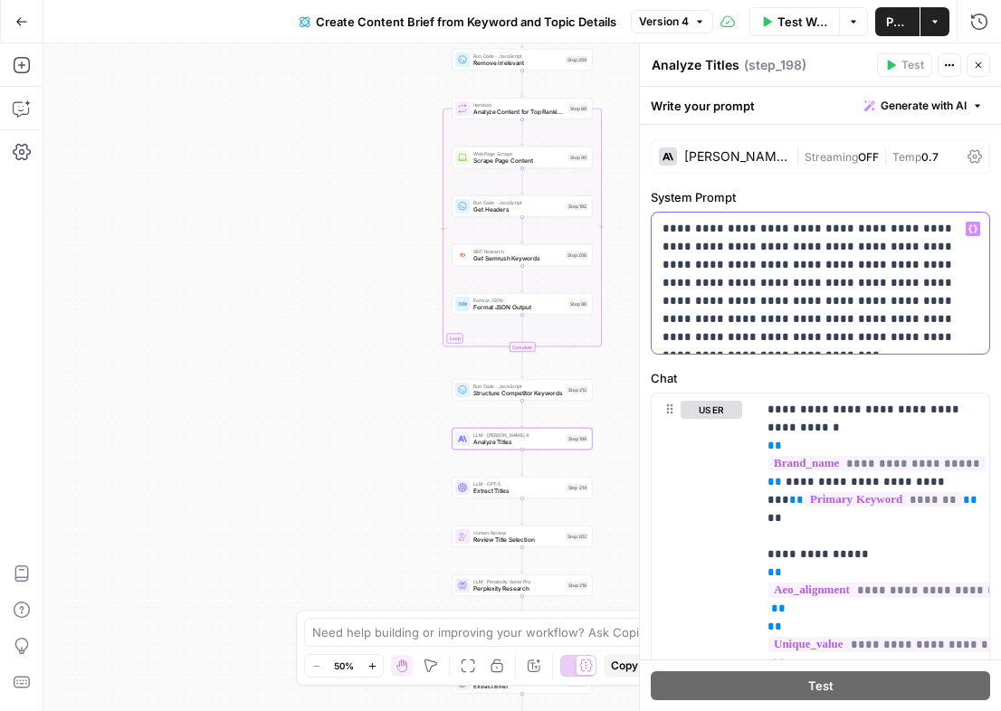
drag, startPoint x: 719, startPoint y: 320, endPoint x: 789, endPoint y: 299, distance: 73.9
click at [789, 299] on p "**********" at bounding box center [821, 283] width 316 height 127
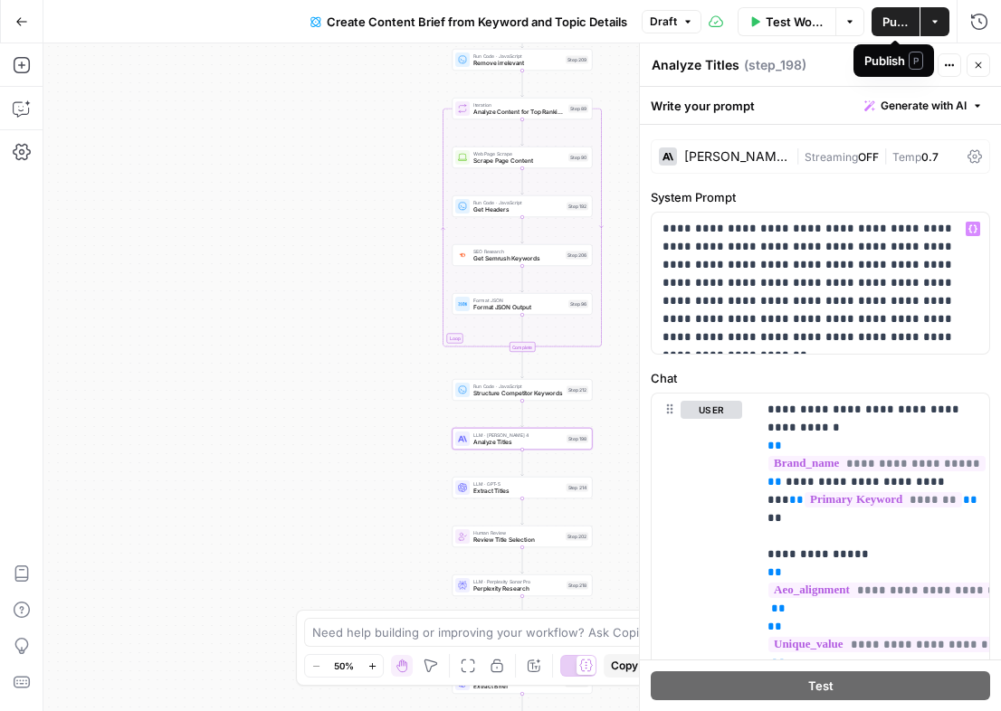
click at [880, 20] on button "Publish" at bounding box center [896, 21] width 48 height 29
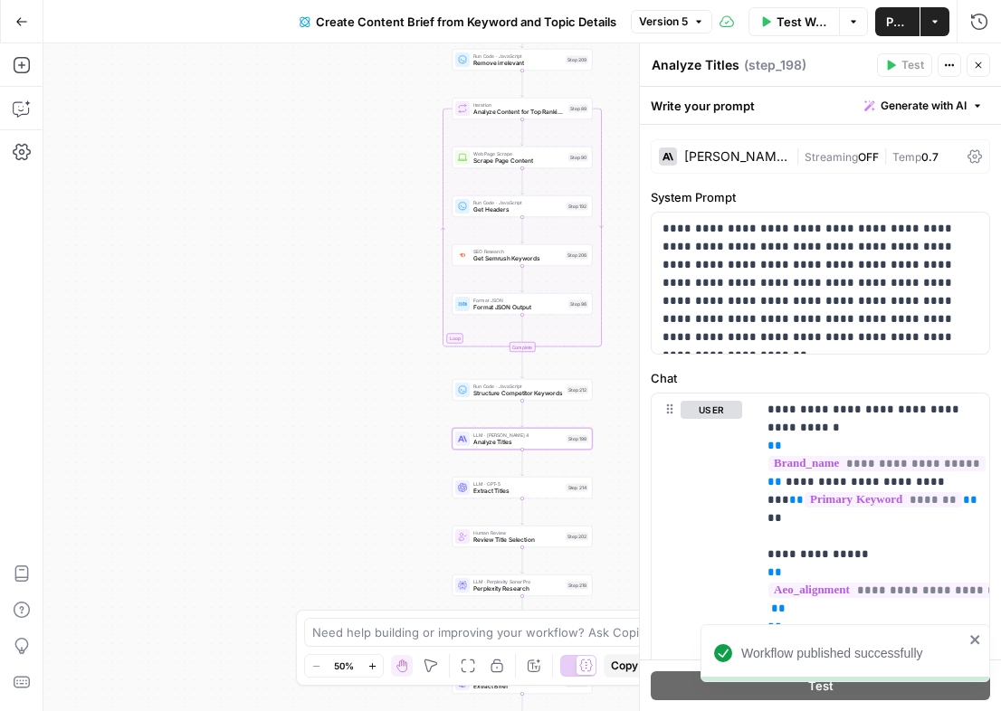
click at [975, 197] on label "System Prompt" at bounding box center [820, 197] width 339 height 18
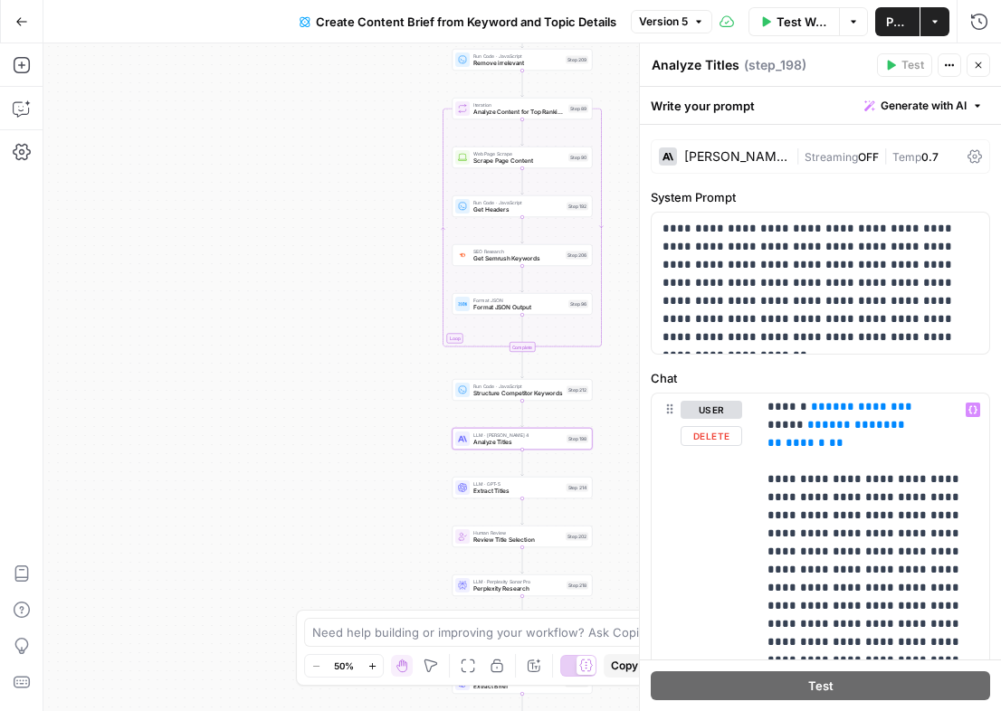
scroll to position [526, 0]
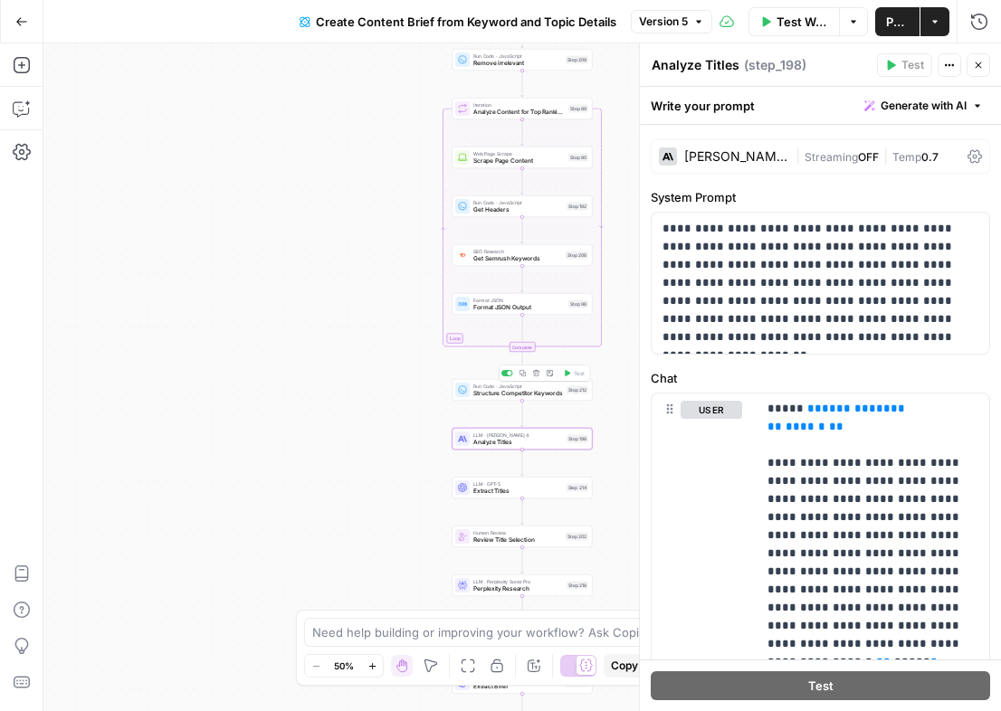
click at [532, 389] on span "Structure Competitor Keywords" at bounding box center [518, 393] width 90 height 9
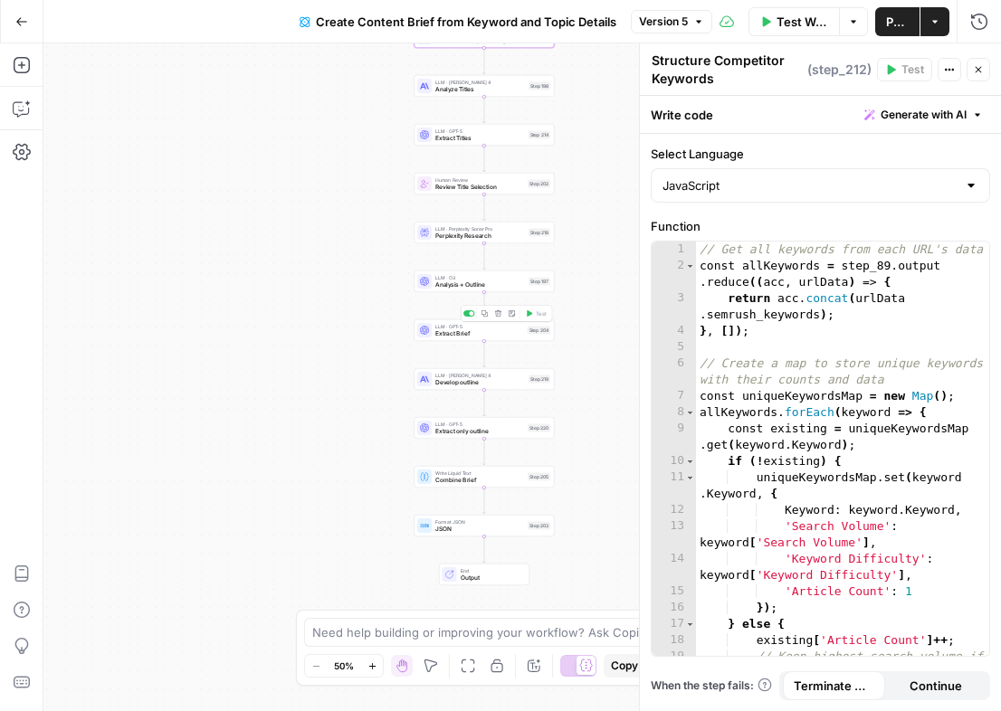
click at [456, 331] on span "Extract Brief" at bounding box center [479, 333] width 89 height 9
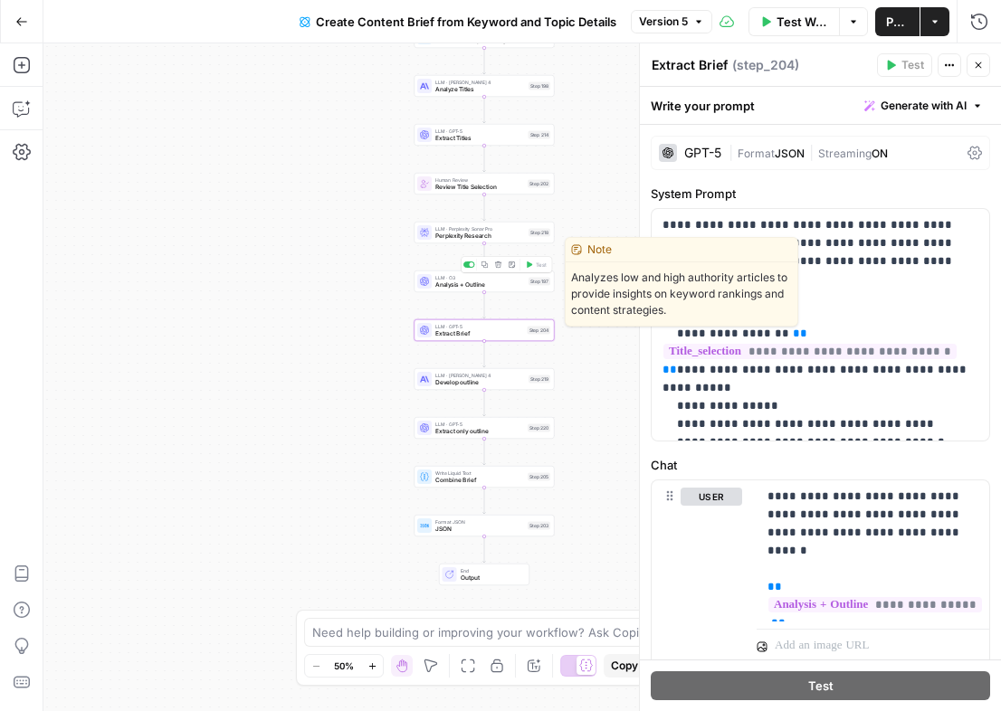
click at [465, 281] on span "Analysis + Outline" at bounding box center [480, 285] width 90 height 9
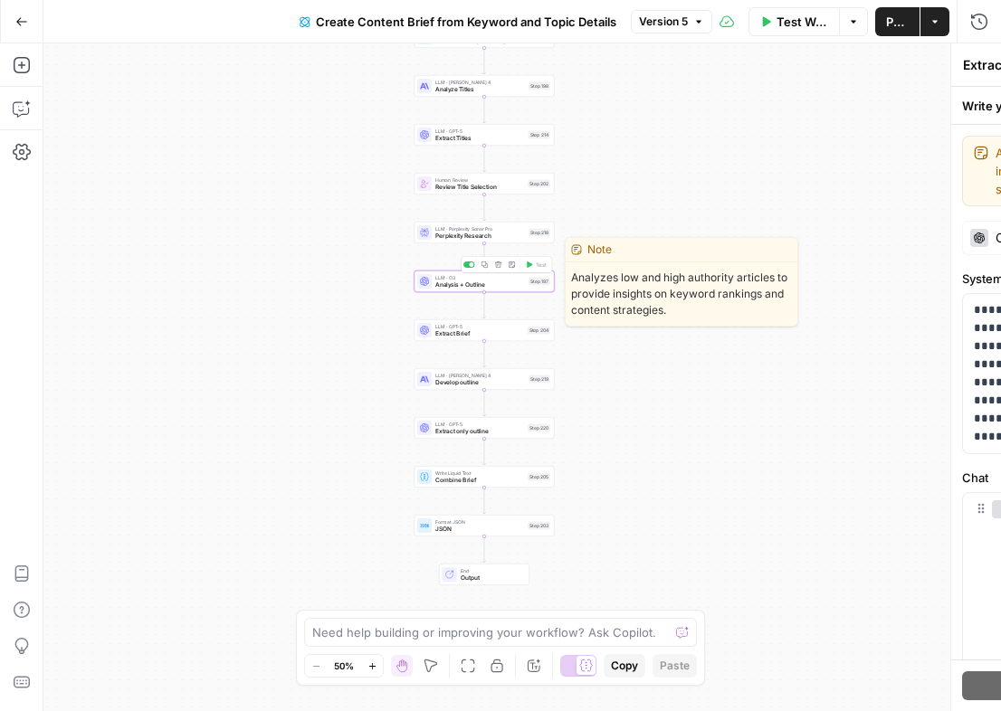
type textarea "Analysis + Outline"
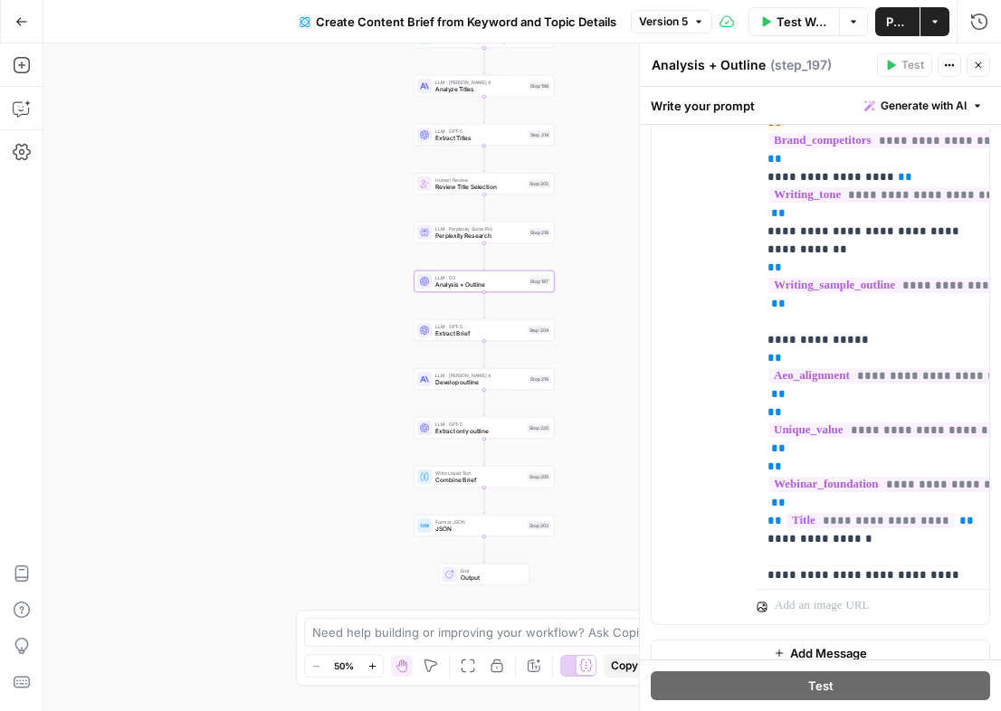
scroll to position [186, 0]
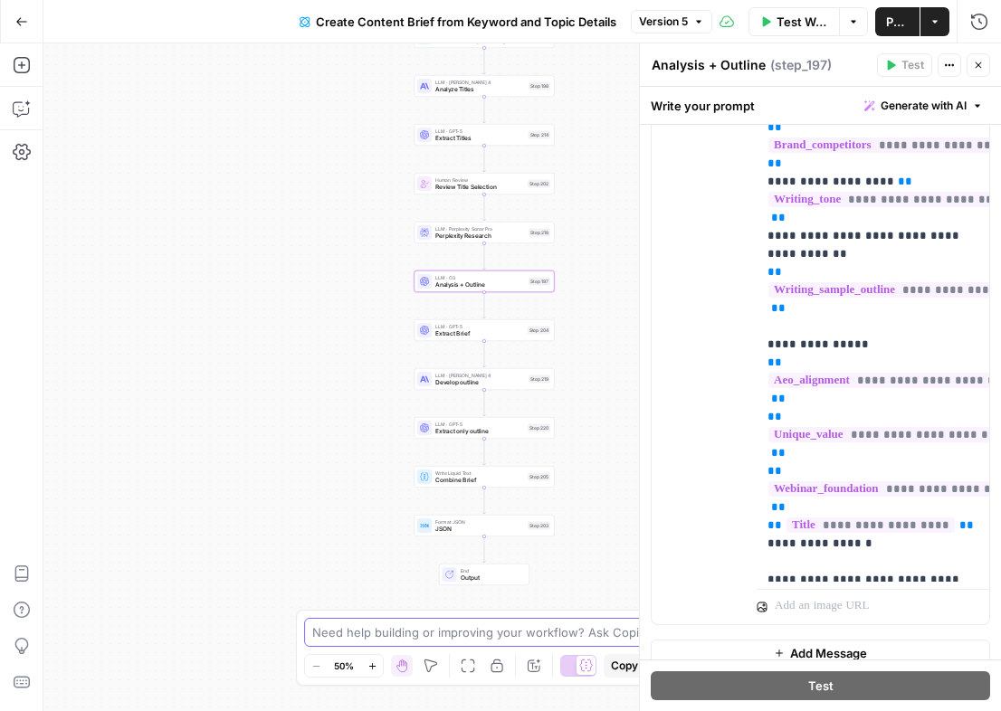
click at [444, 639] on textarea at bounding box center [490, 633] width 357 height 18
click at [938, 105] on span "Generate with AI" at bounding box center [924, 106] width 86 height 16
click at [387, 633] on textarea at bounding box center [490, 633] width 357 height 18
